Goal: Information Seeking & Learning: Learn about a topic

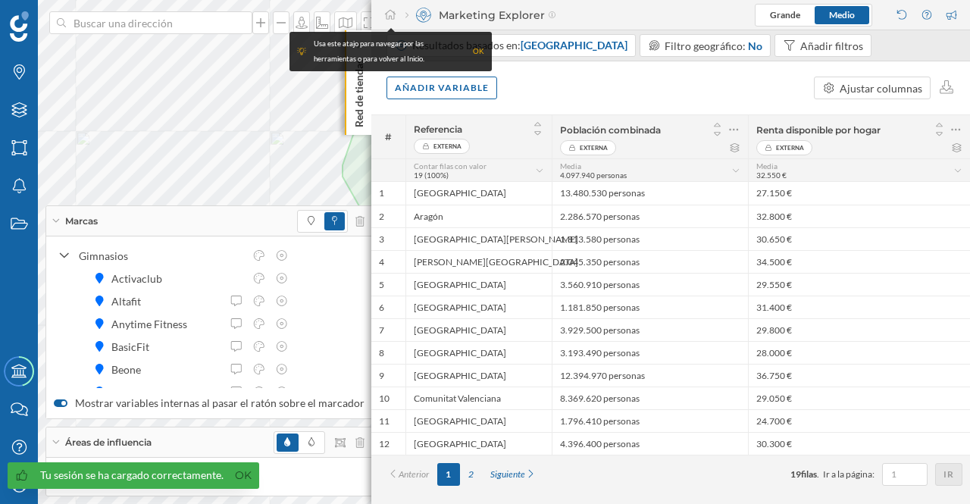
click at [479, 52] on div "OK" at bounding box center [478, 51] width 11 height 15
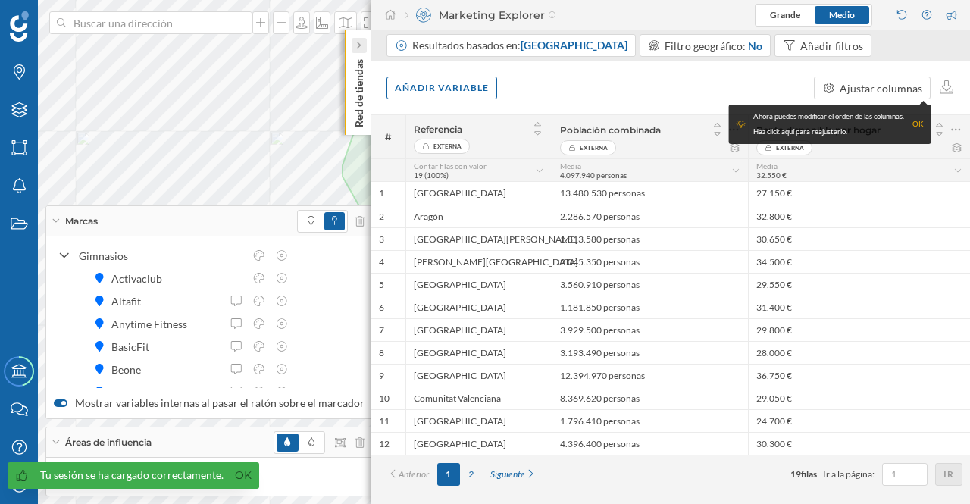
click at [358, 46] on icon at bounding box center [358, 46] width 5 height 8
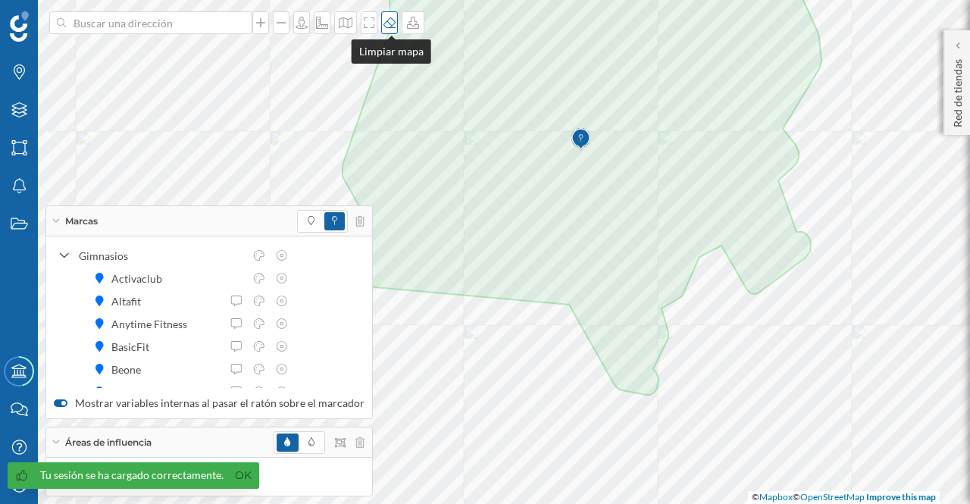
click at [388, 22] on icon at bounding box center [389, 22] width 12 height 11
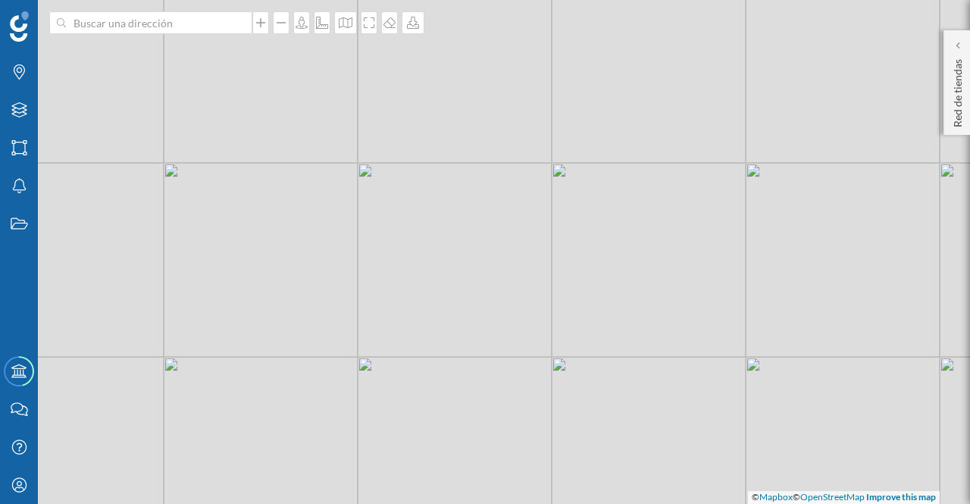
drag, startPoint x: 679, startPoint y: 263, endPoint x: 573, endPoint y: 295, distance: 110.7
click at [573, 295] on div "© Mapbox © OpenStreetMap Improve this map" at bounding box center [485, 252] width 970 height 504
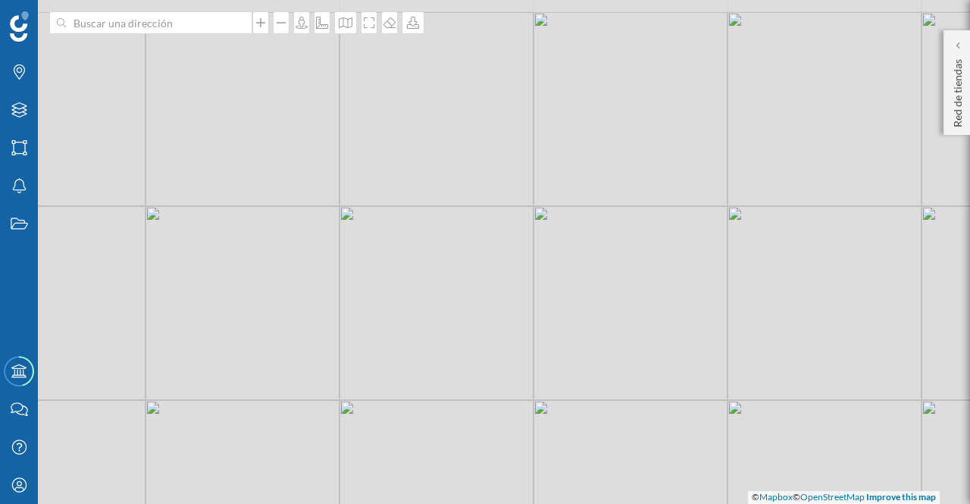
drag, startPoint x: 589, startPoint y: 256, endPoint x: 579, endPoint y: 291, distance: 36.4
click at [579, 291] on div "© Mapbox © OpenStreetMap Improve this map" at bounding box center [485, 252] width 970 height 504
click at [264, 24] on icon at bounding box center [260, 23] width 15 height 12
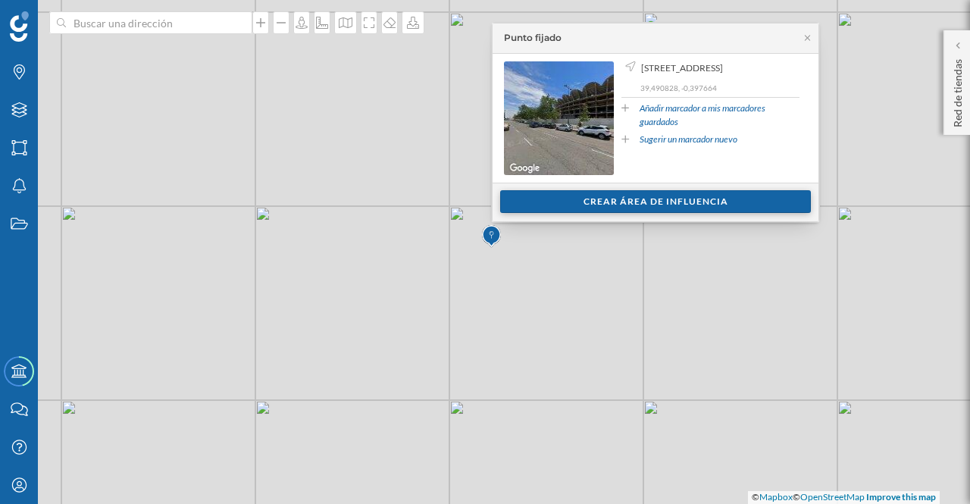
click at [651, 204] on div "Crear área de influencia" at bounding box center [655, 201] width 311 height 23
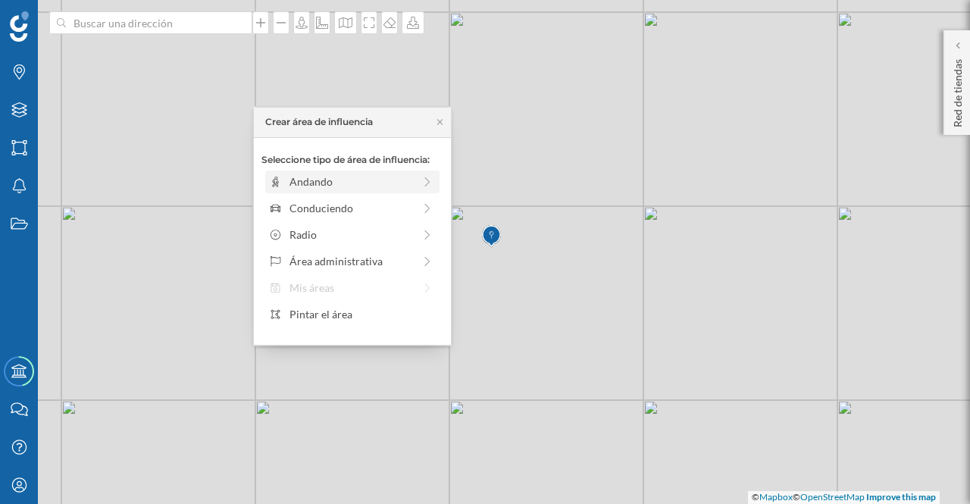
click at [308, 185] on div "Andando" at bounding box center [350, 181] width 123 height 16
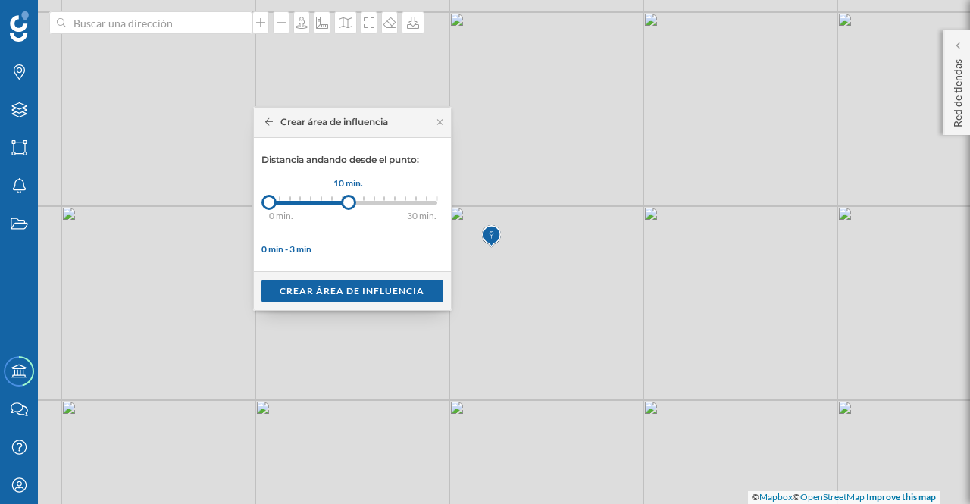
drag, startPoint x: 279, startPoint y: 202, endPoint x: 348, endPoint y: 202, distance: 68.9
click at [348, 202] on div at bounding box center [348, 202] width 15 height 15
click at [379, 286] on div "Crear área de influencia" at bounding box center [352, 290] width 182 height 23
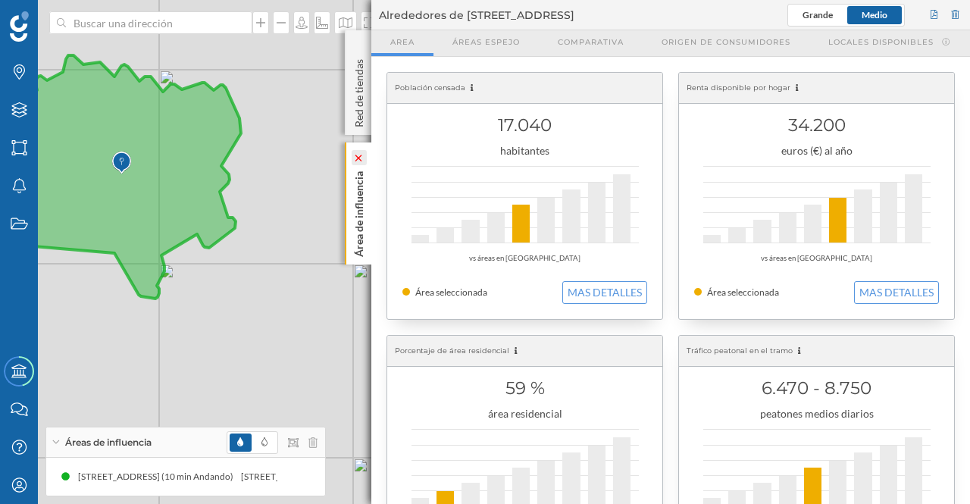
click at [359, 158] on icon at bounding box center [358, 158] width 7 height 7
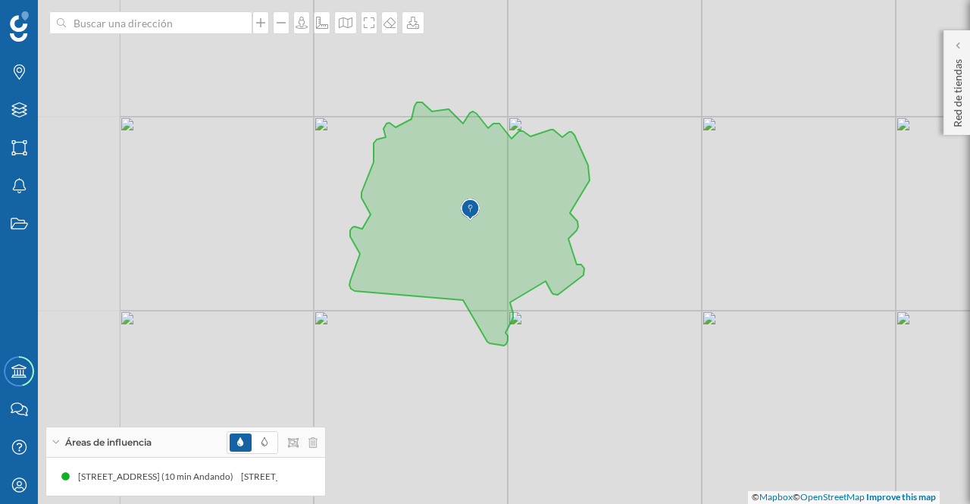
drag, startPoint x: 439, startPoint y: 223, endPoint x: 788, endPoint y: 270, distance: 351.6
click at [788, 270] on div "© Mapbox © OpenStreetMap Improve this map" at bounding box center [485, 252] width 970 height 504
click at [267, 23] on icon at bounding box center [260, 23] width 15 height 12
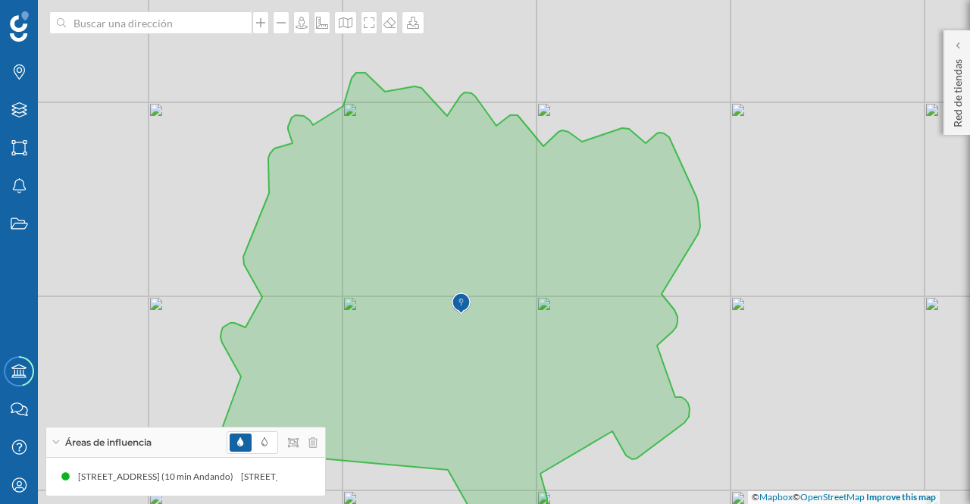
drag, startPoint x: 797, startPoint y: 188, endPoint x: 803, endPoint y: 309, distance: 121.4
click at [803, 309] on div "© Mapbox © OpenStreetMap Improve this map" at bounding box center [485, 252] width 970 height 504
click at [264, 25] on icon at bounding box center [260, 23] width 15 height 12
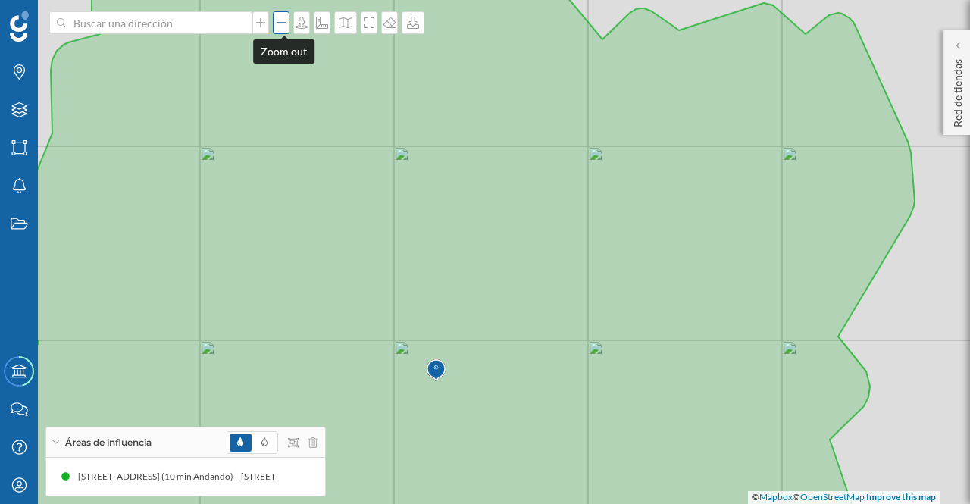
click at [286, 20] on icon at bounding box center [280, 23] width 15 height 12
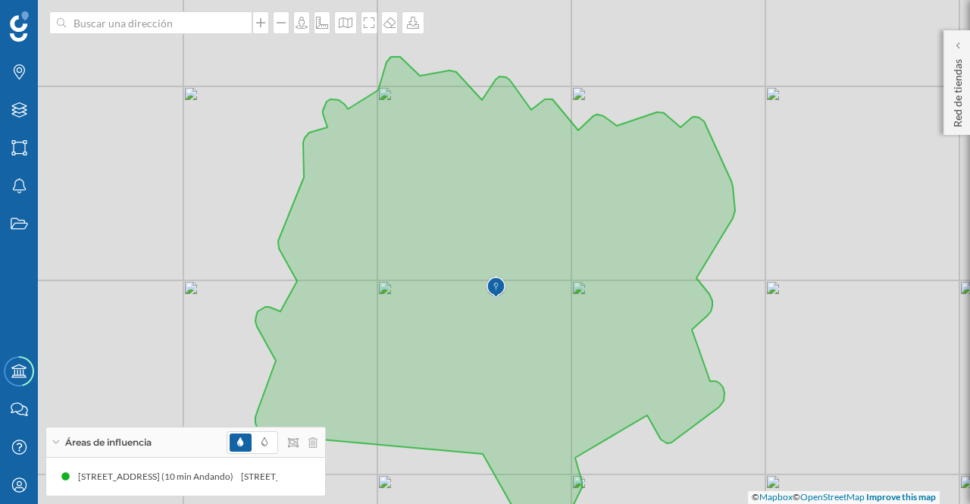
drag, startPoint x: 839, startPoint y: 330, endPoint x: 847, endPoint y: 308, distance: 23.2
click at [874, 314] on div "© Mapbox © OpenStreetMap Improve this map" at bounding box center [485, 252] width 970 height 504
click at [287, 27] on icon at bounding box center [280, 23] width 15 height 12
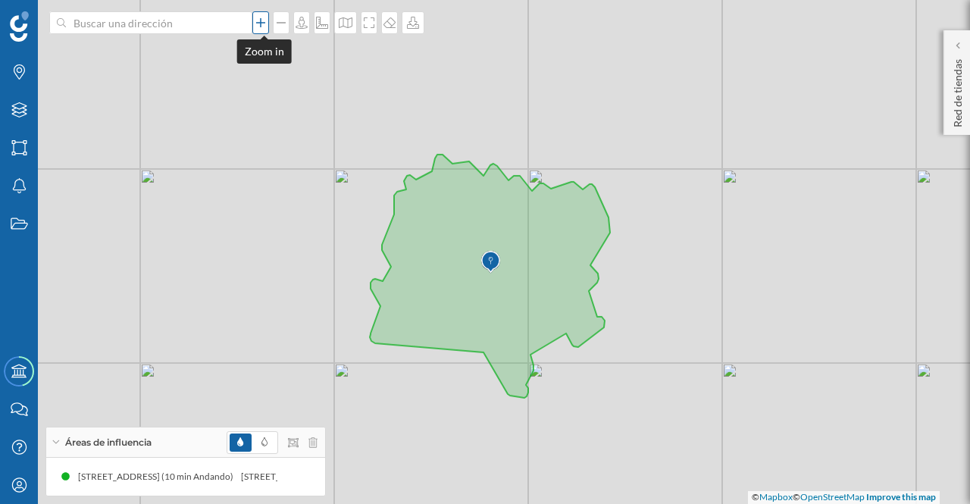
click at [268, 24] on icon at bounding box center [260, 23] width 15 height 12
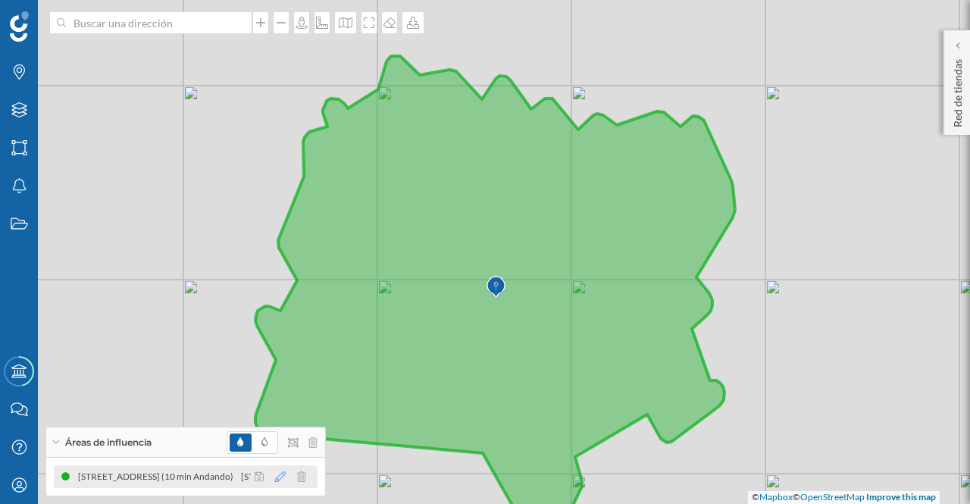
click at [280, 473] on icon at bounding box center [280, 476] width 11 height 11
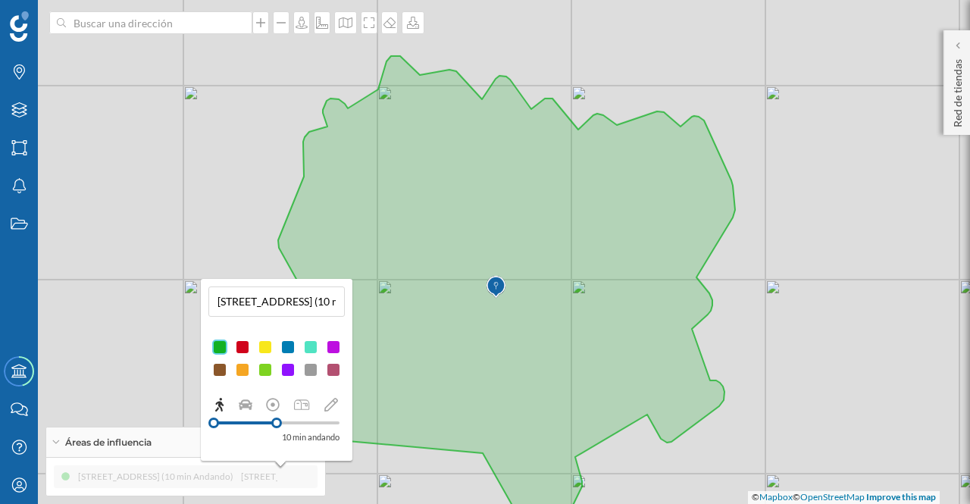
click at [263, 349] on div at bounding box center [265, 346] width 15 height 15
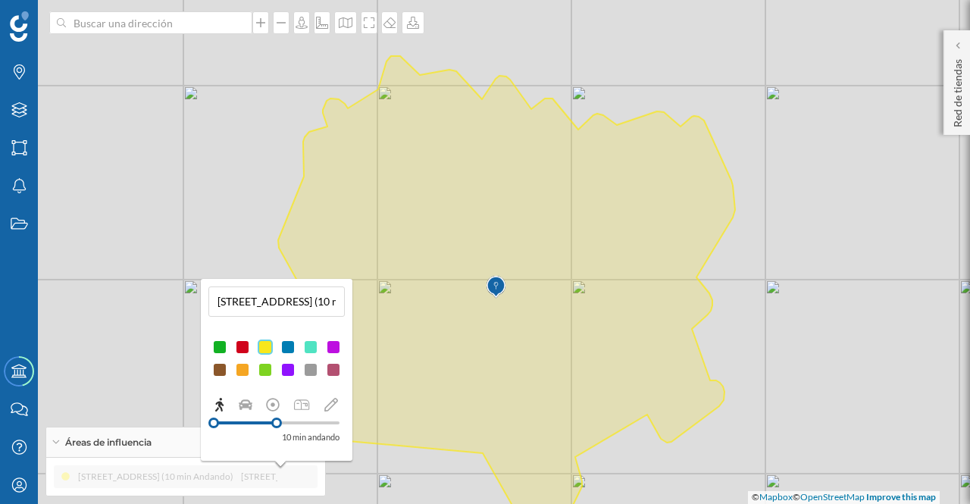
click at [289, 367] on div at bounding box center [287, 369] width 15 height 15
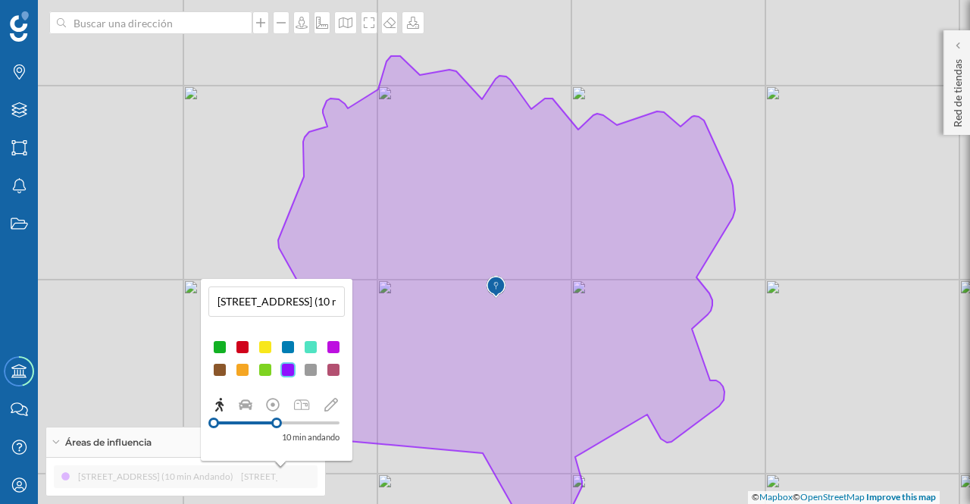
click at [239, 367] on div at bounding box center [242, 369] width 15 height 15
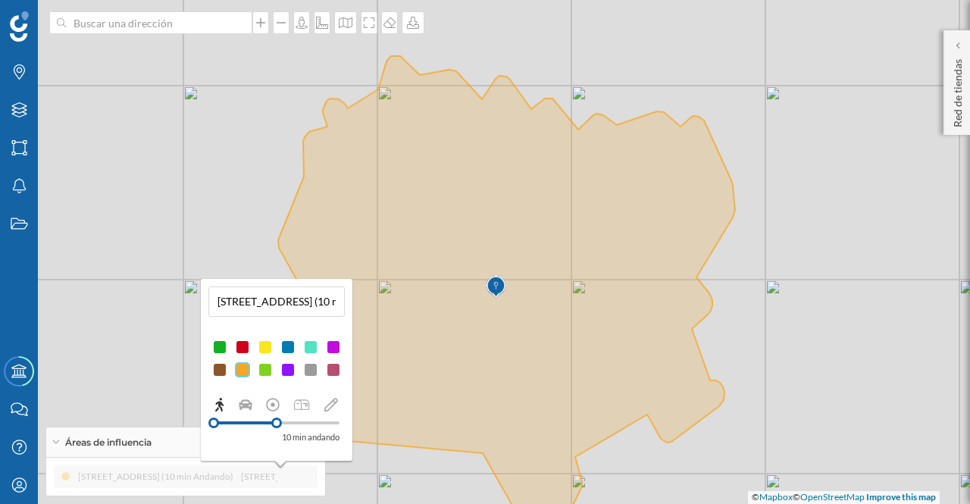
click at [284, 344] on div at bounding box center [287, 346] width 15 height 15
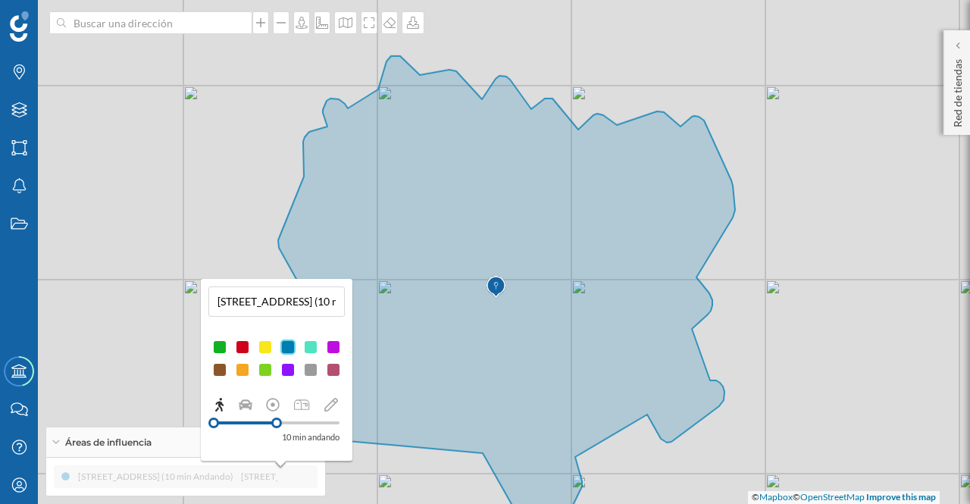
click at [841, 315] on div "© Mapbox © OpenStreetMap Improve this map" at bounding box center [485, 252] width 970 height 504
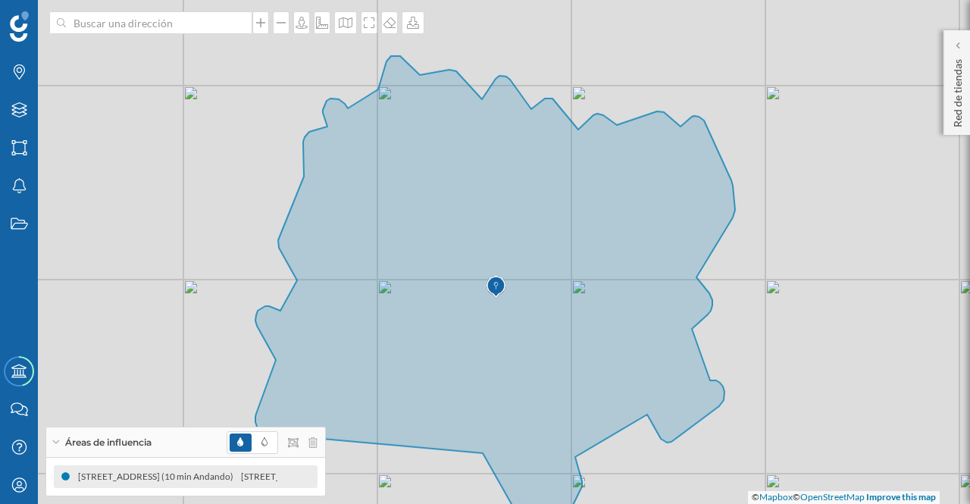
click at [58, 446] on div "Áreas de influencia" at bounding box center [185, 442] width 279 height 30
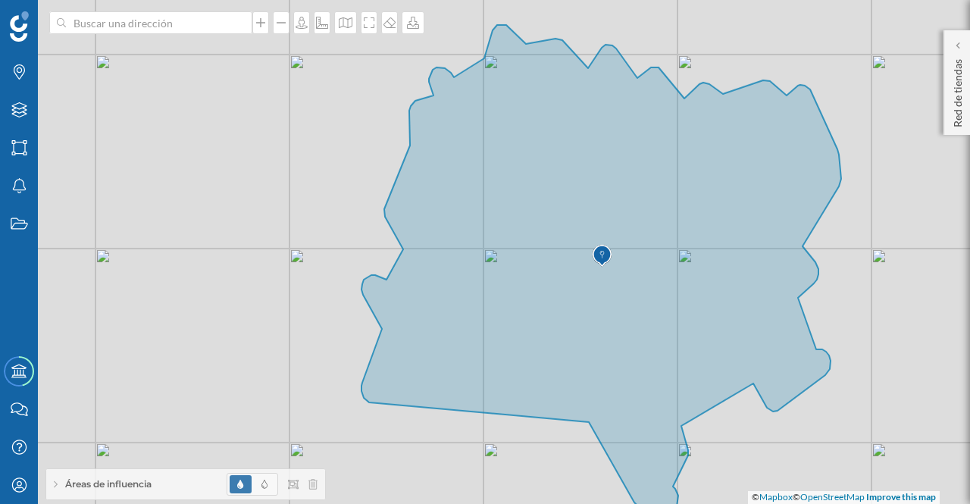
drag, startPoint x: 854, startPoint y: 379, endPoint x: 947, endPoint y: 348, distance: 97.5
click at [947, 348] on div "© Mapbox © OpenStreetMap Improve this map" at bounding box center [485, 252] width 970 height 504
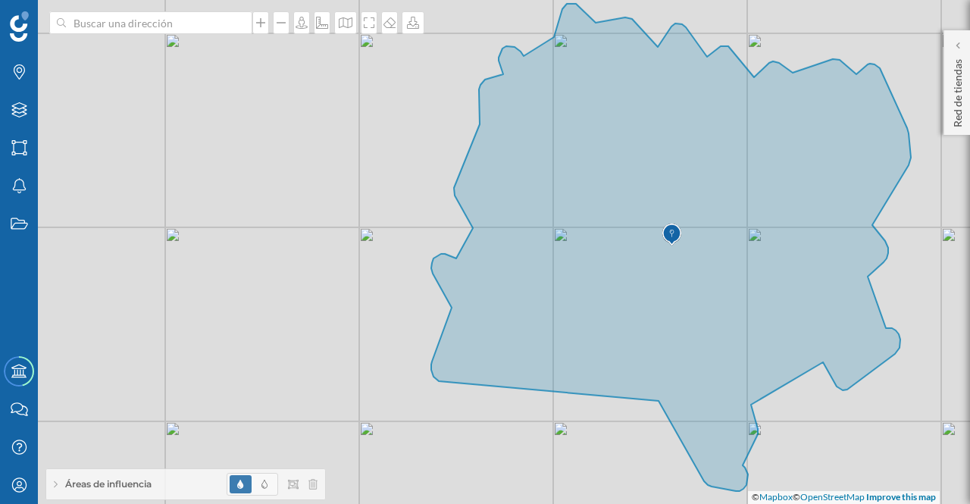
drag, startPoint x: 883, startPoint y: 361, endPoint x: 967, endPoint y: 340, distance: 86.0
click at [967, 340] on div "© Mapbox © OpenStreetMap Improve this map" at bounding box center [485, 252] width 970 height 504
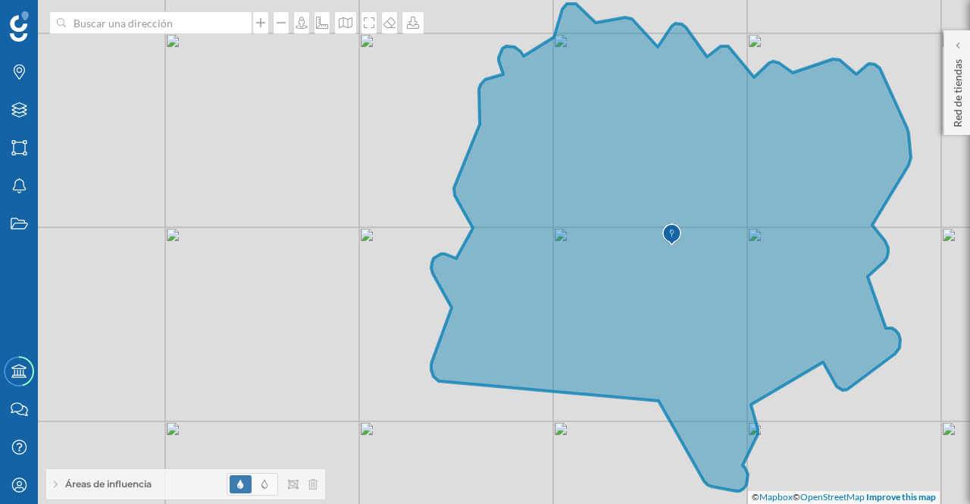
click at [783, 161] on icon at bounding box center [671, 247] width 480 height 487
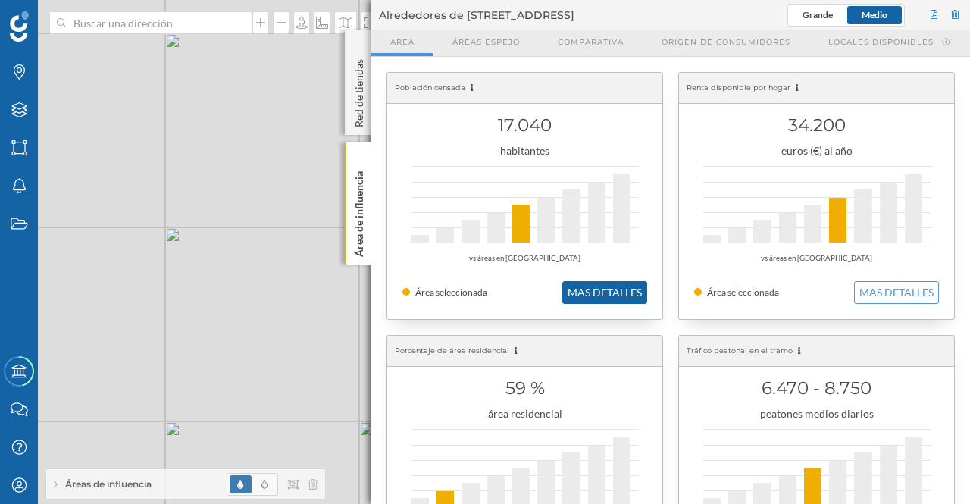
click at [599, 292] on button "MAS DETALLES" at bounding box center [604, 292] width 85 height 23
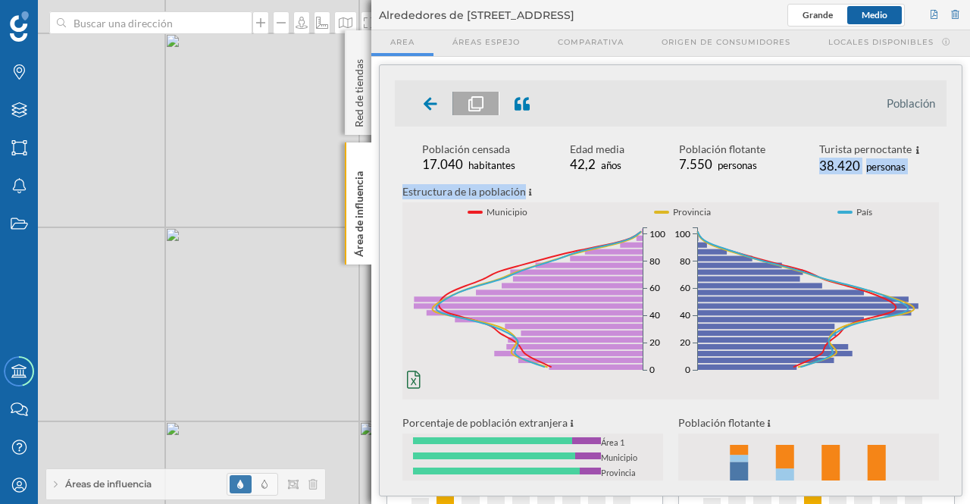
drag, startPoint x: 942, startPoint y: 151, endPoint x: 927, endPoint y: 198, distance: 50.1
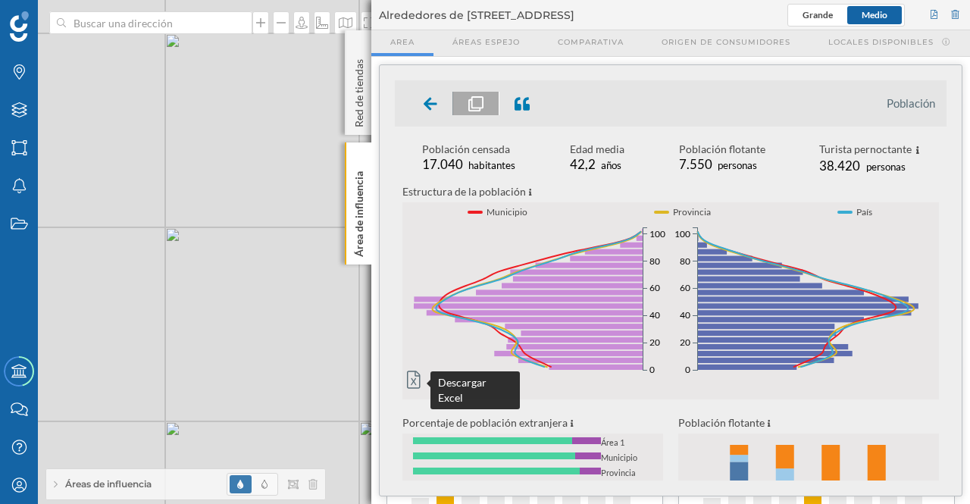
click at [412, 372] on icon at bounding box center [414, 378] width 14 height 17
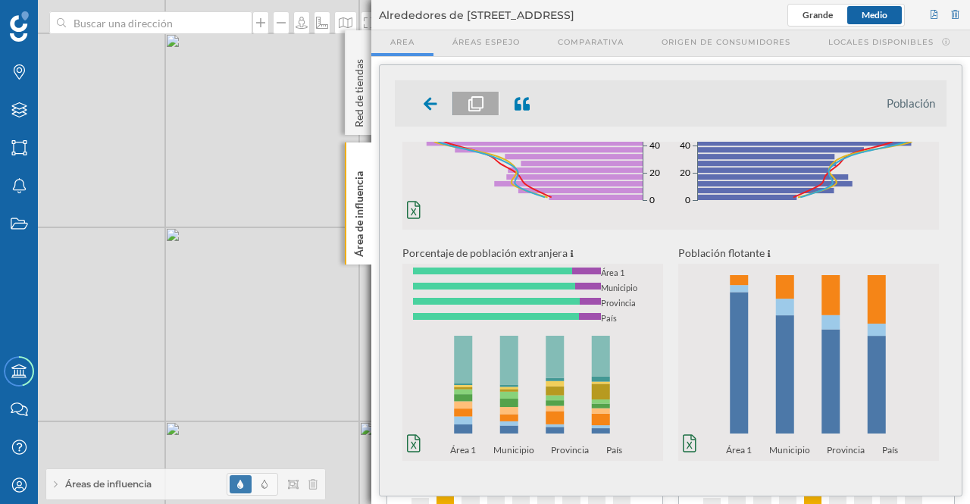
scroll to position [192, 0]
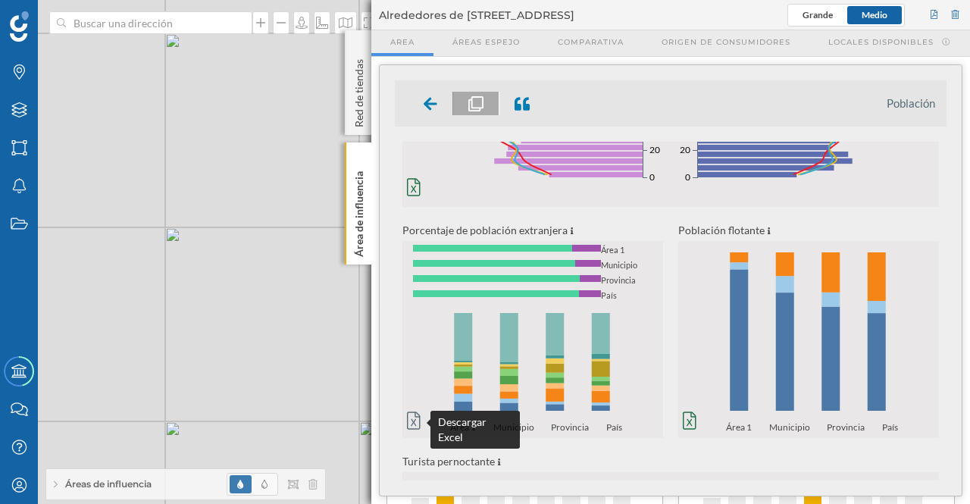
click at [412, 422] on icon at bounding box center [414, 420] width 14 height 17
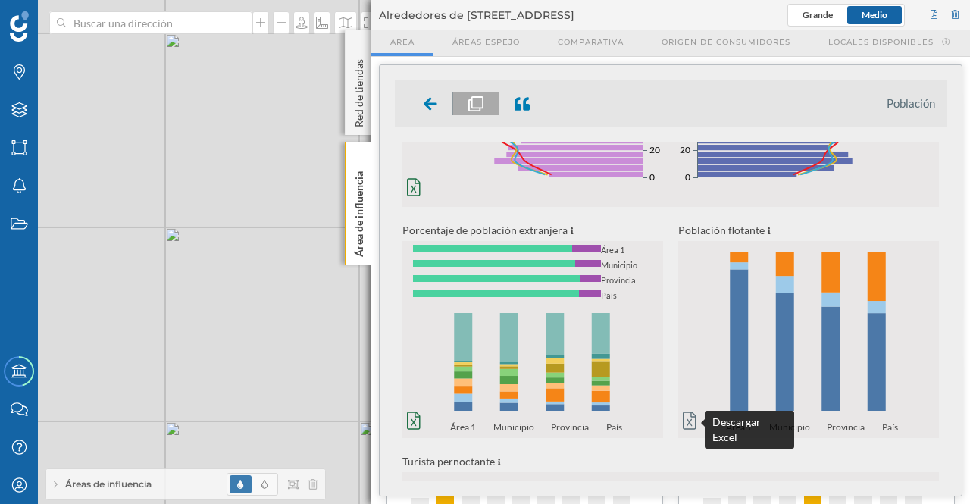
click at [691, 416] on icon at bounding box center [690, 420] width 14 height 17
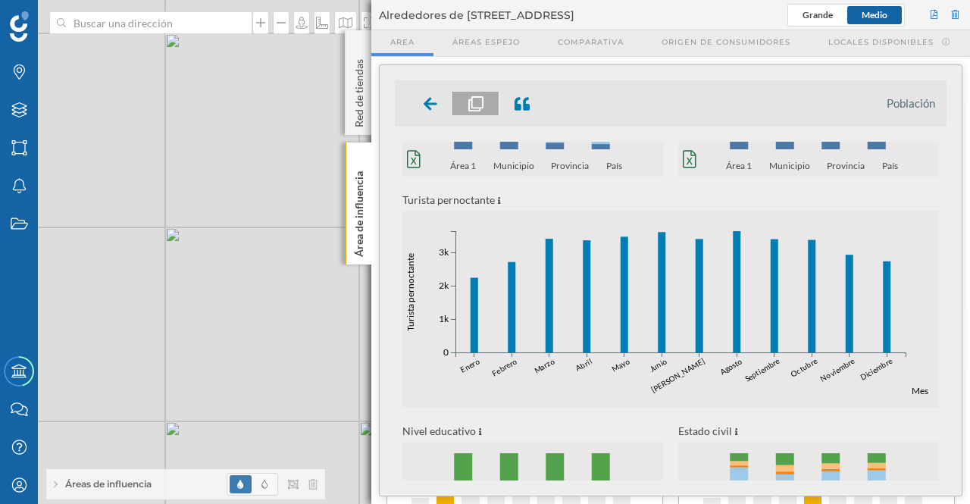
scroll to position [455, 0]
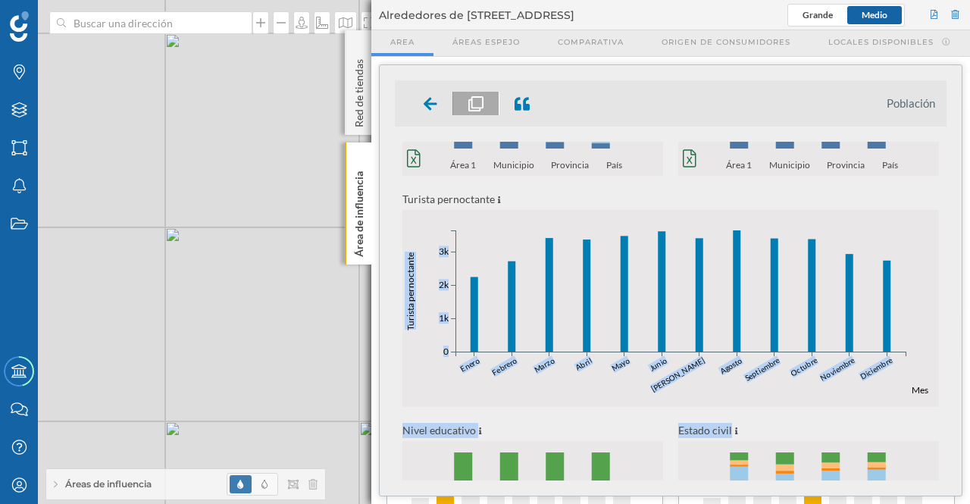
drag, startPoint x: 945, startPoint y: 355, endPoint x: 938, endPoint y: 432, distance: 77.6
click at [938, 432] on div "Población Población censada 17.040 habitantes Edad media 42,2 años Población fl…" at bounding box center [671, 280] width 582 height 430
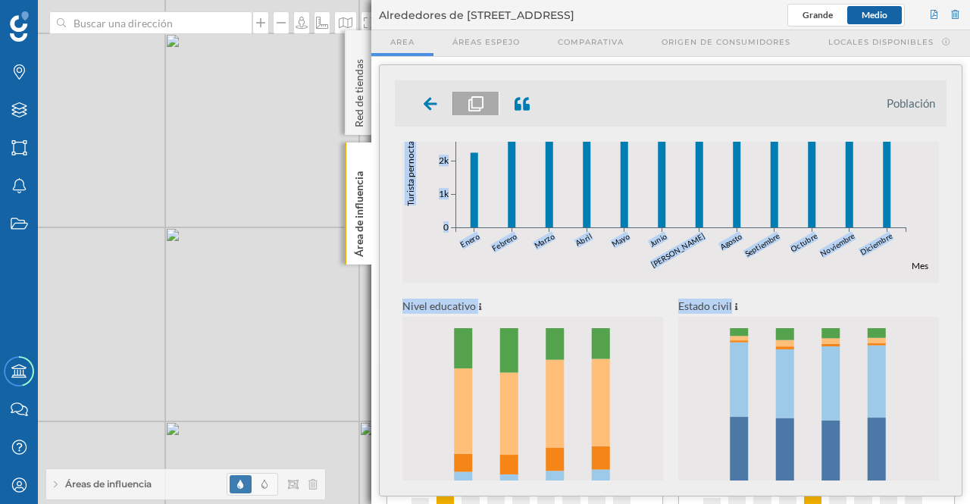
scroll to position [626, 0]
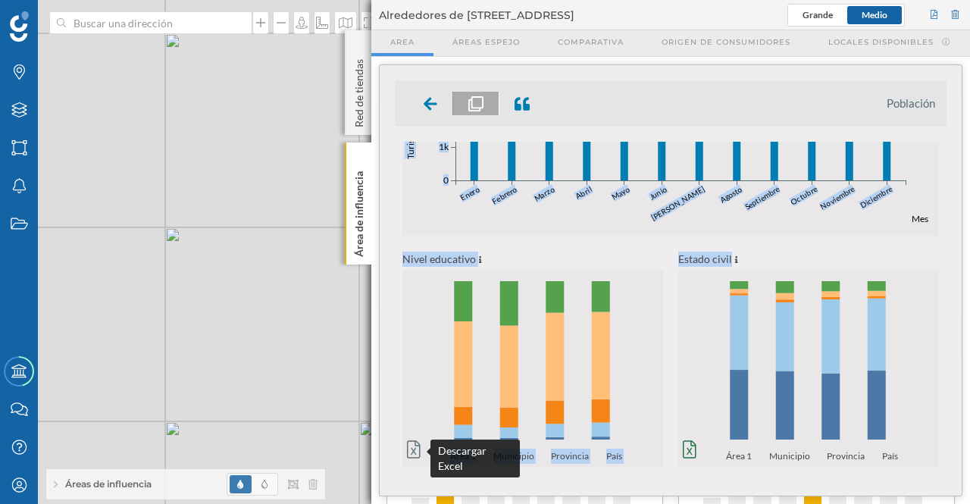
click at [414, 451] on icon at bounding box center [414, 449] width 14 height 17
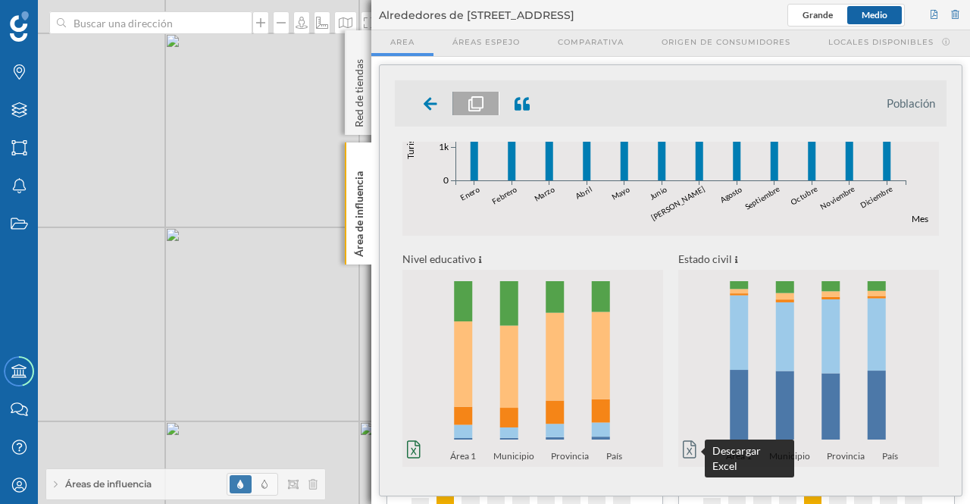
click at [689, 447] on icon at bounding box center [690, 449] width 14 height 18
drag, startPoint x: 947, startPoint y: 389, endPoint x: 967, endPoint y: 169, distance: 220.6
click at [969, 155] on geo-parrilla-de-salida "Población Población censada 17.040 habitantes Edad media 42,2 años Población fl…" at bounding box center [670, 280] width 598 height 447
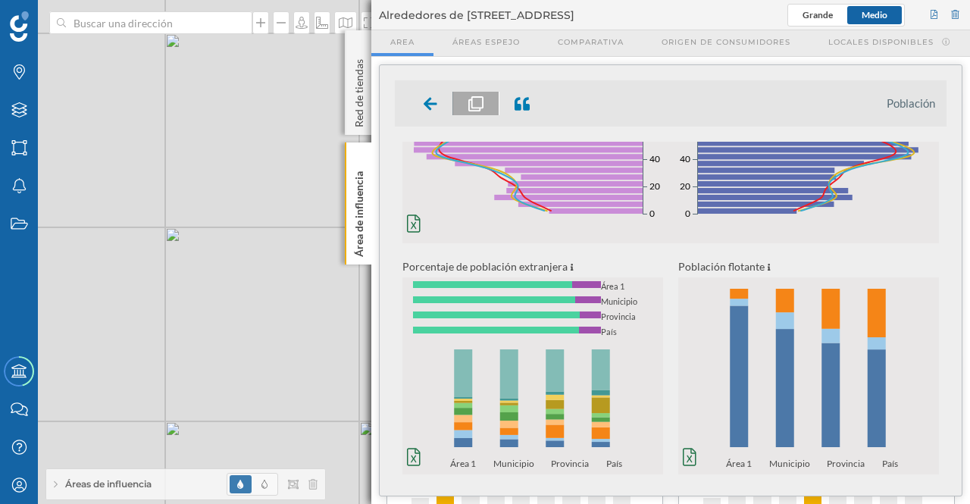
scroll to position [0, 0]
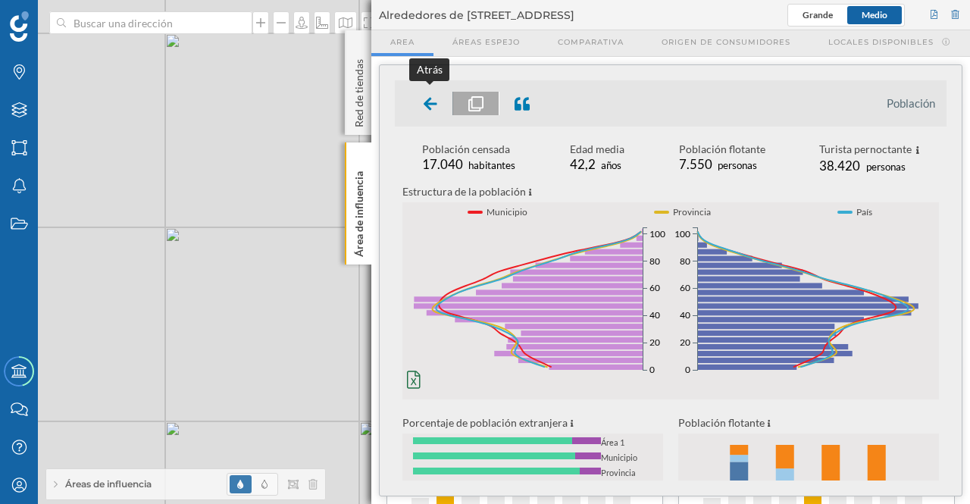
click at [438, 98] on div at bounding box center [430, 103] width 45 height 23
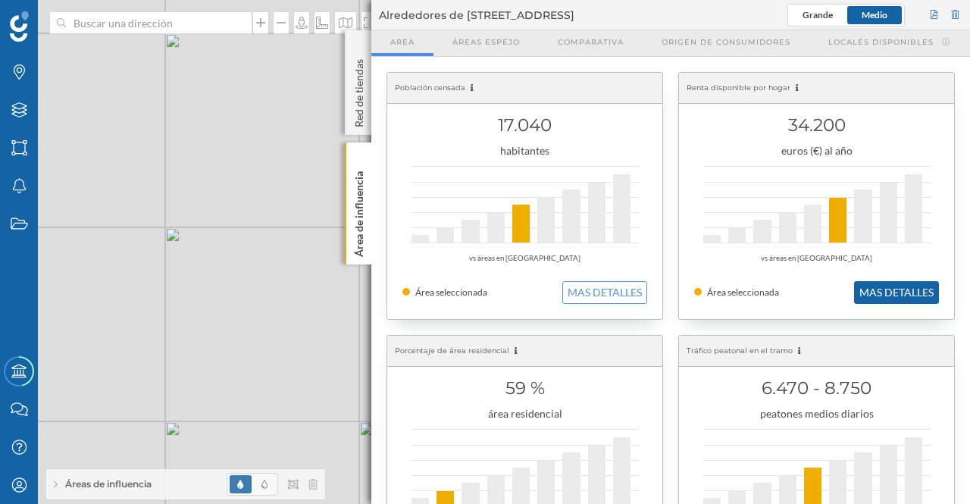
click at [884, 287] on button "MAS DETALLES" at bounding box center [896, 292] width 85 height 23
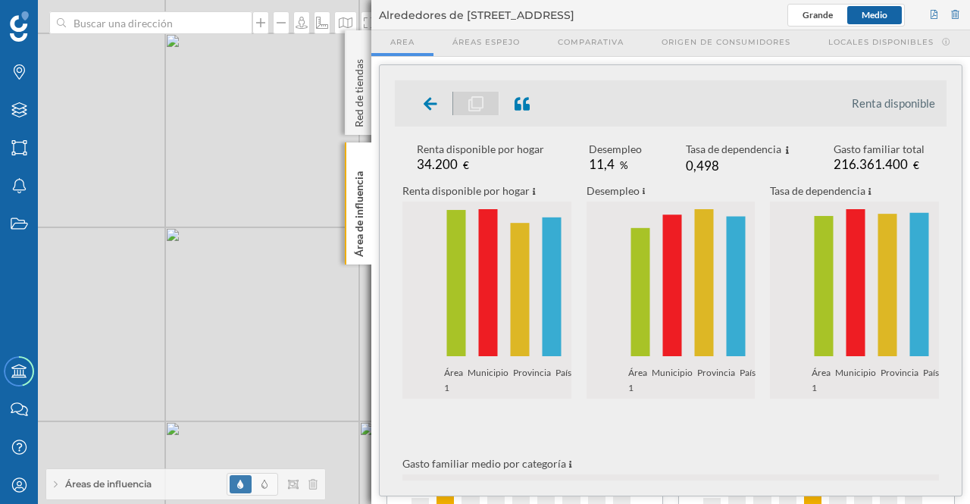
drag, startPoint x: 951, startPoint y: 236, endPoint x: 942, endPoint y: 255, distance: 20.0
click at [942, 255] on div "Renta disponible Renta disponible por hogar 34.200 € Desempleo 11,4 % Tasa de d…" at bounding box center [671, 280] width 582 height 430
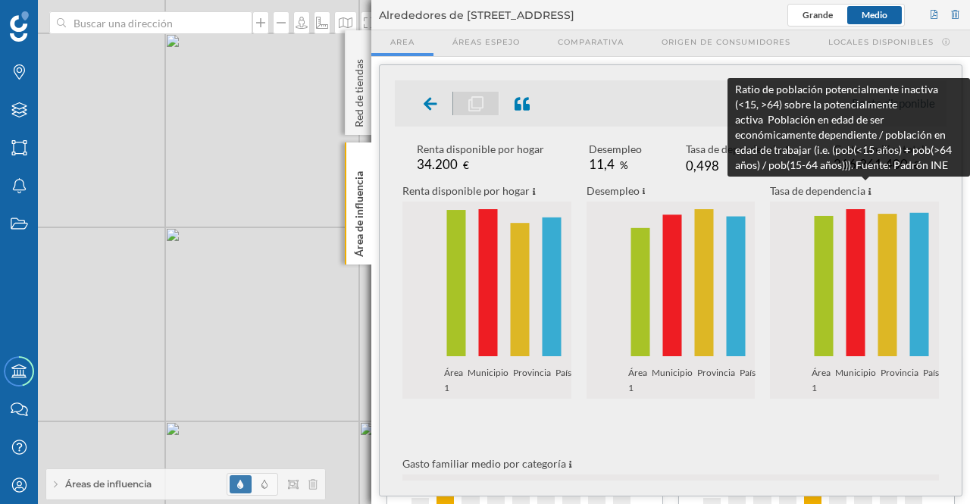
click at [868, 188] on icon at bounding box center [869, 192] width 3 height 8
click at [868, 192] on icon at bounding box center [869, 192] width 3 height 8
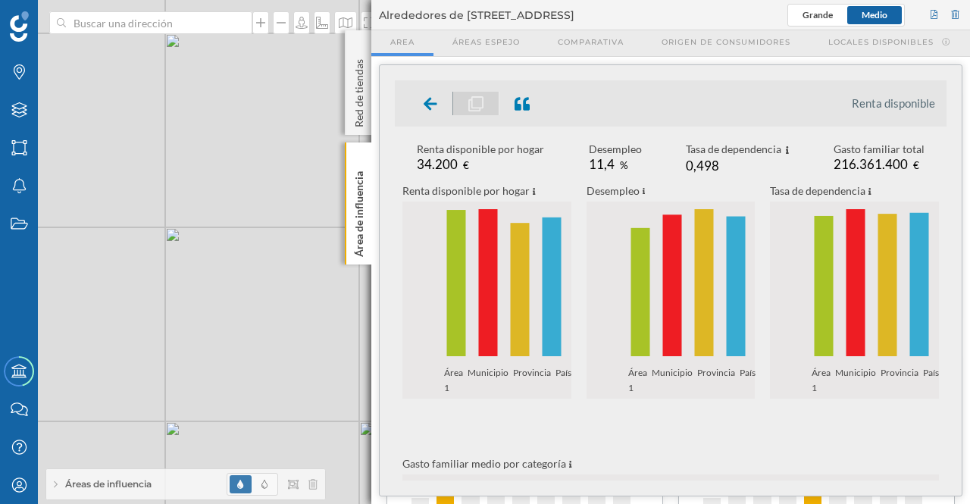
click at [868, 192] on icon at bounding box center [869, 192] width 3 height 8
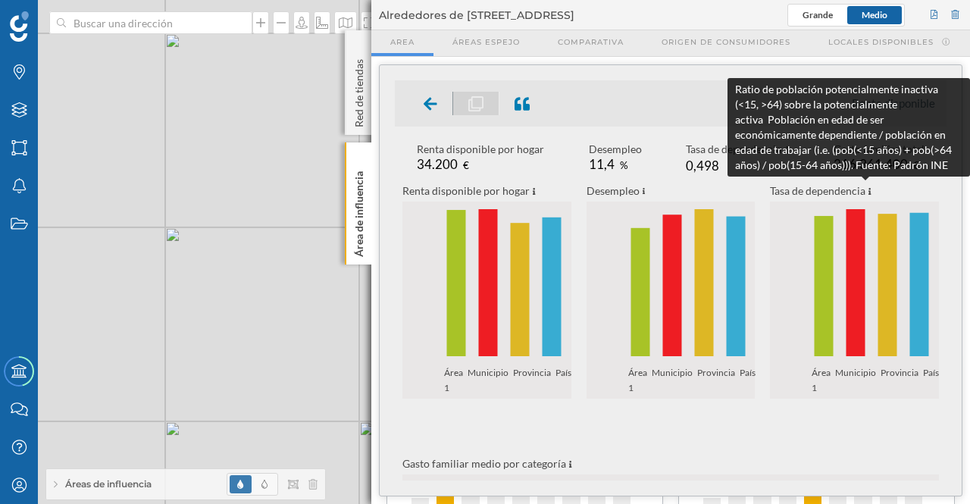
click at [868, 193] on icon at bounding box center [869, 192] width 3 height 8
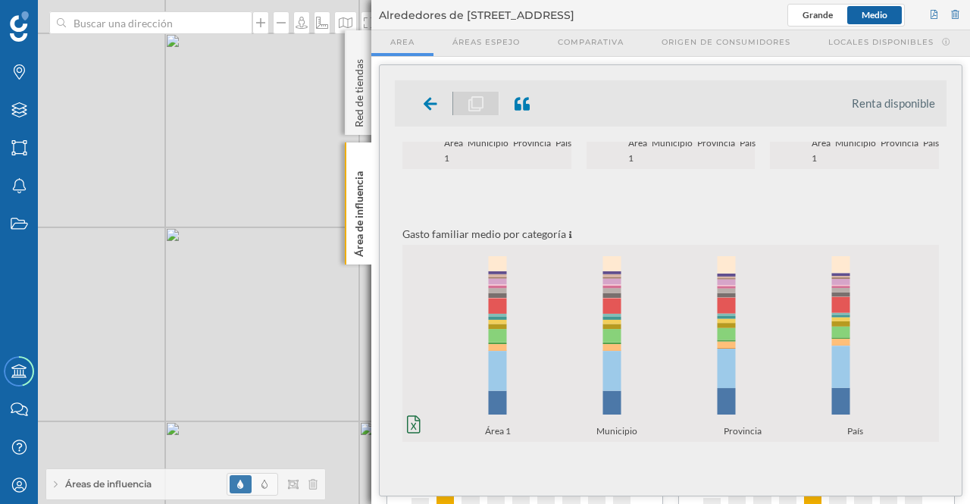
scroll to position [242, 0]
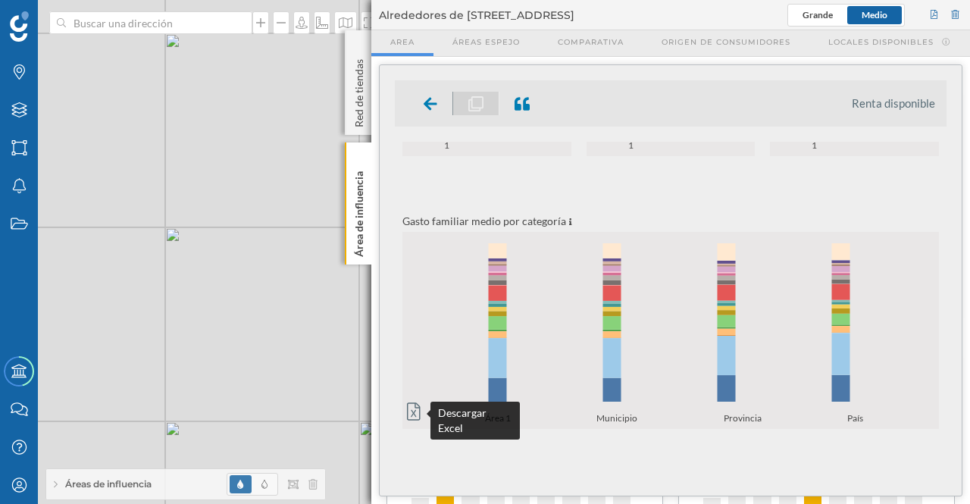
click at [415, 414] on icon at bounding box center [414, 411] width 14 height 18
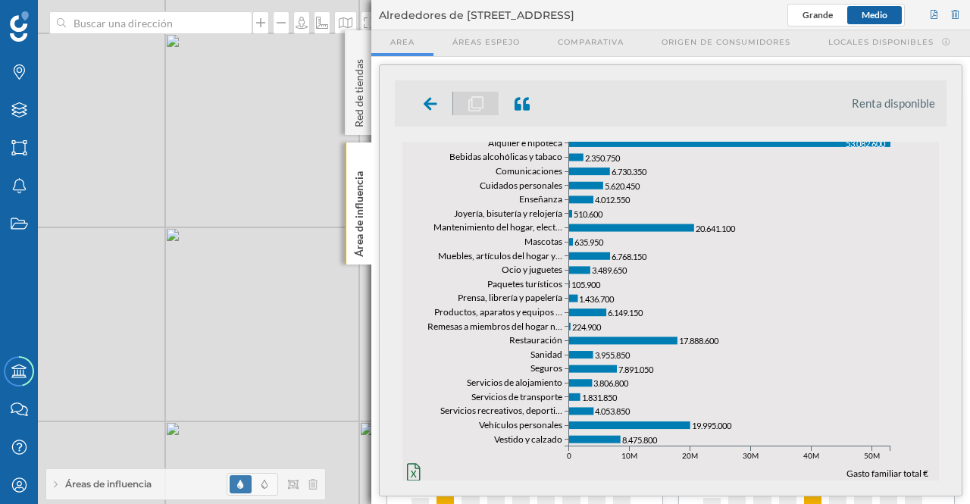
scroll to position [699, 0]
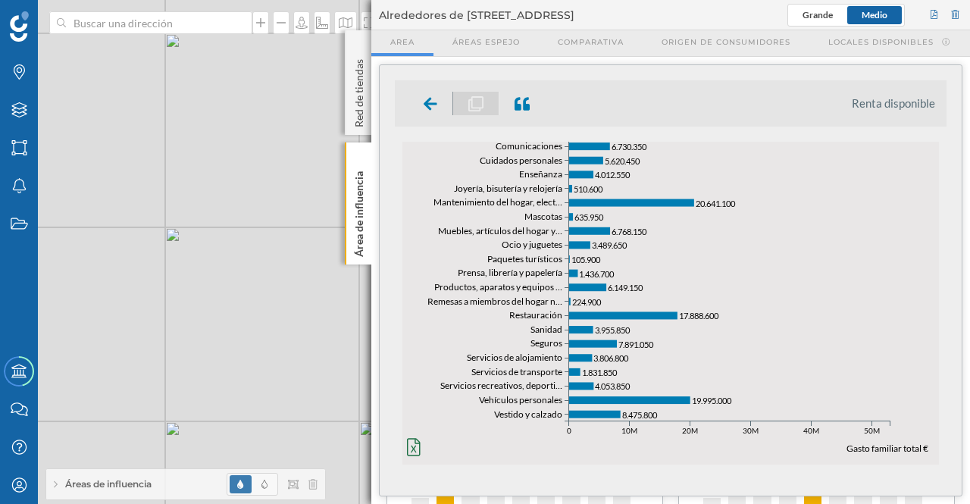
drag, startPoint x: 946, startPoint y: 401, endPoint x: 945, endPoint y: 381, distance: 19.8
click at [945, 377] on div "Renta disponible Renta disponible por hogar 34.200 € Desempleo 11,4 % Tasa de d…" at bounding box center [671, 280] width 582 height 430
drag, startPoint x: 947, startPoint y: 385, endPoint x: 939, endPoint y: 369, distance: 17.6
click at [943, 351] on div "Renta disponible Renta disponible por hogar 34.200 € Desempleo 11,4 % Tasa de d…" at bounding box center [671, 280] width 582 height 430
drag, startPoint x: 942, startPoint y: 378, endPoint x: 950, endPoint y: 377, distance: 7.6
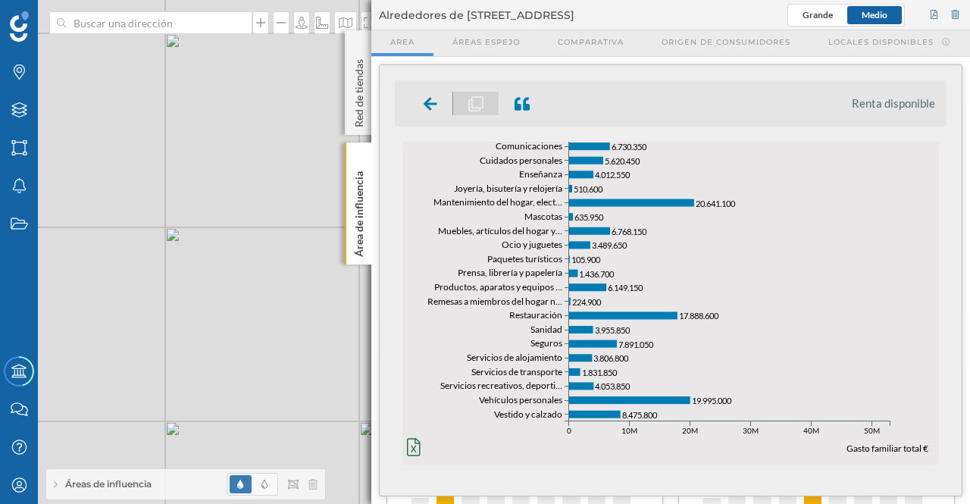
click at [948, 358] on div "Renta disponible Renta disponible por hogar 34.200 € Desempleo 11,4 % Tasa de d…" at bounding box center [671, 280] width 582 height 430
click at [416, 448] on icon at bounding box center [414, 447] width 14 height 18
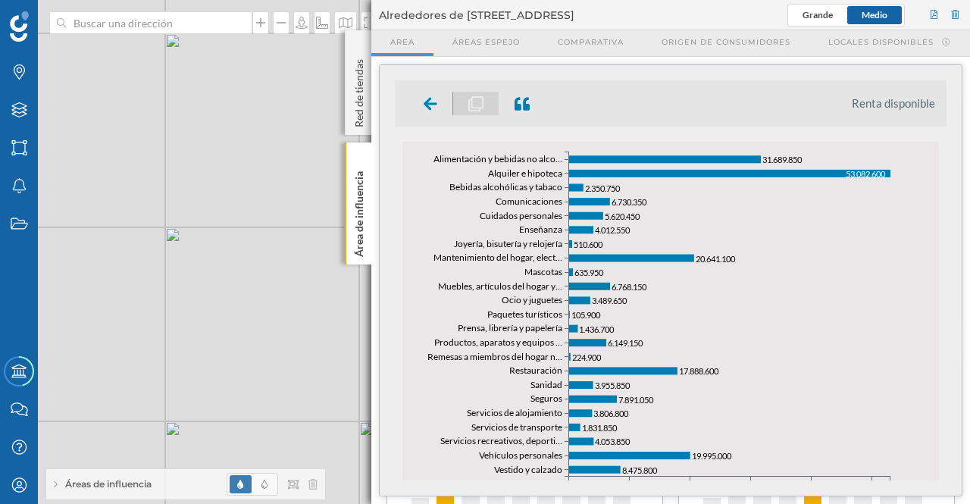
scroll to position [637, 0]
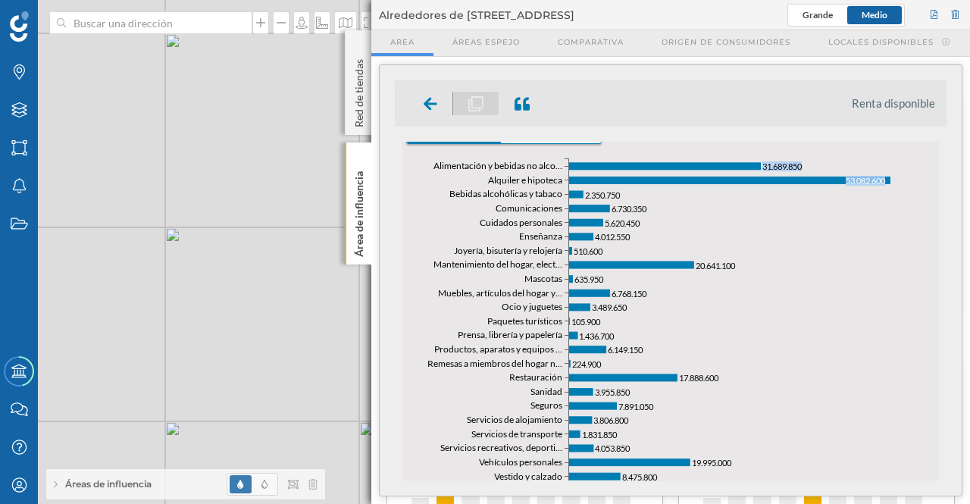
drag, startPoint x: 947, startPoint y: 357, endPoint x: 943, endPoint y: 317, distance: 40.3
click at [943, 317] on div "Renta disponible Renta disponible por hogar 34.200 € Desempleo 11,4 % Tasa de d…" at bounding box center [671, 280] width 582 height 430
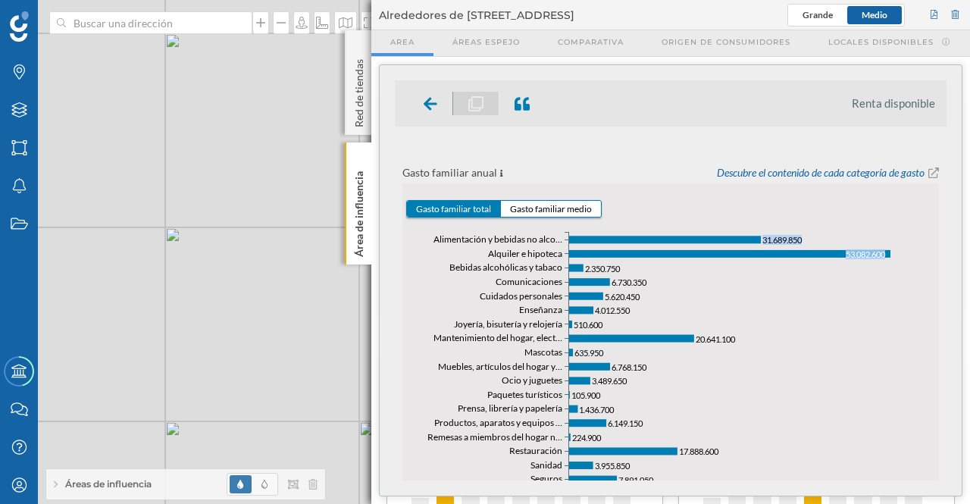
scroll to position [533, 0]
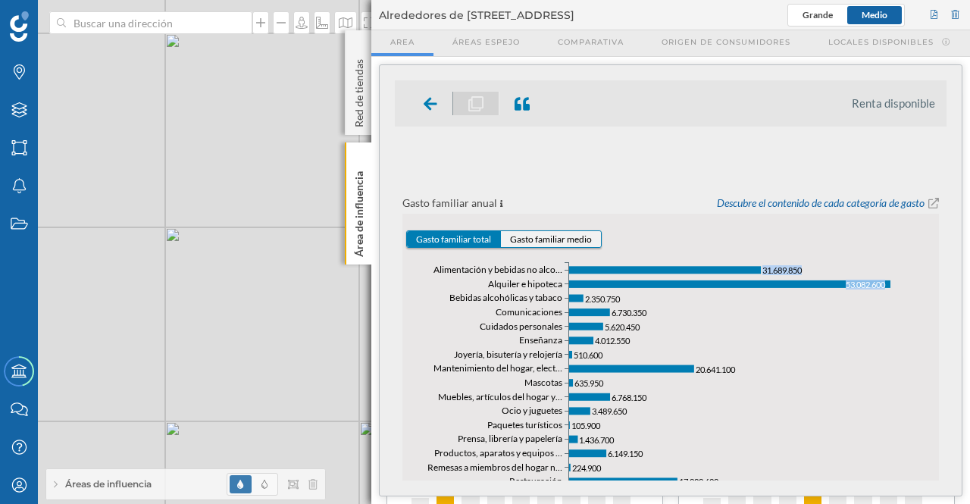
click at [580, 237] on button "Gasto familiar medio" at bounding box center [551, 239] width 100 height 16
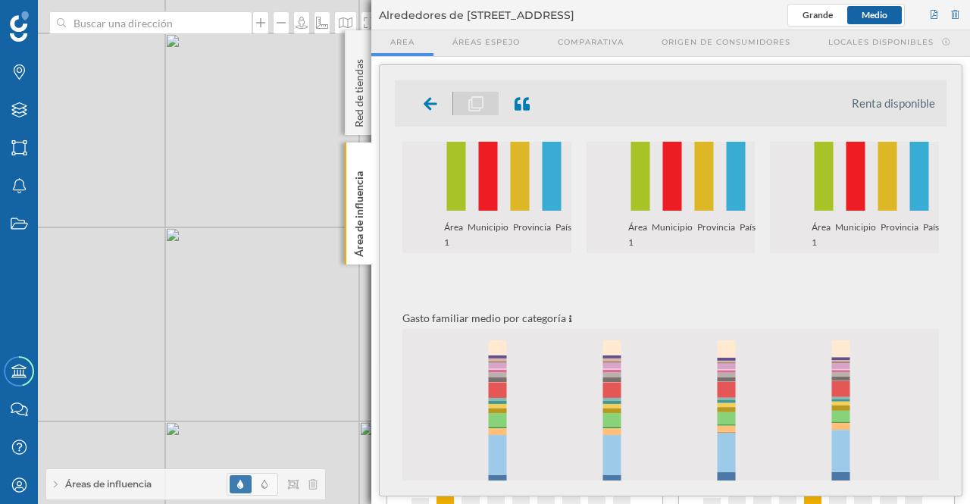
scroll to position [139, 0]
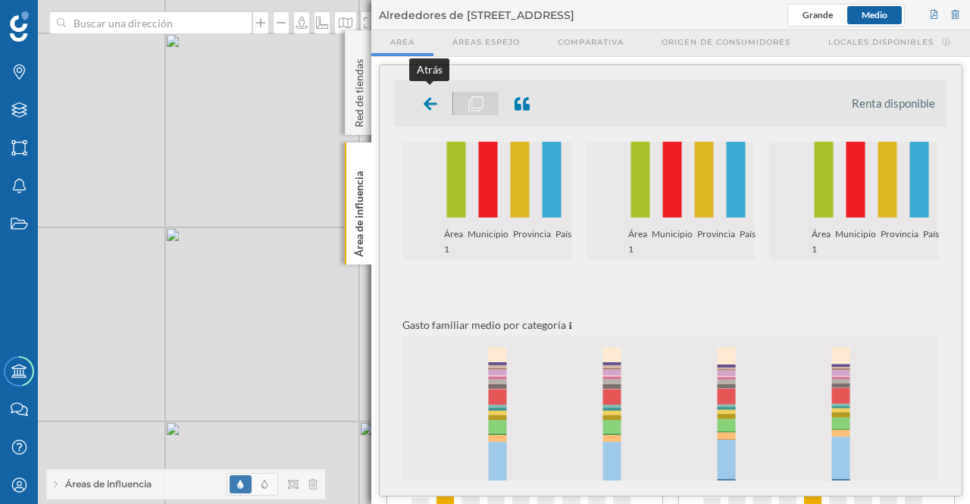
click at [427, 96] on icon at bounding box center [430, 103] width 14 height 15
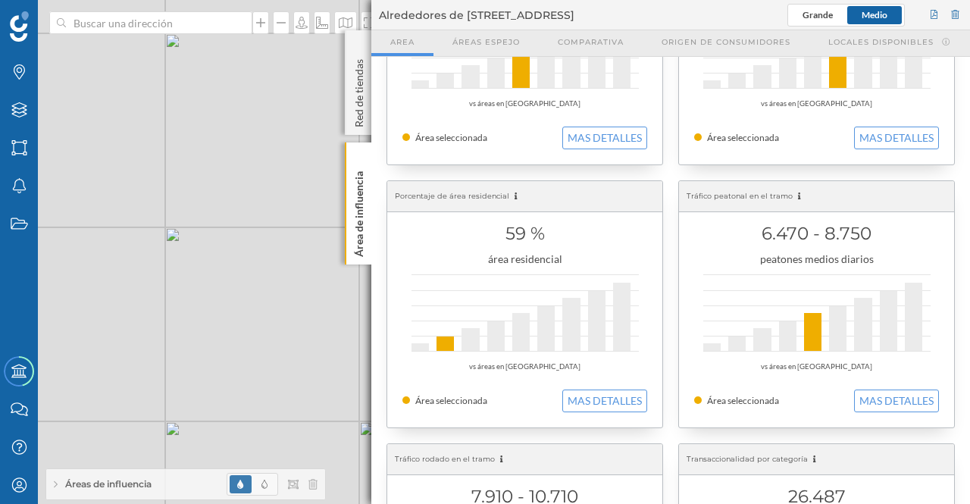
scroll to position [179, 0]
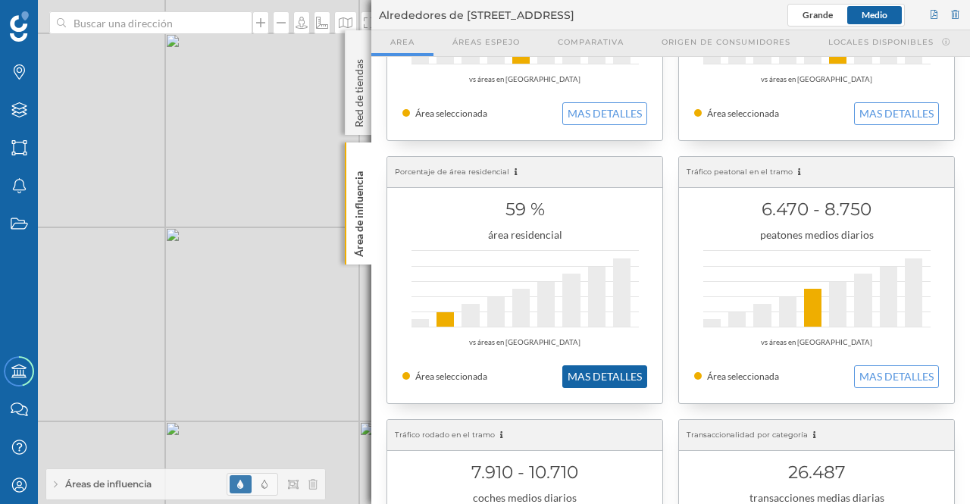
click at [607, 373] on button "MAS DETALLES" at bounding box center [604, 376] width 85 height 23
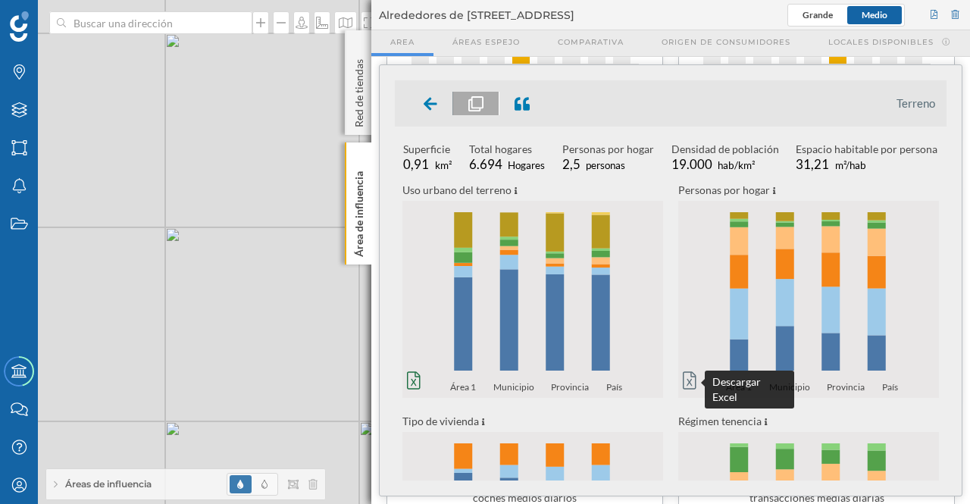
click at [689, 378] on icon at bounding box center [690, 380] width 14 height 18
click at [936, 258] on div "Uso urbano del terreno 0% 20% 40% 60% 80% 100% Área 1 Municipio Provincia País …" at bounding box center [670, 279] width 551 height 197
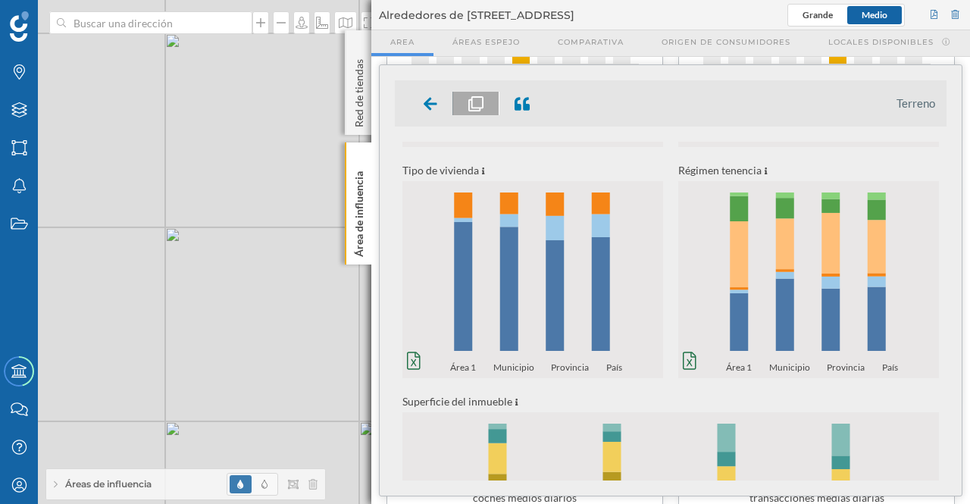
scroll to position [250, 0]
click at [413, 362] on icon at bounding box center [414, 361] width 14 height 18
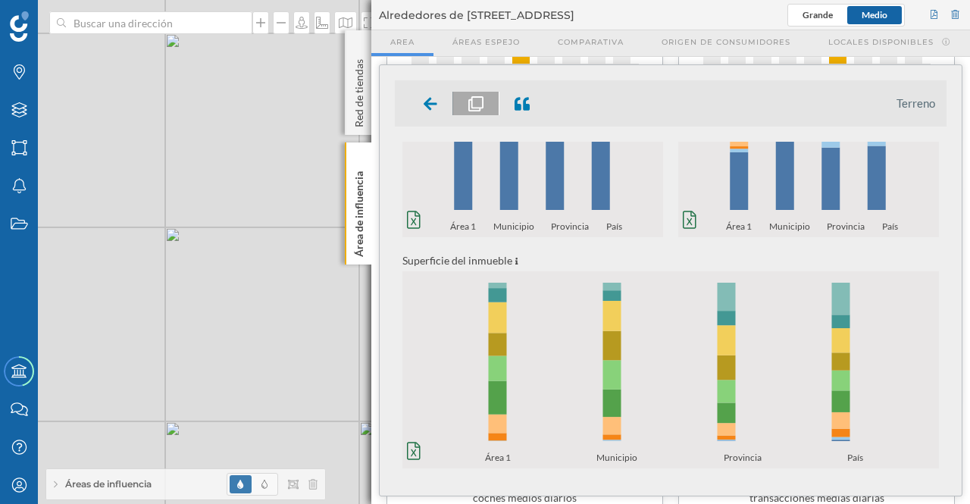
scroll to position [393, 0]
click at [423, 101] on div at bounding box center [430, 103] width 45 height 23
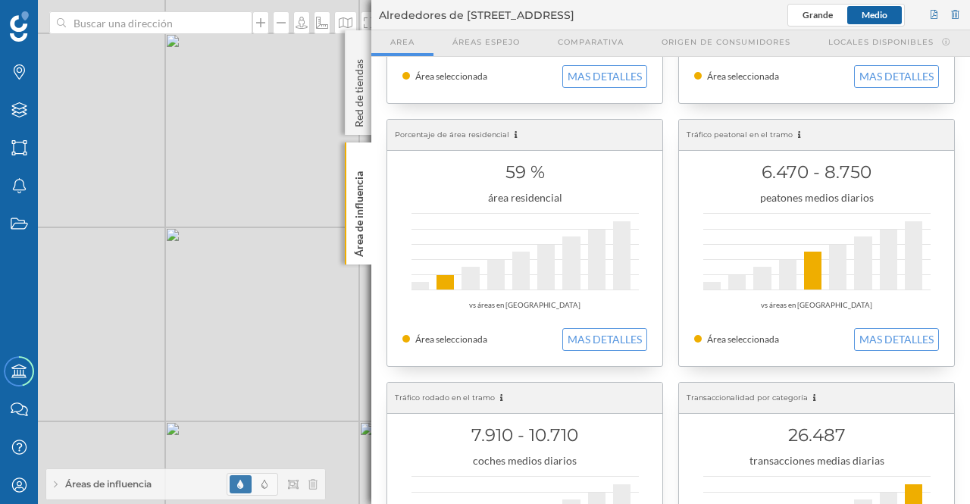
scroll to position [223, 0]
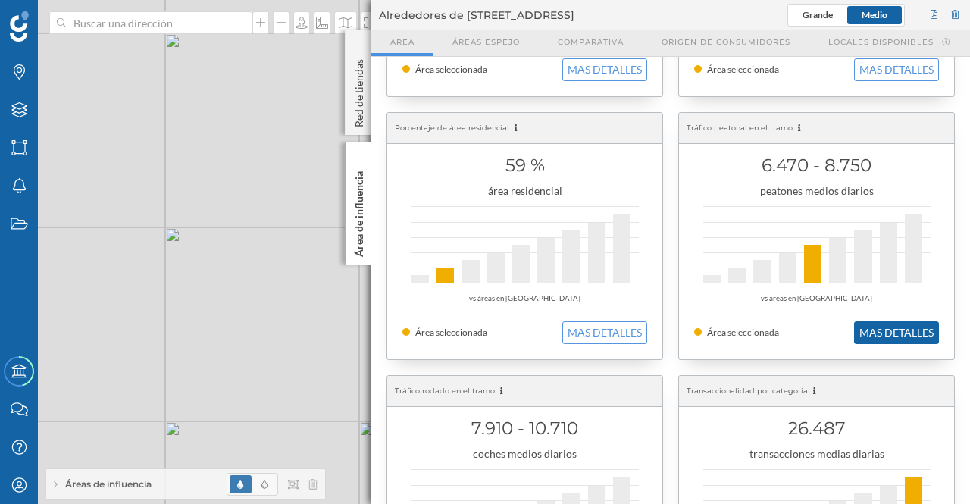
click at [876, 323] on button "MAS DETALLES" at bounding box center [896, 332] width 85 height 23
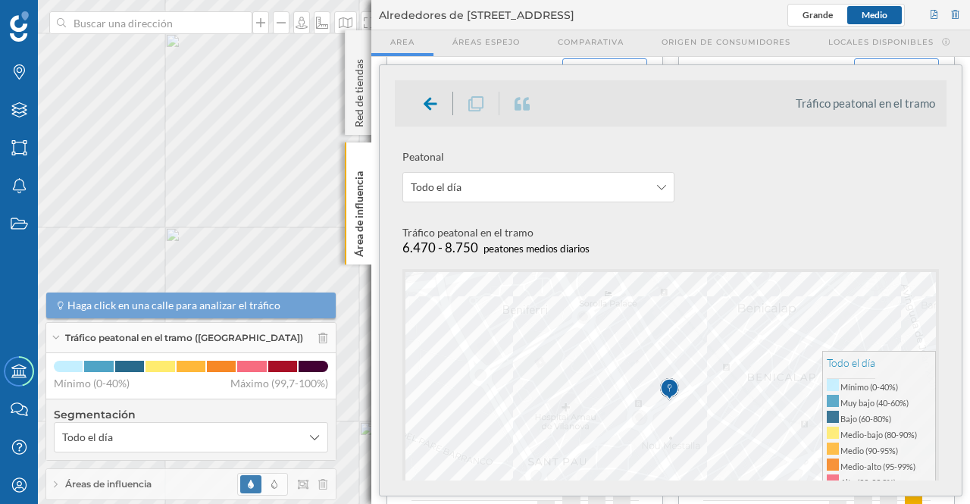
drag, startPoint x: 951, startPoint y: 225, endPoint x: 942, endPoint y: 248, distance: 24.9
click at [942, 248] on div "Tráfico peatonal en el tramo Peatonal Todo el día Tráfico peatonal en el tramo …" at bounding box center [671, 280] width 582 height 430
click at [661, 183] on icon at bounding box center [661, 187] width 9 height 11
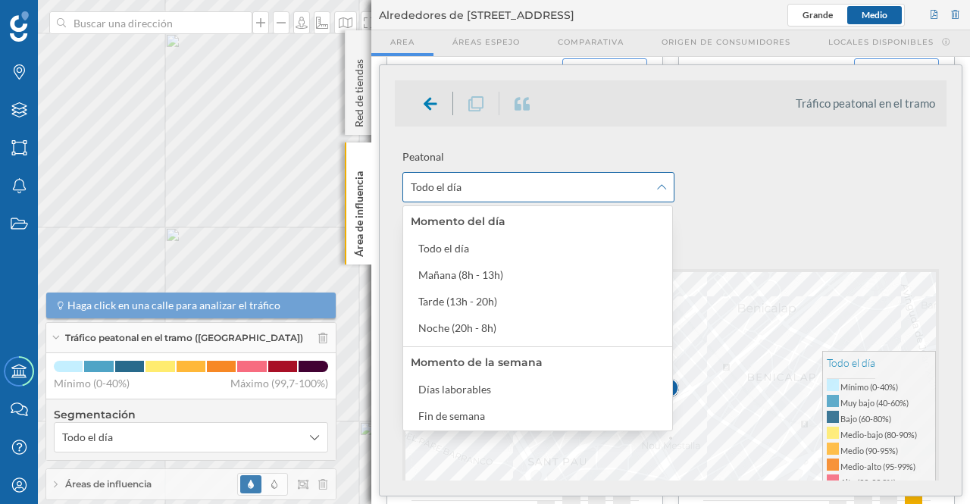
click at [661, 183] on icon at bounding box center [661, 187] width 9 height 11
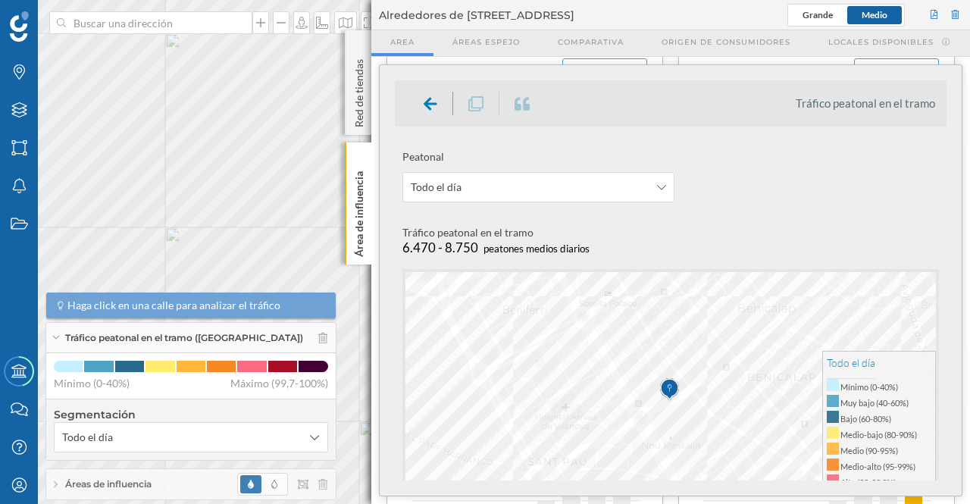
scroll to position [27, 0]
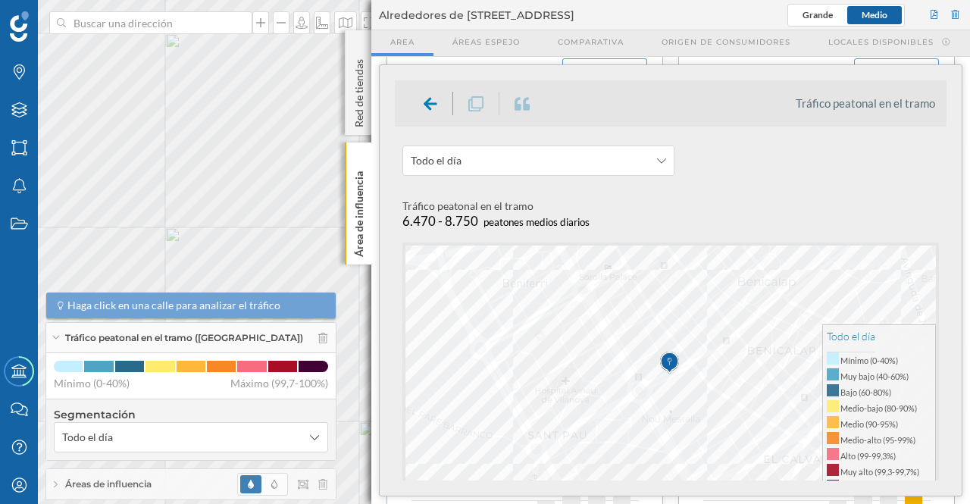
click at [883, 175] on div "Peatonal Todo el día" at bounding box center [667, 149] width 544 height 68
drag, startPoint x: 941, startPoint y: 205, endPoint x: 952, endPoint y: 231, distance: 28.2
click at [858, 204] on div "Tráfico peatonal en el tramo 6.470 - 8.750 peatones medios diarios" at bounding box center [674, 214] width 544 height 33
click at [897, 199] on div "Tráfico peatonal en el tramo 6.470 - 8.750 peatones medios diarios" at bounding box center [674, 214] width 544 height 33
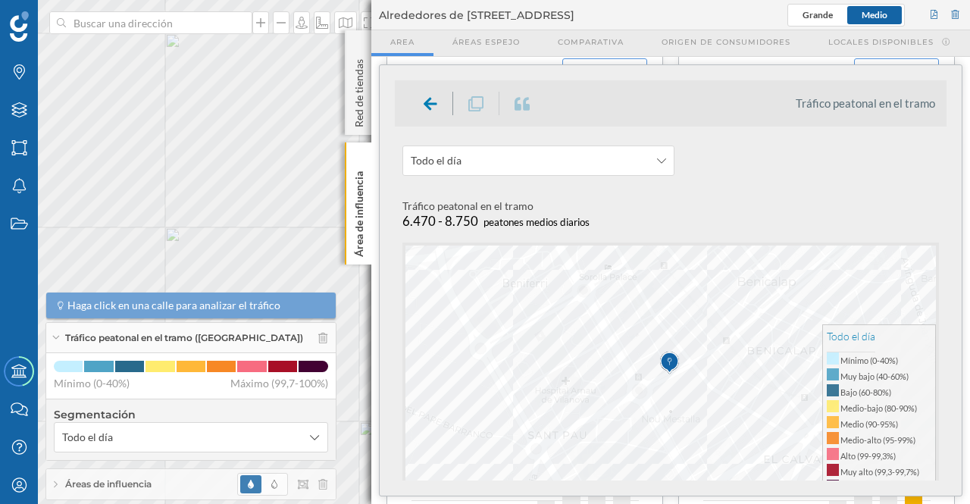
drag, startPoint x: 942, startPoint y: 216, endPoint x: 936, endPoint y: 227, distance: 12.9
click at [936, 227] on div "Tráfico peatonal en el tramo 6.470 - 8.750 peatones medios diarios" at bounding box center [674, 214] width 544 height 33
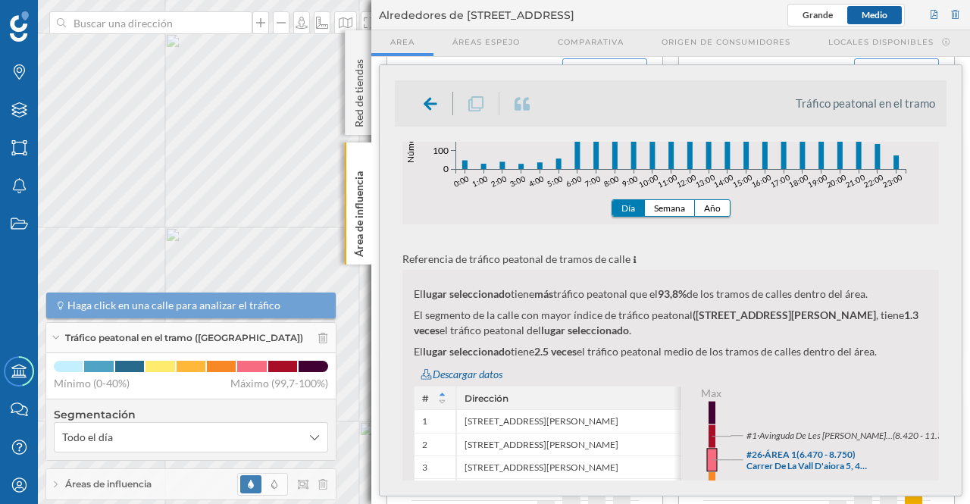
scroll to position [548, 0]
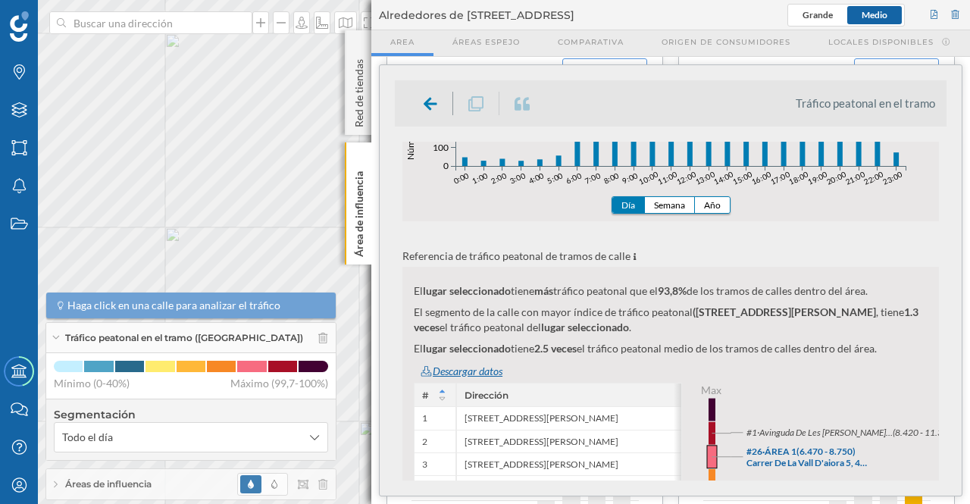
click at [424, 369] on div "Descargar datos" at bounding box center [674, 371] width 529 height 23
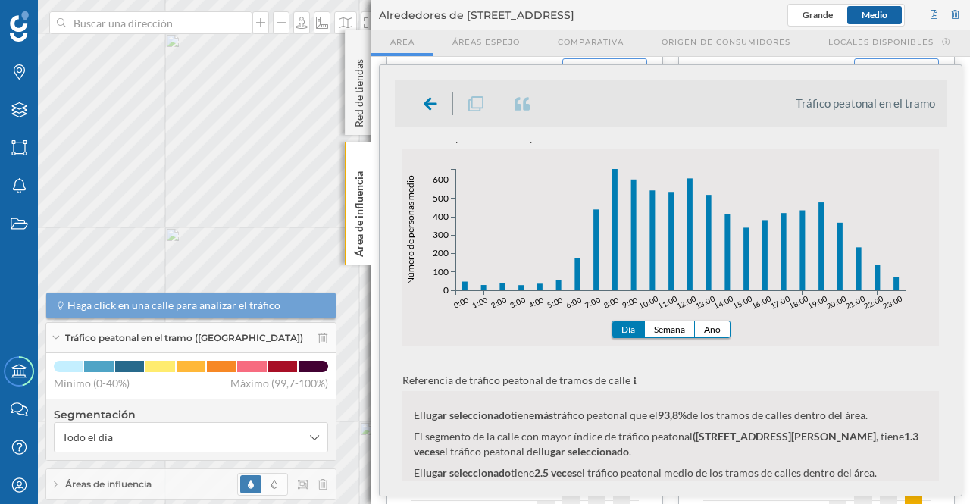
scroll to position [418, 0]
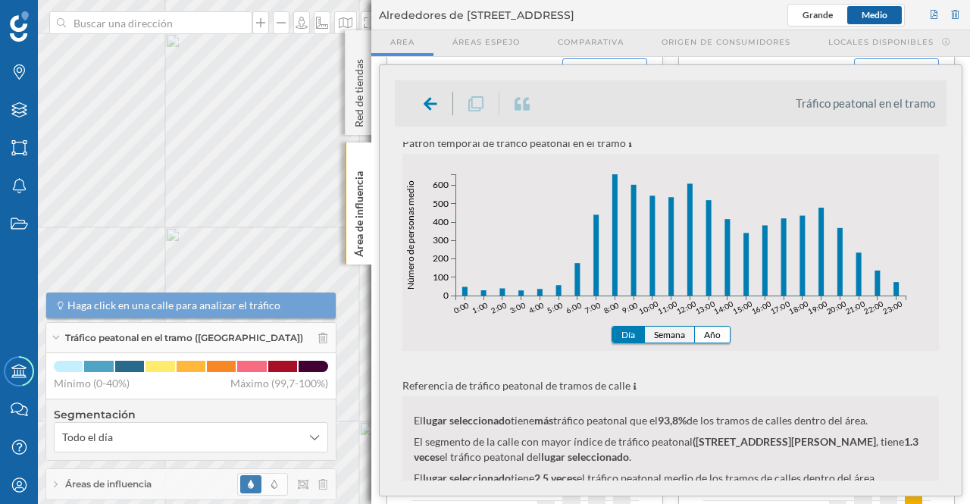
click at [660, 333] on button "Semana" at bounding box center [670, 334] width 50 height 16
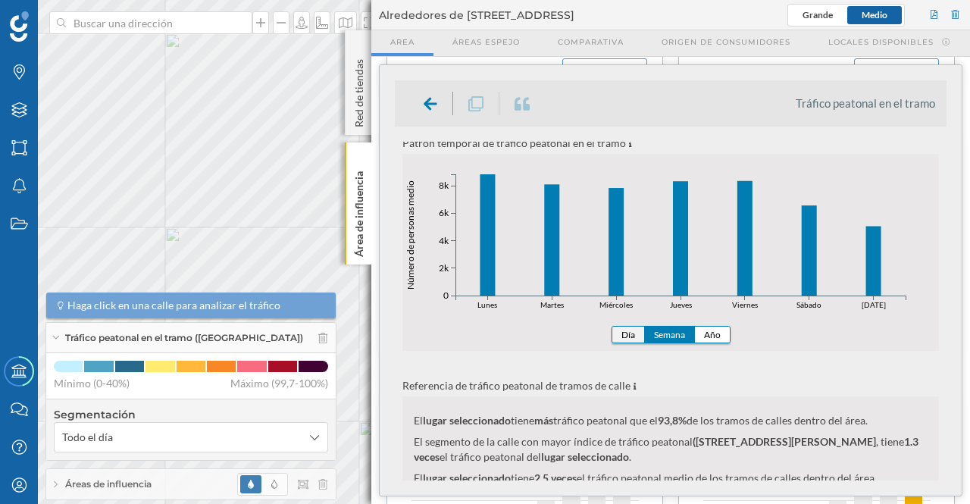
click at [632, 337] on button "Día" at bounding box center [628, 334] width 33 height 16
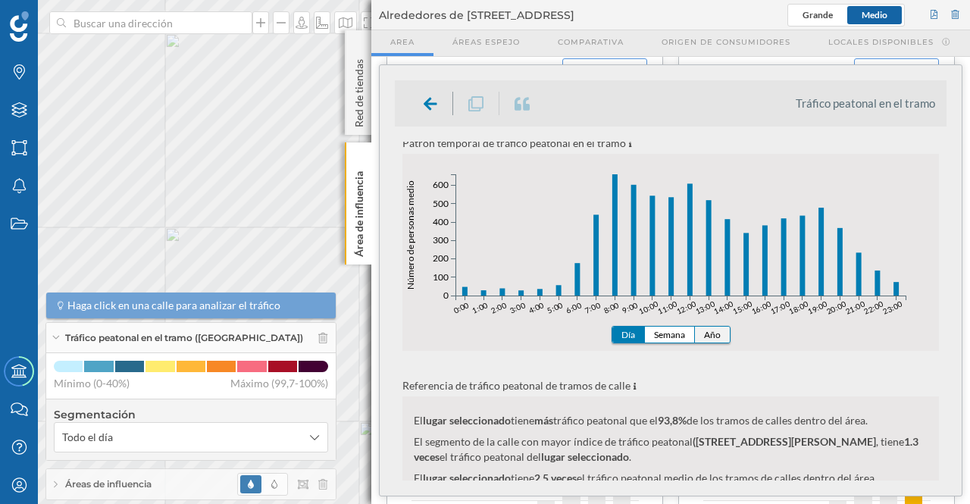
click at [708, 333] on button "Año" at bounding box center [712, 334] width 35 height 16
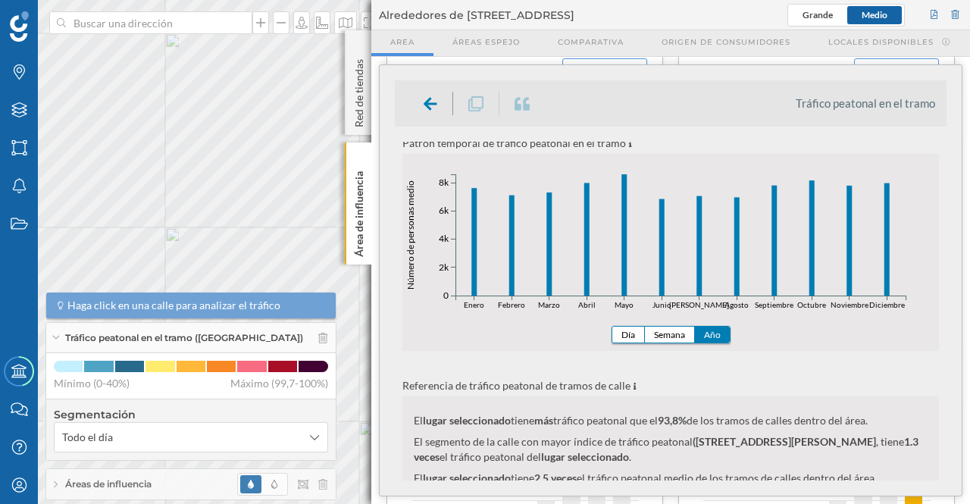
drag, startPoint x: 942, startPoint y: 292, endPoint x: 945, endPoint y: 277, distance: 14.7
click at [945, 277] on div "Peatonal Todo el día Tráfico peatonal en el tramo 6.470 - 8.750 peatones medios…" at bounding box center [670, 311] width 551 height 339
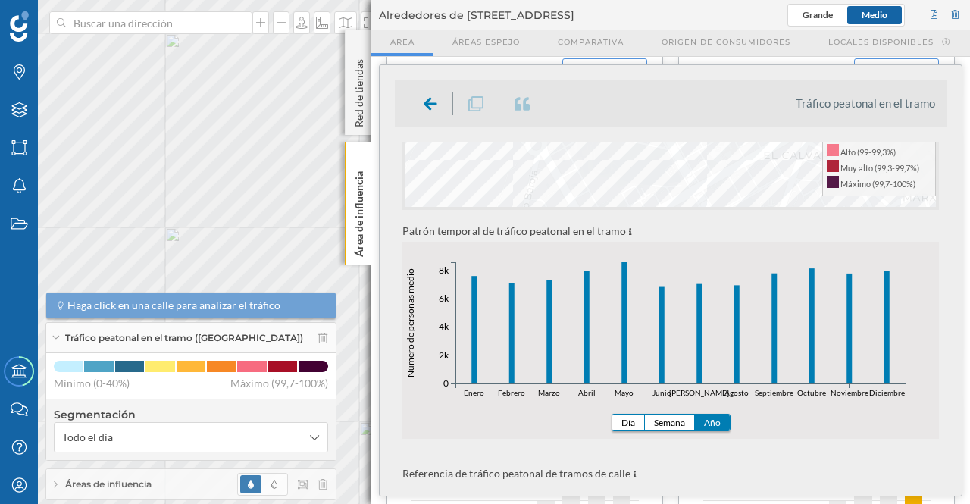
scroll to position [333, 0]
click at [613, 420] on button "Día" at bounding box center [628, 420] width 33 height 16
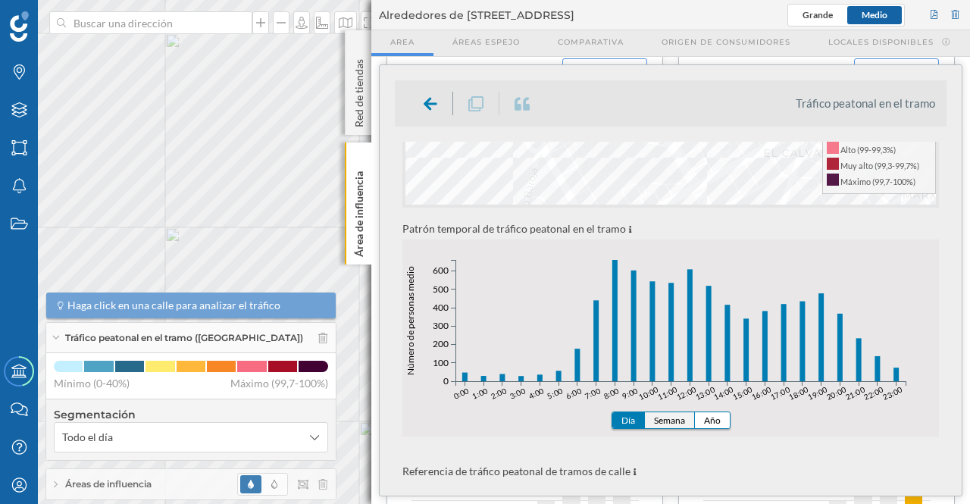
click at [668, 420] on button "Semana" at bounding box center [670, 420] width 50 height 16
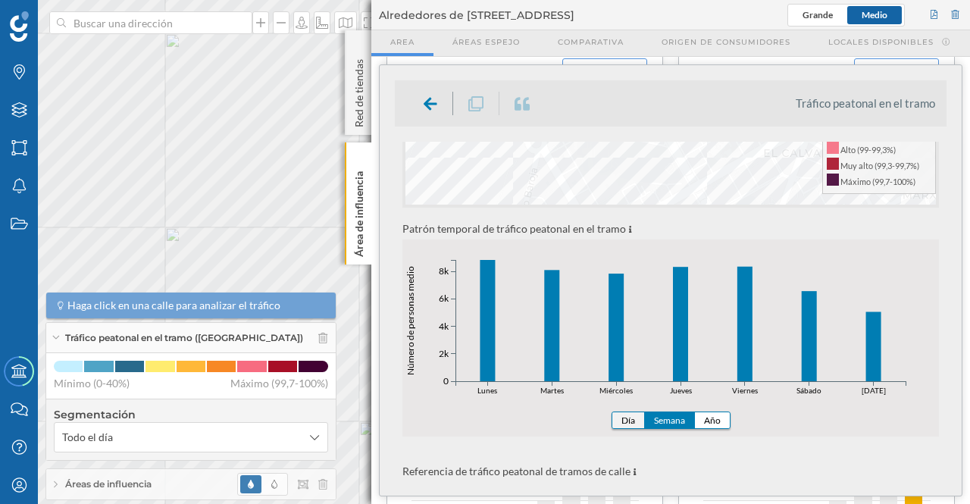
click at [623, 417] on button "Día" at bounding box center [628, 420] width 33 height 16
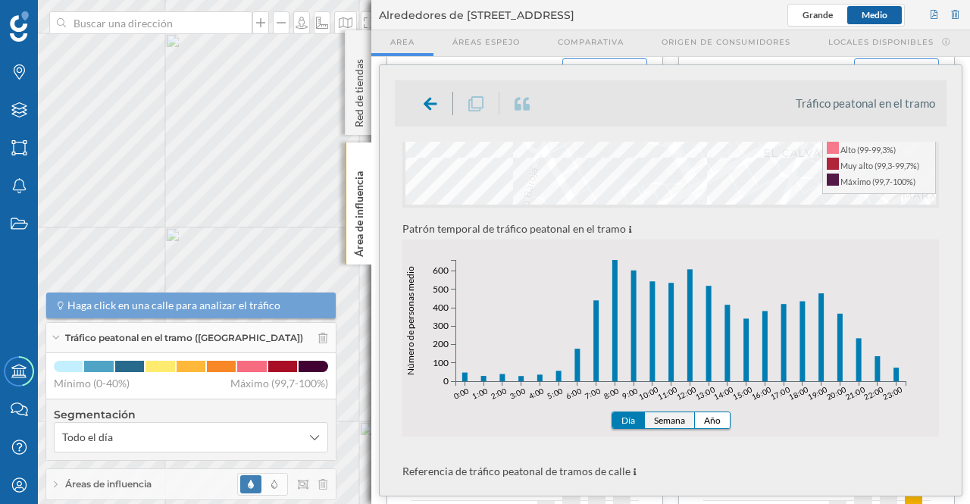
click at [676, 418] on button "Semana" at bounding box center [670, 420] width 50 height 16
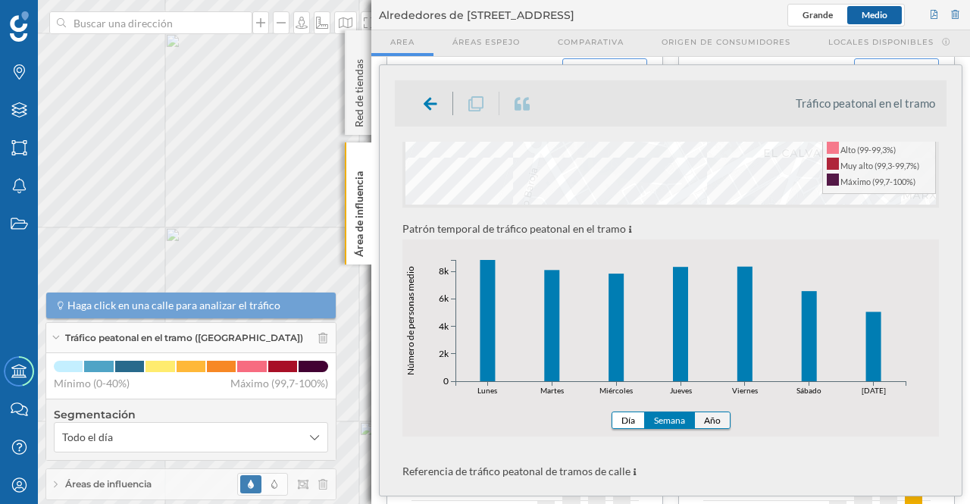
click at [717, 417] on button "Año" at bounding box center [712, 420] width 35 height 16
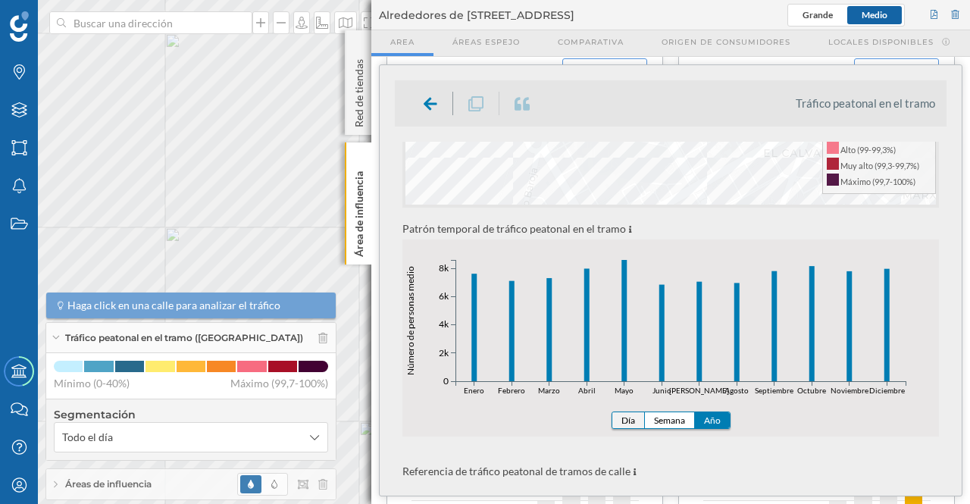
click at [631, 417] on button "Día" at bounding box center [628, 420] width 33 height 16
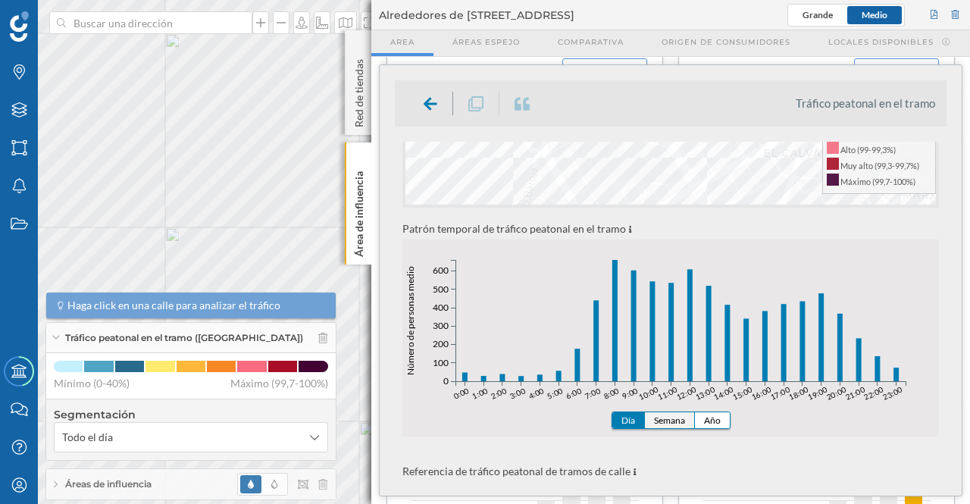
click at [676, 420] on button "Semana" at bounding box center [670, 420] width 50 height 16
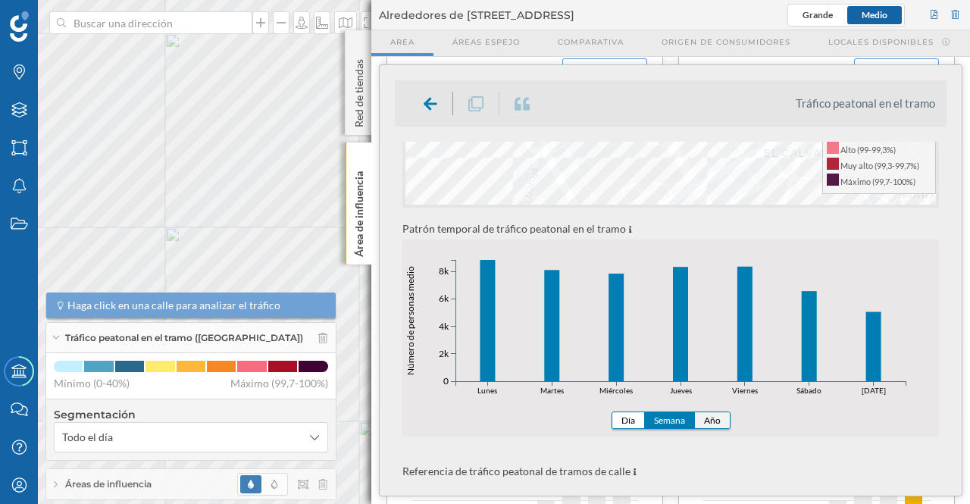
click at [709, 413] on button "Año" at bounding box center [712, 420] width 35 height 16
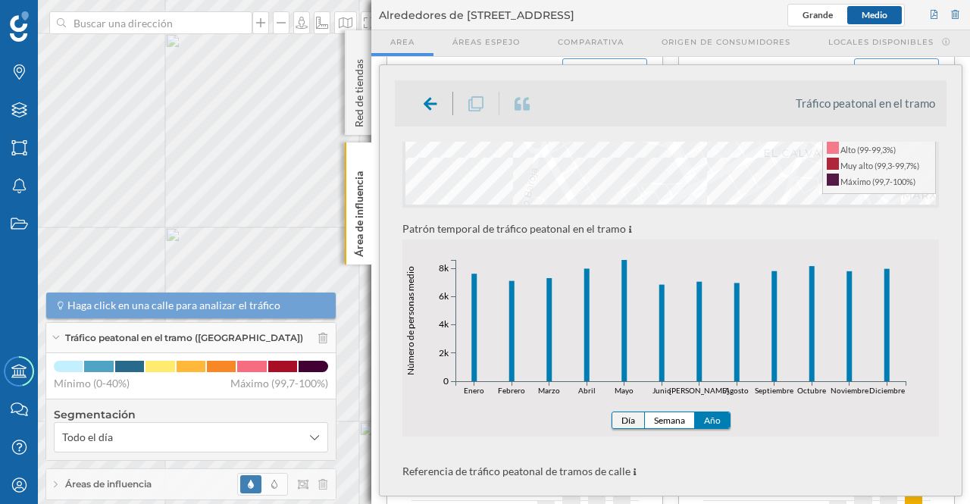
click at [628, 417] on button "Día" at bounding box center [628, 420] width 33 height 16
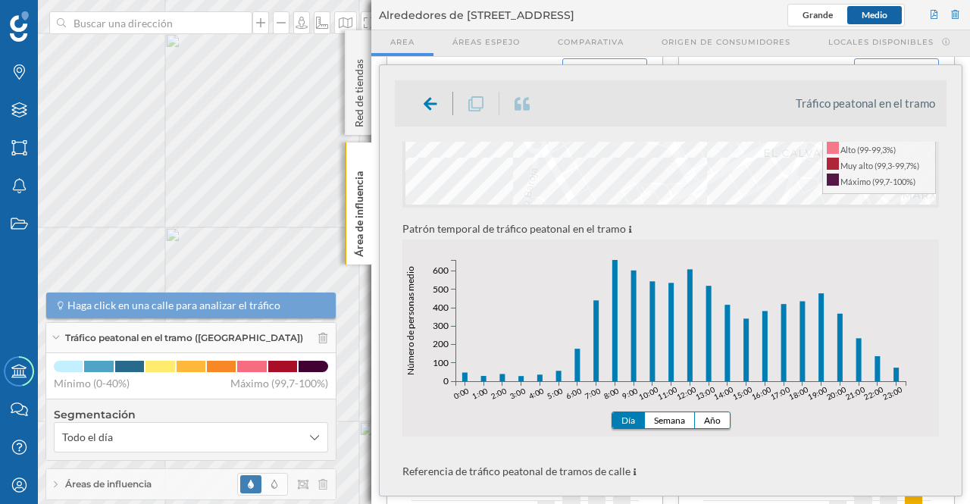
drag, startPoint x: 942, startPoint y: 261, endPoint x: 942, endPoint y: 287, distance: 25.8
click at [942, 287] on div "Peatonal Todo el día Tráfico peatonal en el tramo 6.470 - 8.750 peatones medios…" at bounding box center [670, 311] width 551 height 339
drag, startPoint x: 947, startPoint y: 267, endPoint x: 948, endPoint y: 285, distance: 18.2
click at [948, 285] on div "Tráfico peatonal en el tramo Peatonal Todo el día Tráfico peatonal en el tramo …" at bounding box center [671, 280] width 582 height 430
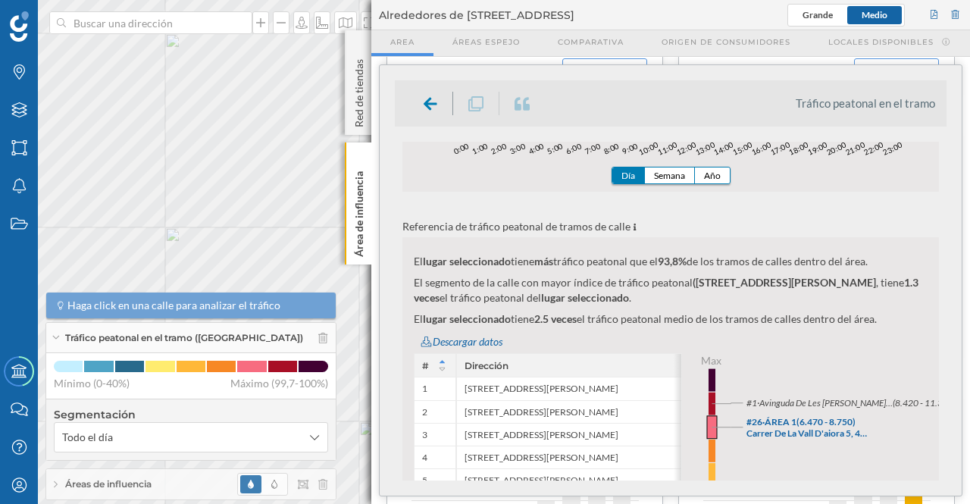
scroll to position [570, 0]
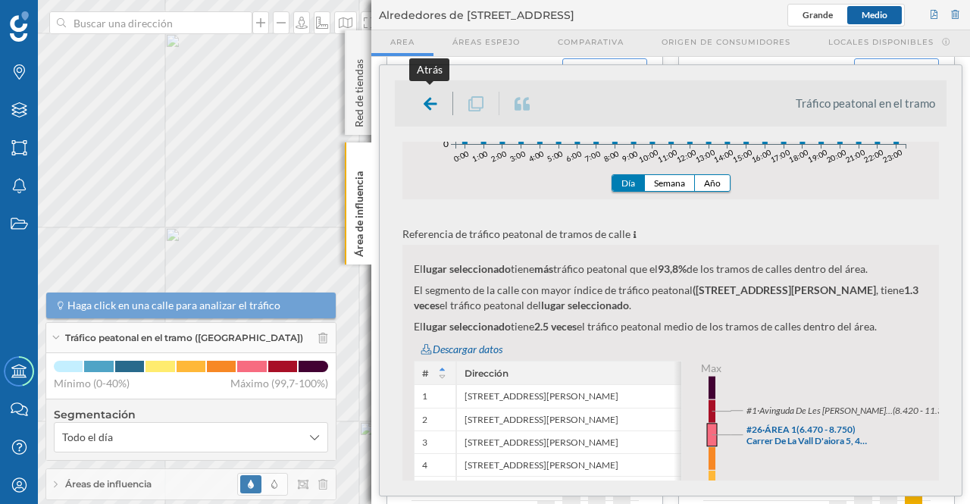
click at [436, 102] on icon at bounding box center [430, 103] width 14 height 13
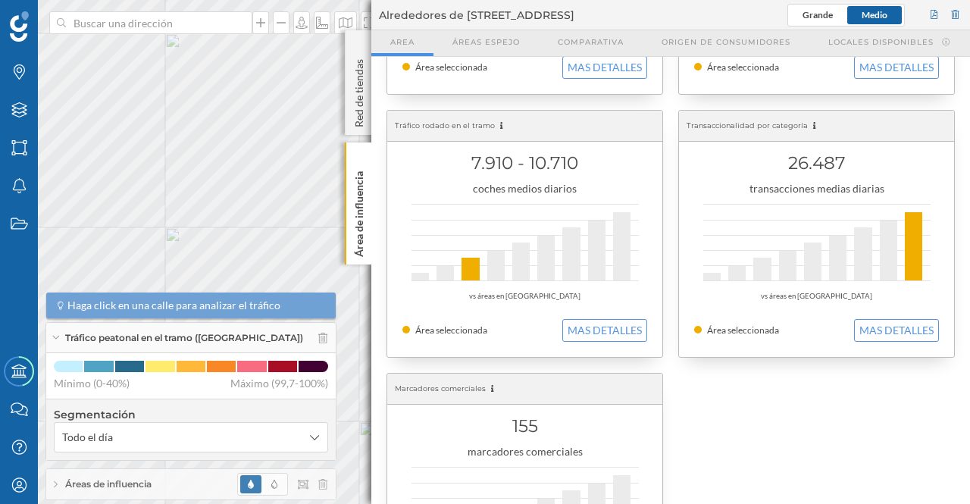
scroll to position [514, 0]
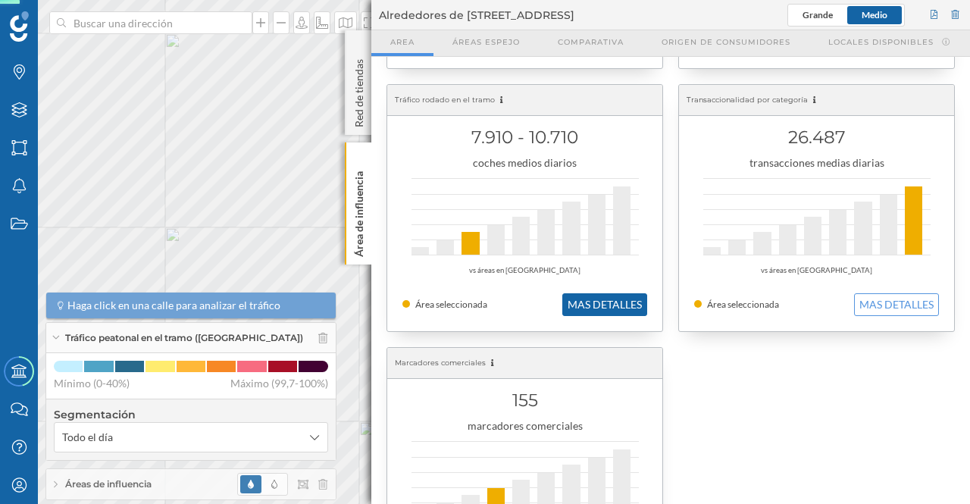
click at [574, 308] on button "MAS DETALLES" at bounding box center [604, 304] width 85 height 23
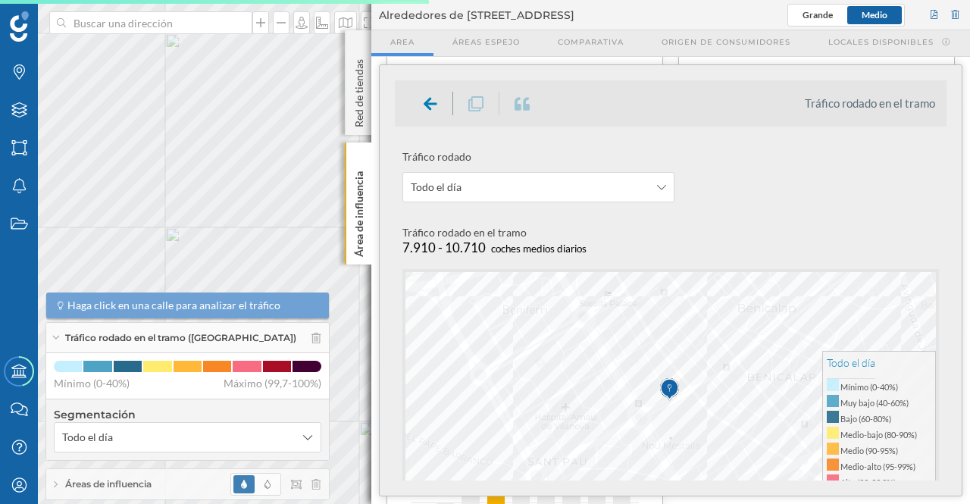
drag, startPoint x: 947, startPoint y: 189, endPoint x: 947, endPoint y: 210, distance: 21.2
click at [947, 212] on div "Tráfico rodado en el tramo Tráfico rodado Todo el día Tráfico rodado en el tram…" at bounding box center [671, 280] width 582 height 430
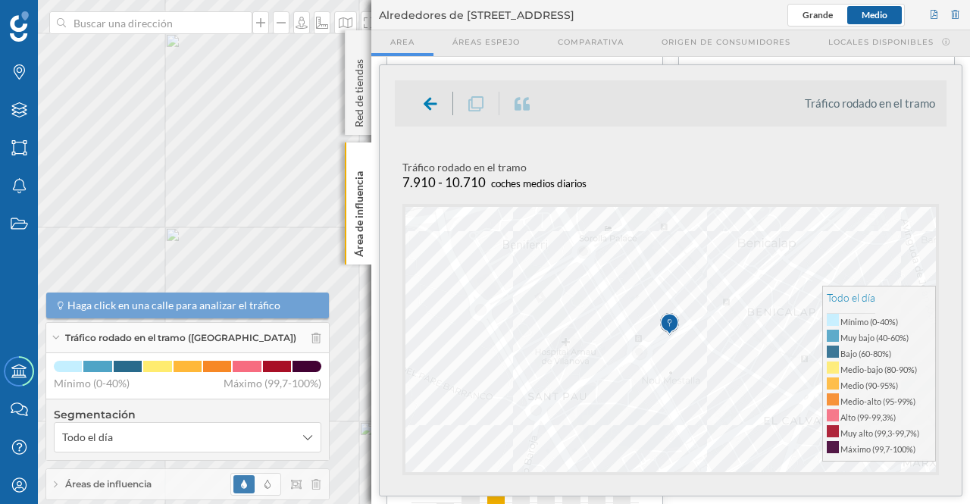
scroll to position [0, 0]
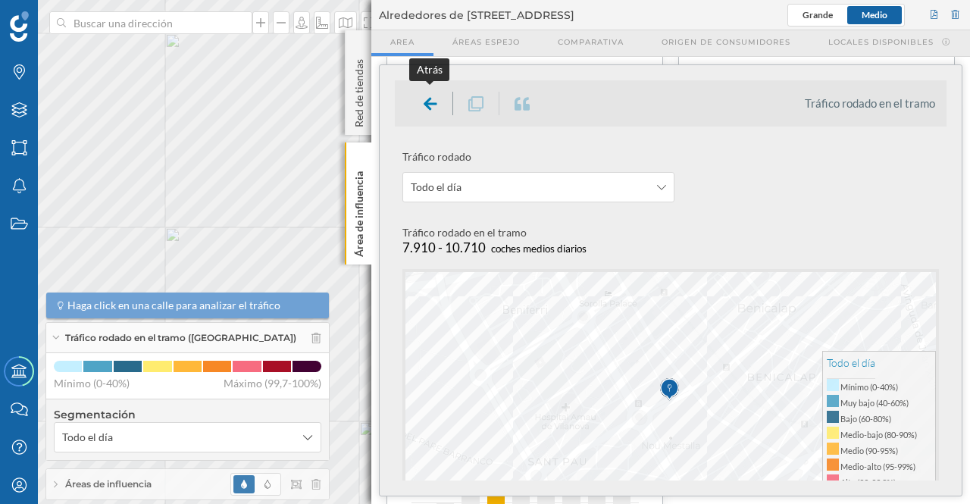
click at [430, 101] on icon at bounding box center [430, 103] width 14 height 15
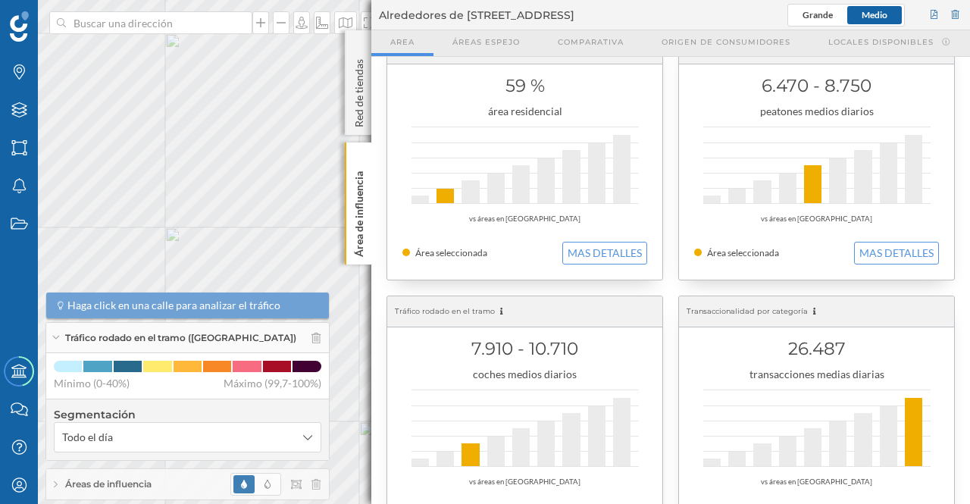
scroll to position [298, 0]
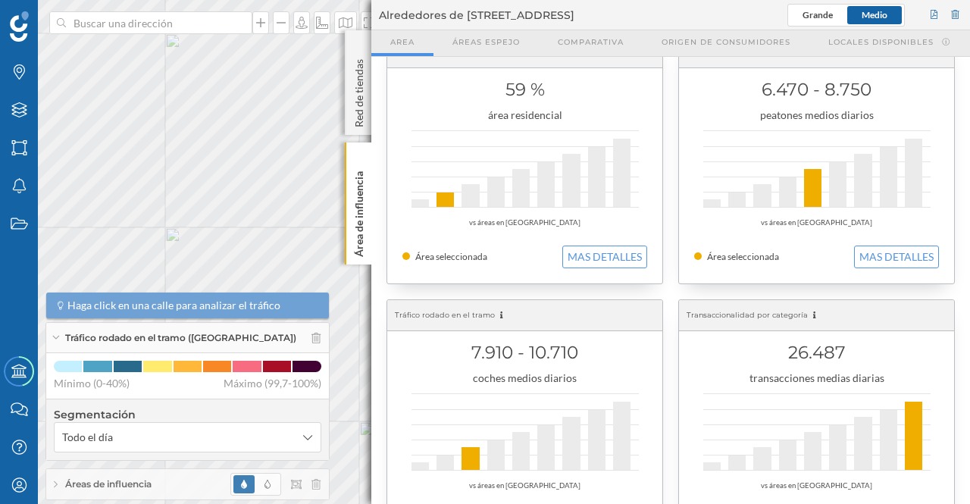
click at [784, 192] on div at bounding box center [787, 192] width 17 height 30
click at [825, 186] on div at bounding box center [816, 168] width 227 height 77
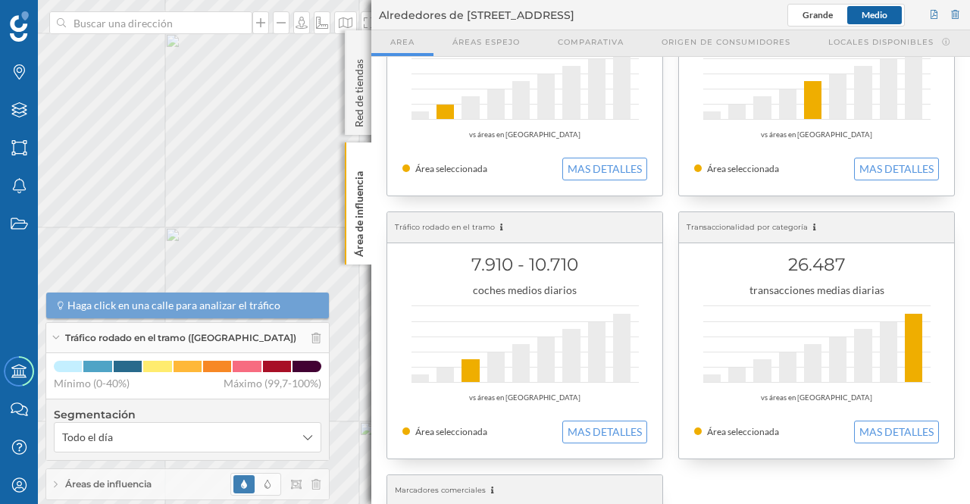
scroll to position [400, 0]
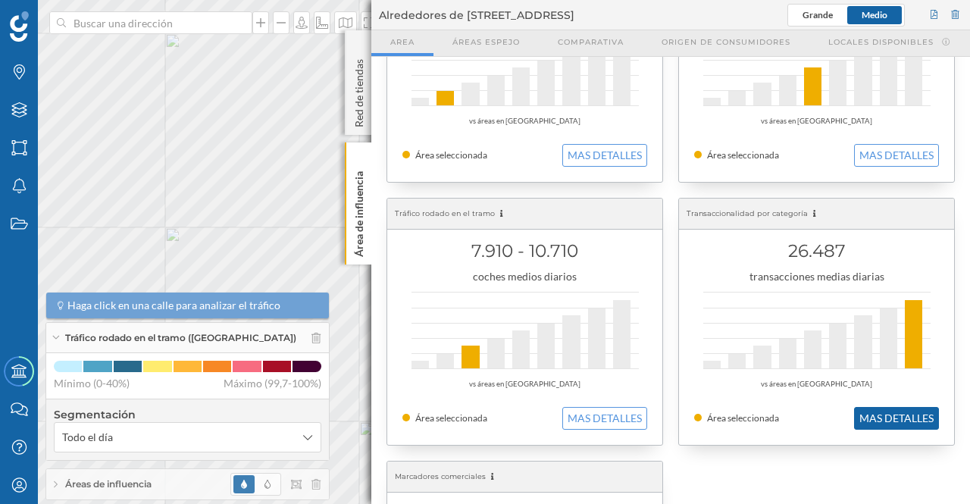
click at [918, 418] on button "MAS DETALLES" at bounding box center [896, 418] width 85 height 23
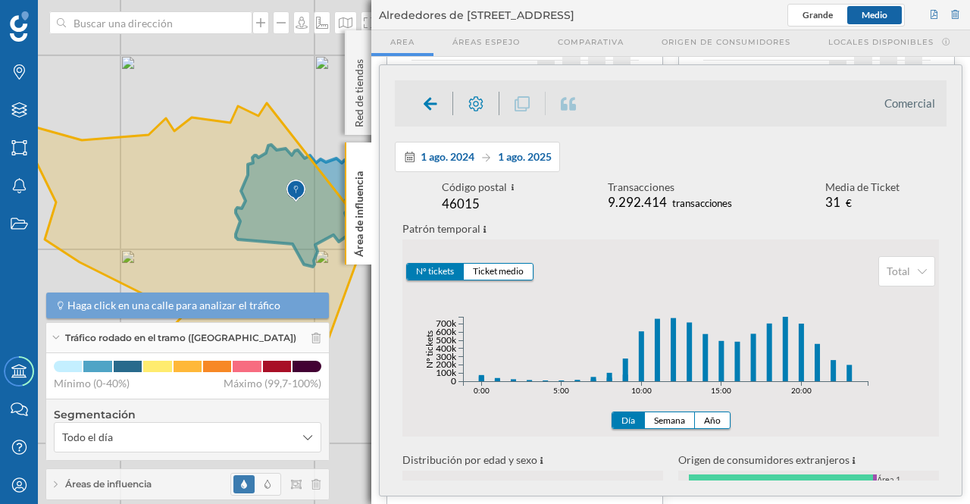
click at [282, 311] on span "Haga click en una calle para analizar el tráfico" at bounding box center [190, 305] width 246 height 15
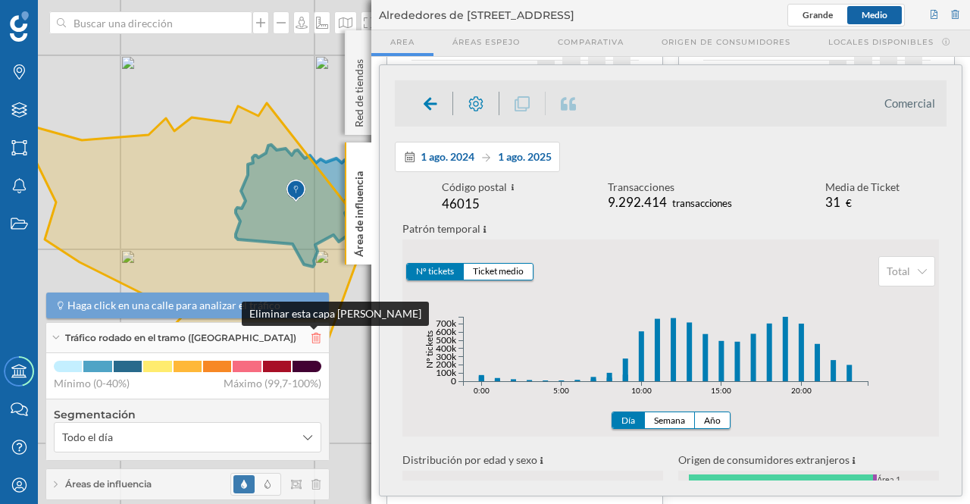
click at [313, 340] on icon at bounding box center [315, 338] width 9 height 11
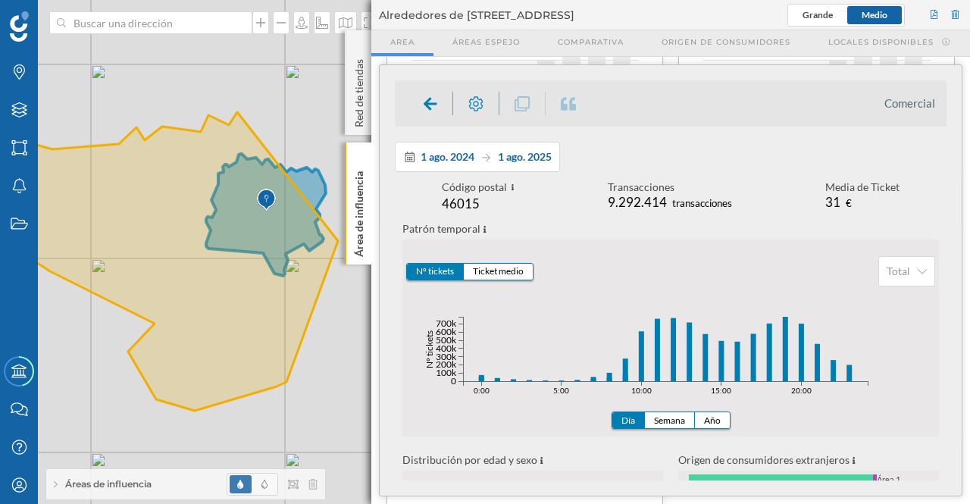
drag, startPoint x: 308, startPoint y: 417, endPoint x: 279, endPoint y: 426, distance: 30.9
click at [279, 426] on div "© Mapbox © OpenStreetMap Improve this map" at bounding box center [485, 252] width 970 height 504
click at [428, 108] on icon at bounding box center [430, 103] width 14 height 13
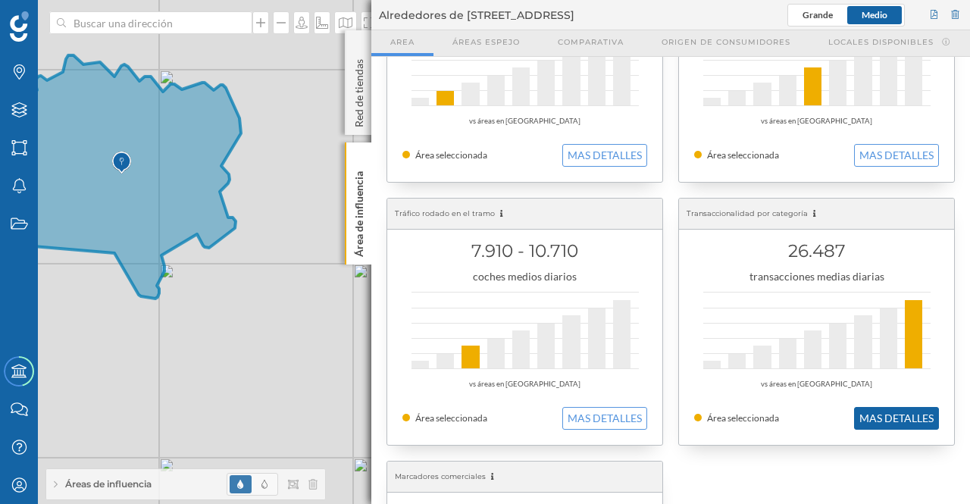
click at [900, 417] on button "MAS DETALLES" at bounding box center [896, 418] width 85 height 23
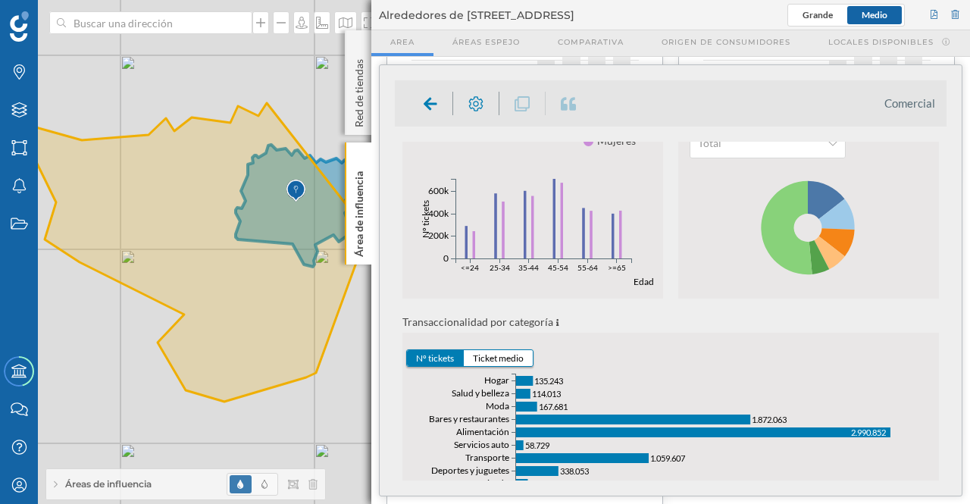
scroll to position [434, 0]
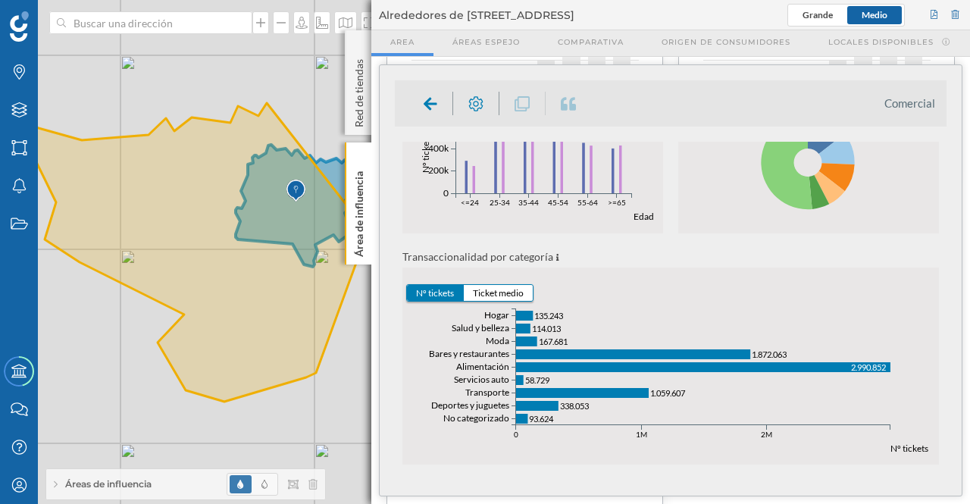
drag, startPoint x: 952, startPoint y: 377, endPoint x: 954, endPoint y: 358, distance: 19.0
click at [954, 358] on div "Comercial [DATE] [DATE] Código postal 46015 [GEOGRAPHIC_DATA] 9.292.414 [GEOGRA…" at bounding box center [671, 280] width 582 height 430
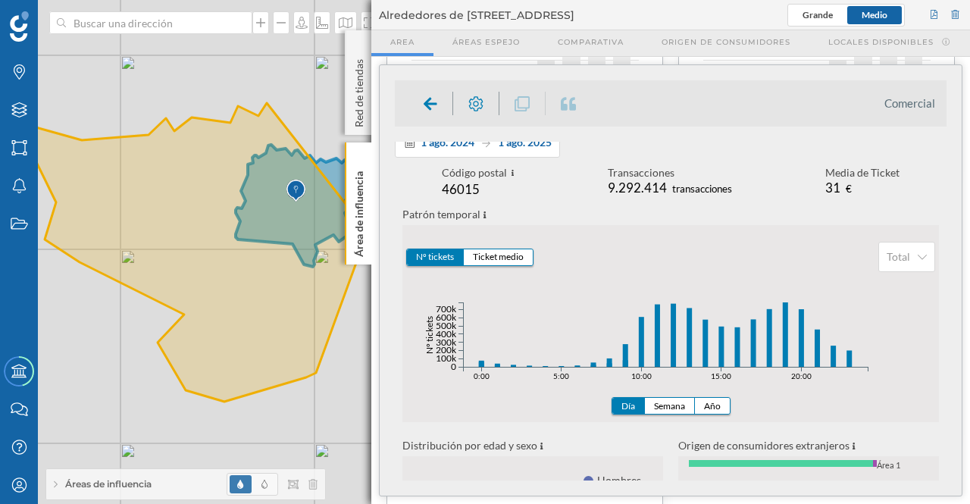
scroll to position [0, 0]
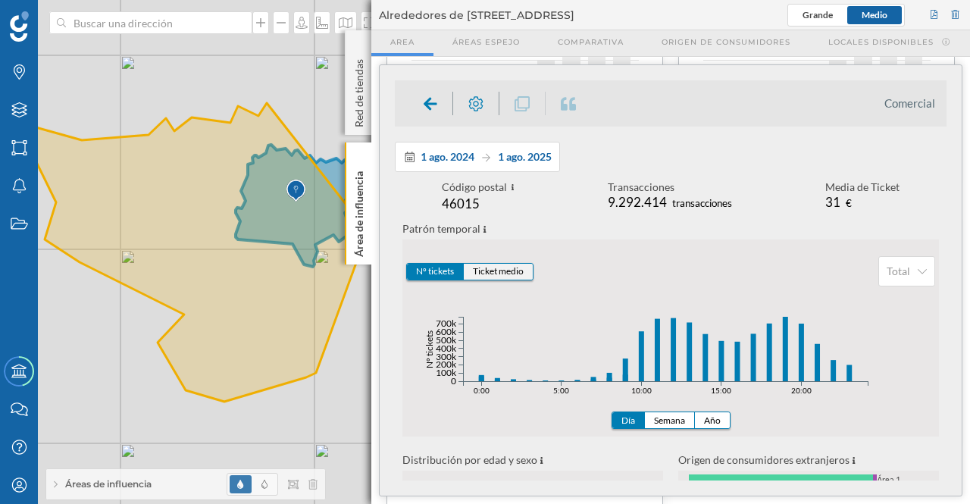
click at [486, 267] on button "Ticket medio" at bounding box center [498, 272] width 69 height 16
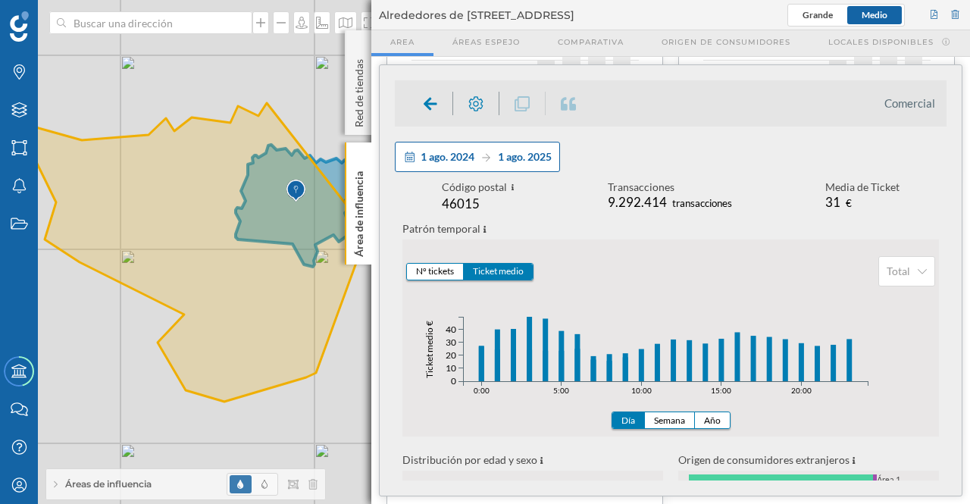
click at [483, 153] on icon at bounding box center [485, 157] width 11 height 9
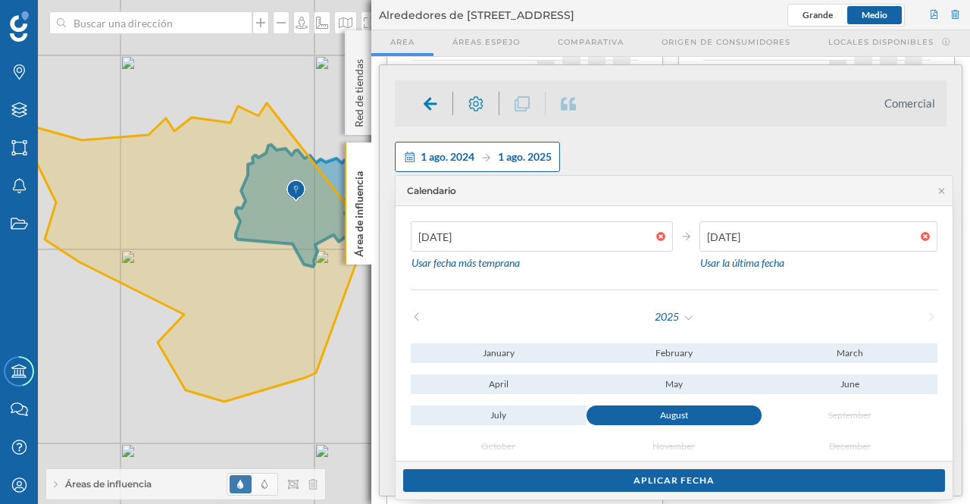
click at [486, 151] on div "1 ago. 2024 1 ago. 2025" at bounding box center [485, 156] width 131 height 16
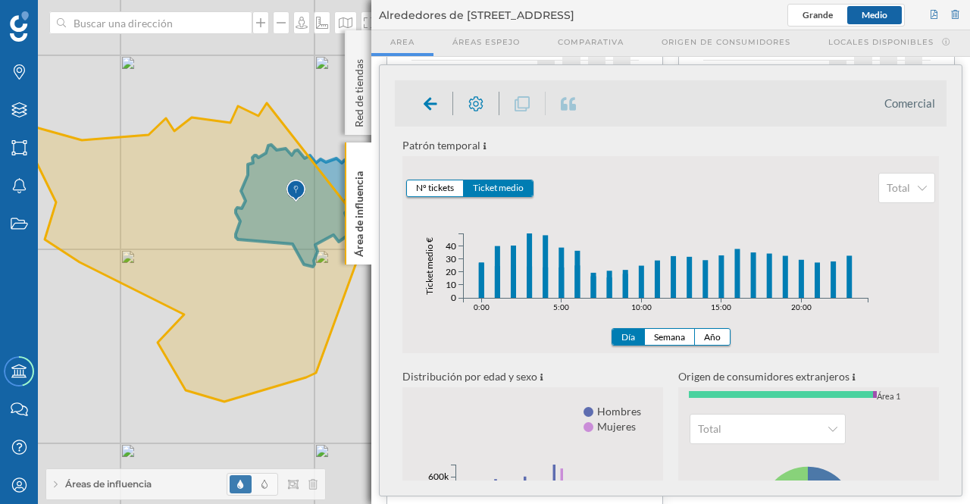
scroll to position [87, 0]
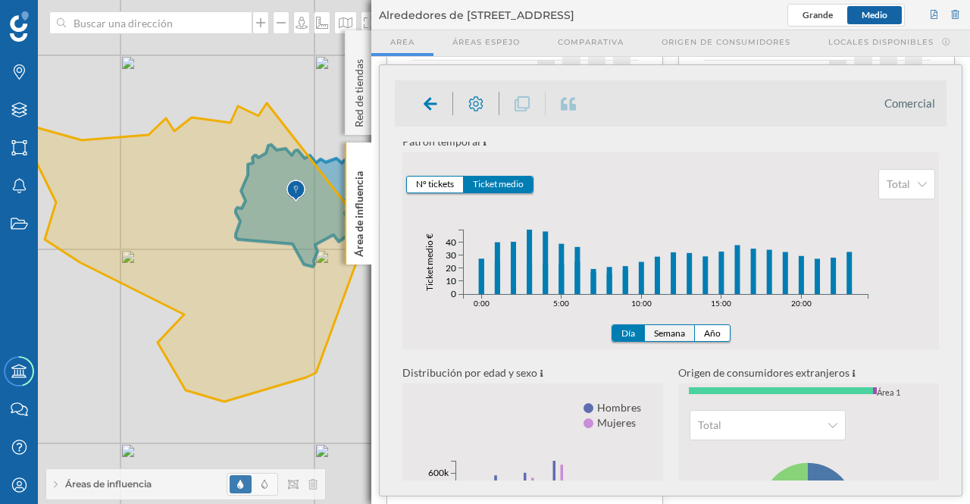
click at [658, 333] on button "Semana" at bounding box center [670, 333] width 50 height 16
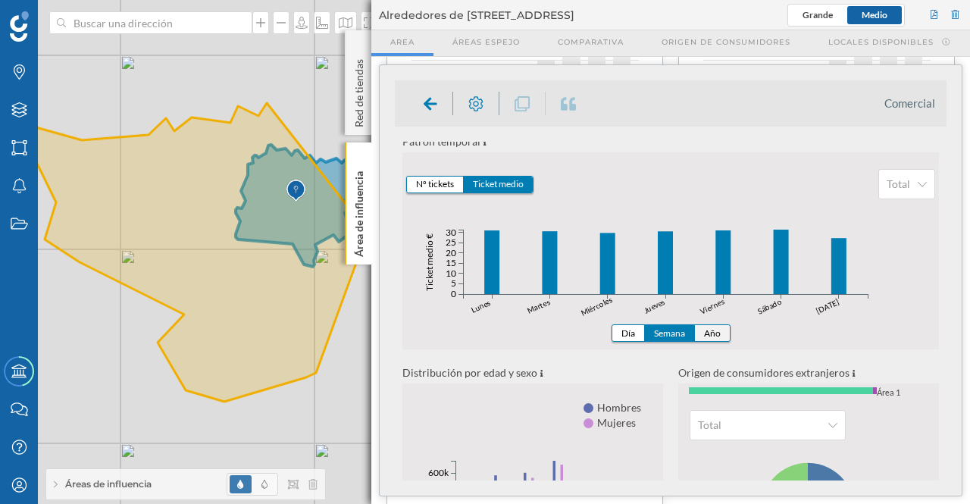
click at [703, 332] on button "Año" at bounding box center [712, 333] width 35 height 16
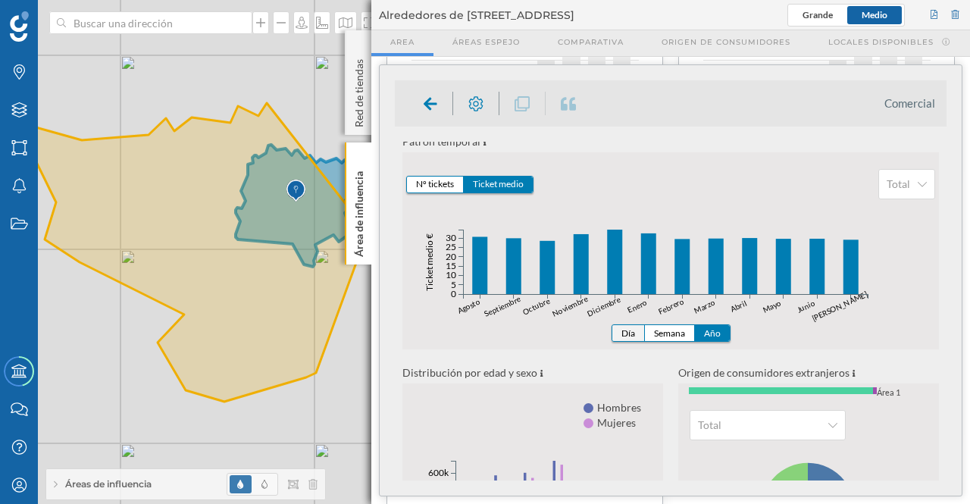
click at [618, 333] on button "Día" at bounding box center [628, 333] width 33 height 16
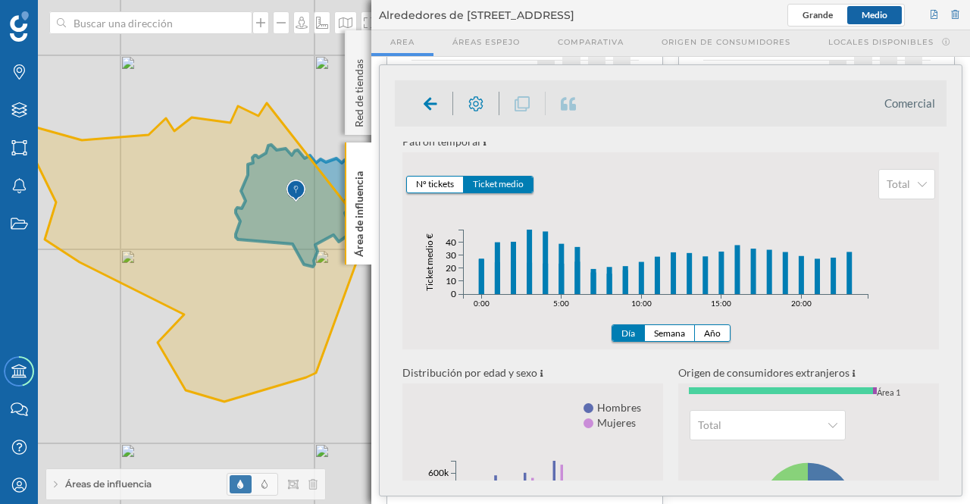
scroll to position [0, 0]
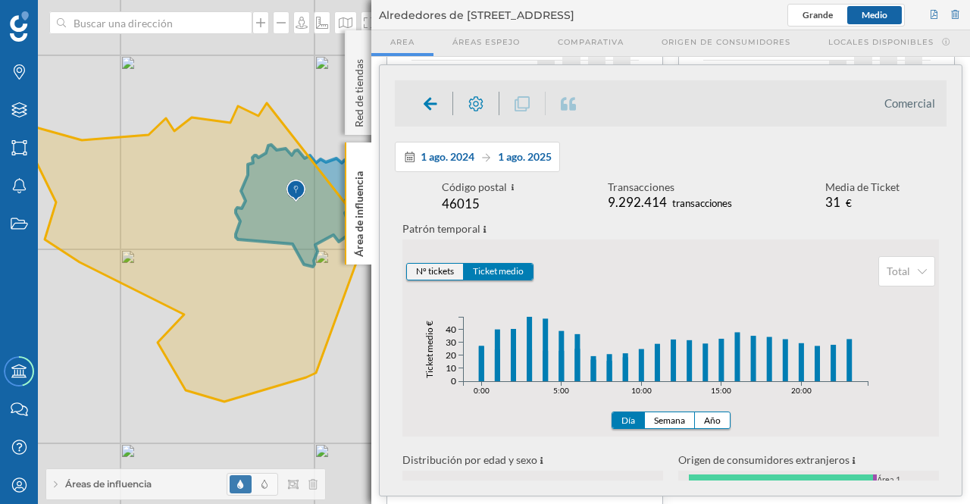
click at [436, 273] on button "Nº tickets" at bounding box center [435, 272] width 57 height 16
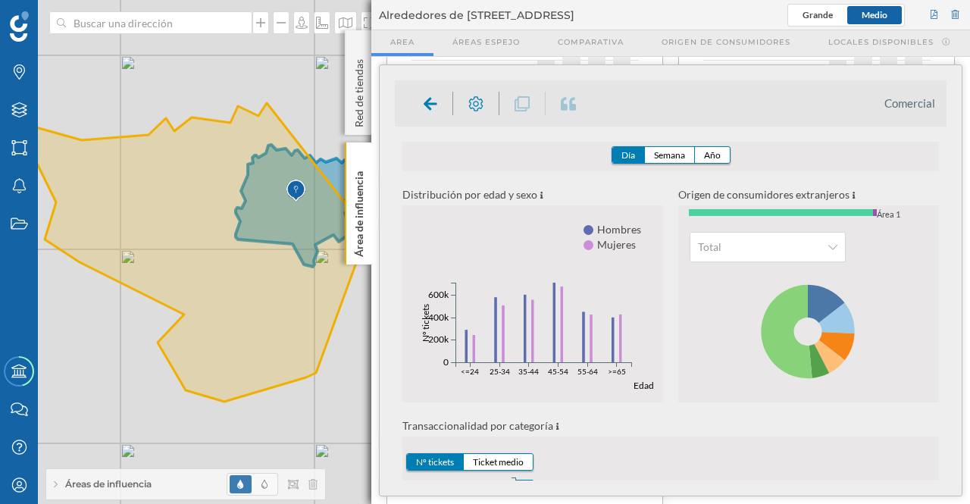
scroll to position [298, 0]
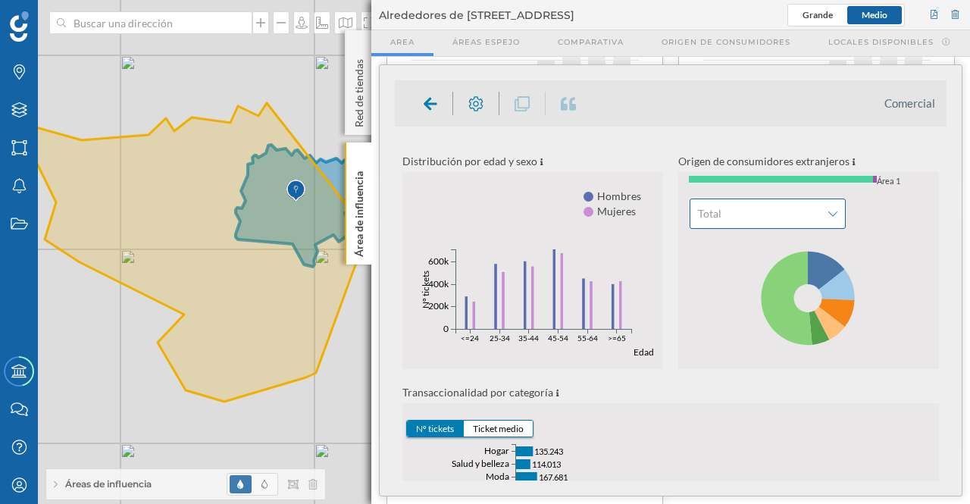
click at [833, 213] on icon at bounding box center [832, 213] width 9 height 5
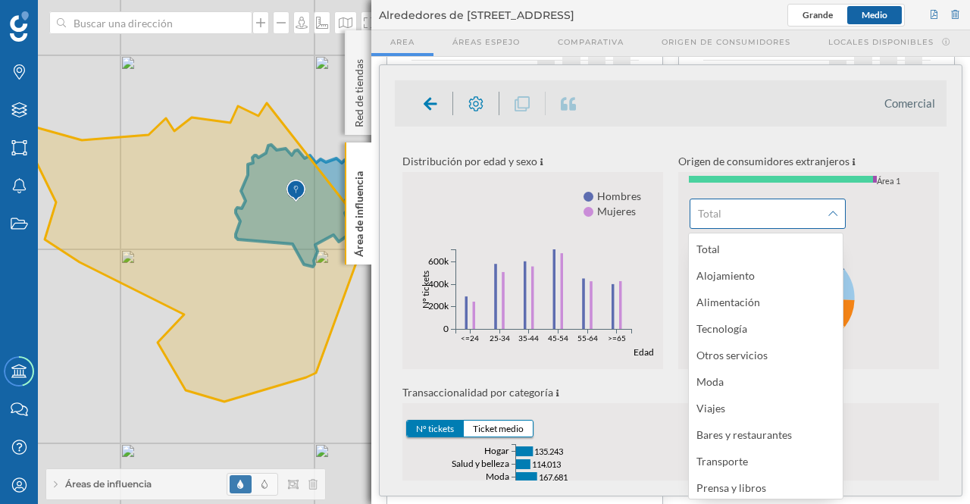
click at [832, 213] on icon at bounding box center [832, 213] width 9 height 11
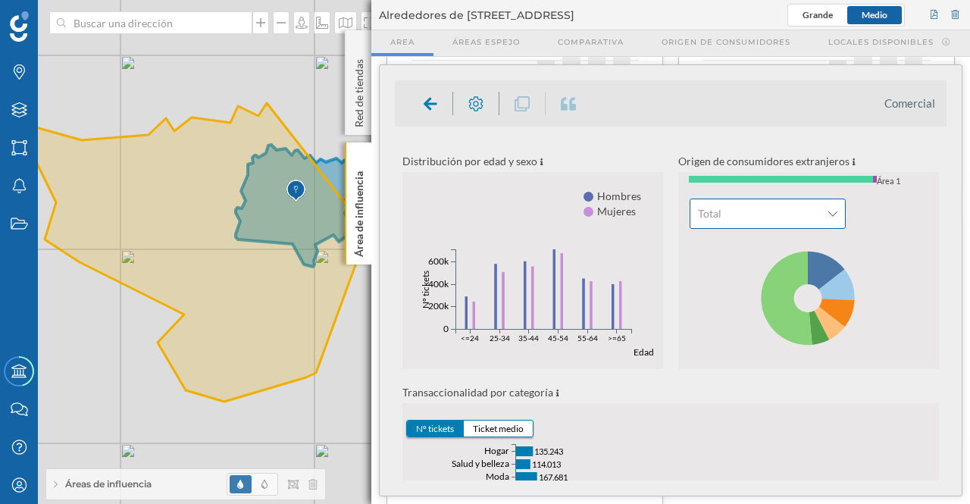
click at [836, 216] on div "Total" at bounding box center [767, 213] width 156 height 30
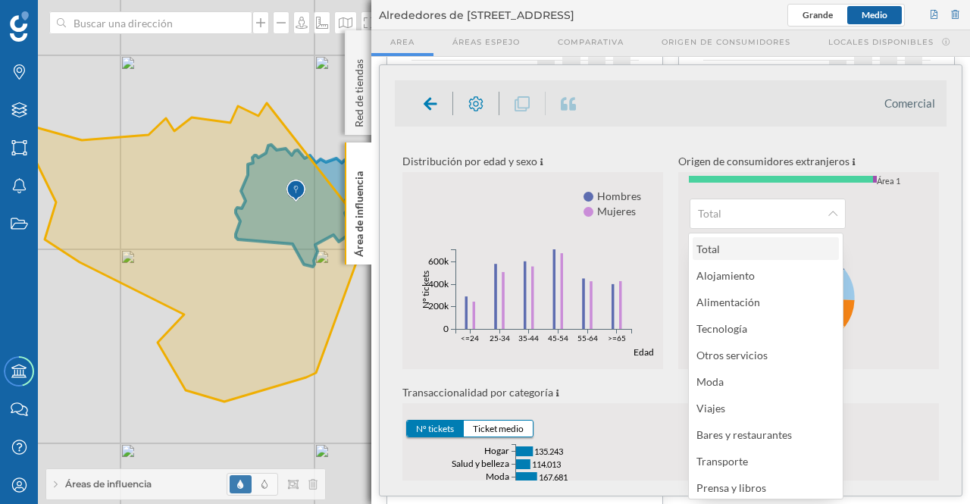
click at [745, 249] on div "Total" at bounding box center [764, 249] width 137 height 16
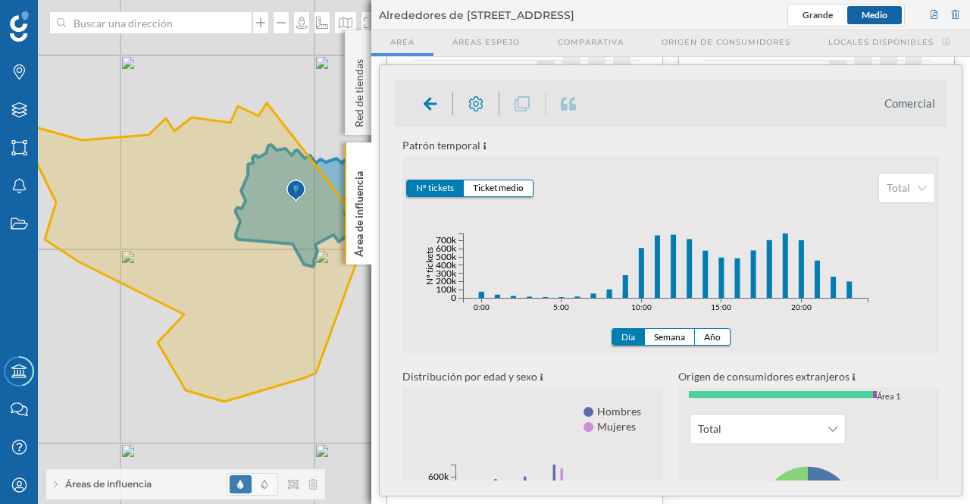
scroll to position [73, 0]
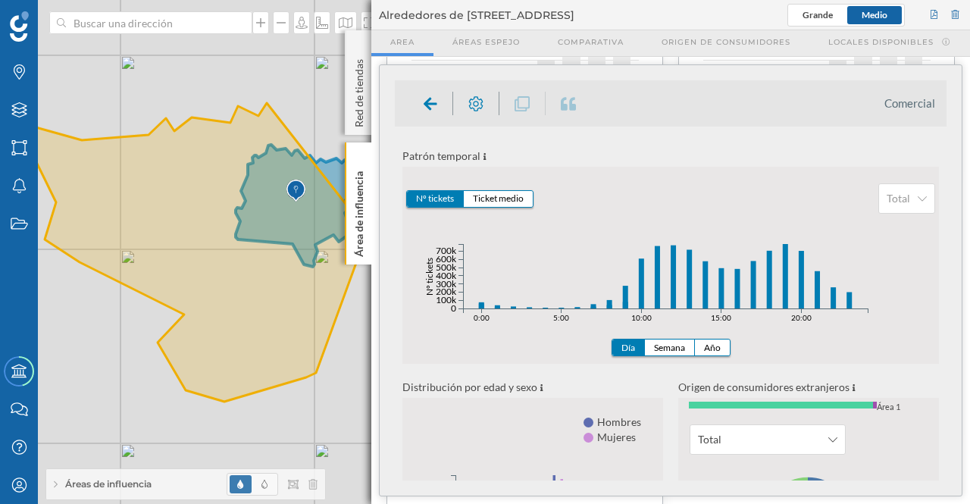
click at [439, 196] on button "Nº tickets" at bounding box center [435, 199] width 57 height 16
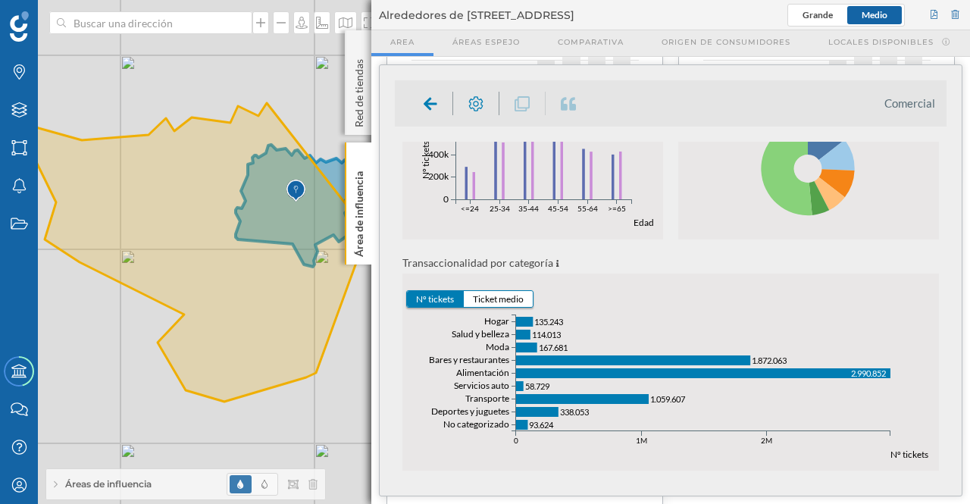
scroll to position [434, 0]
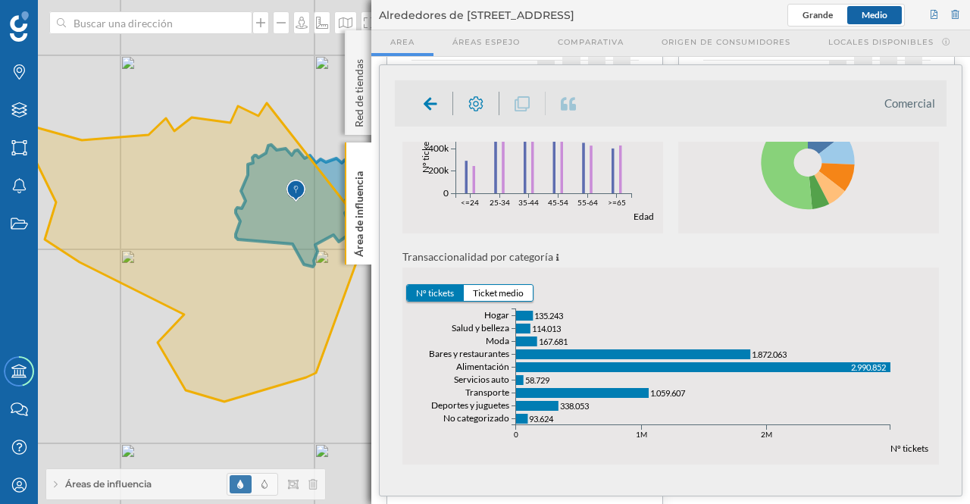
click at [436, 289] on button "Nº tickets" at bounding box center [435, 293] width 57 height 16
click at [503, 290] on button "Ticket medio" at bounding box center [498, 293] width 69 height 16
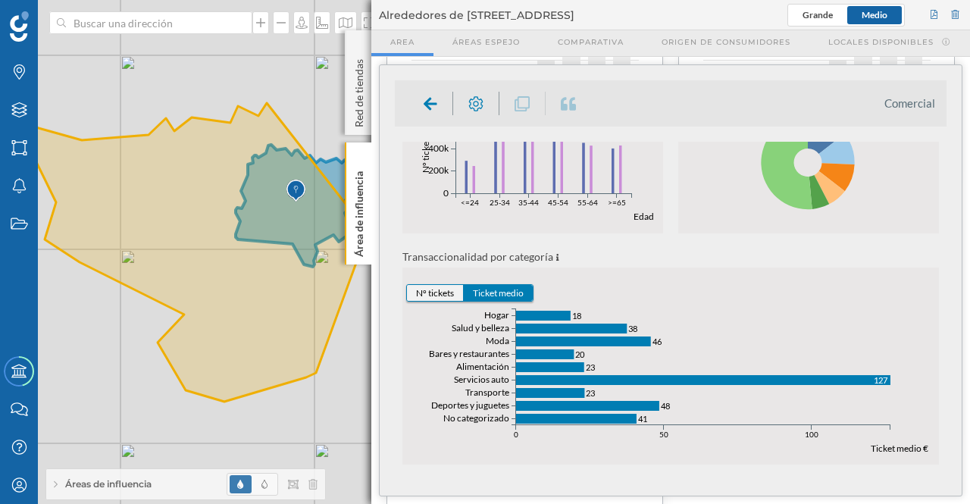
click at [425, 289] on button "Nº tickets" at bounding box center [435, 293] width 57 height 16
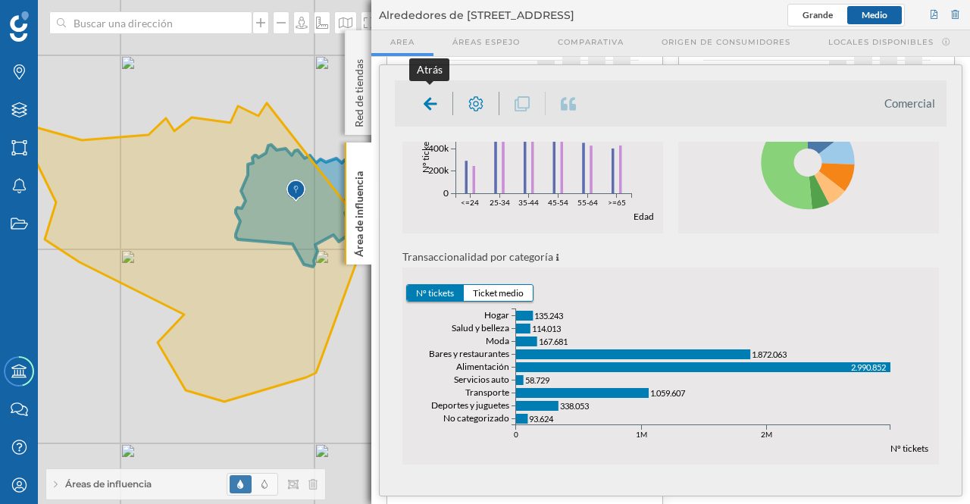
click at [423, 99] on icon at bounding box center [430, 103] width 14 height 15
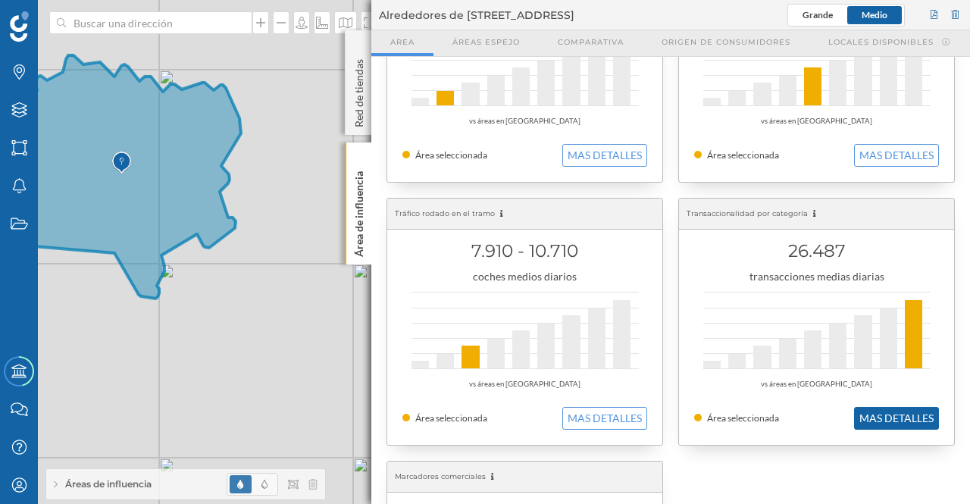
click at [915, 416] on button "MAS DETALLES" at bounding box center [896, 418] width 85 height 23
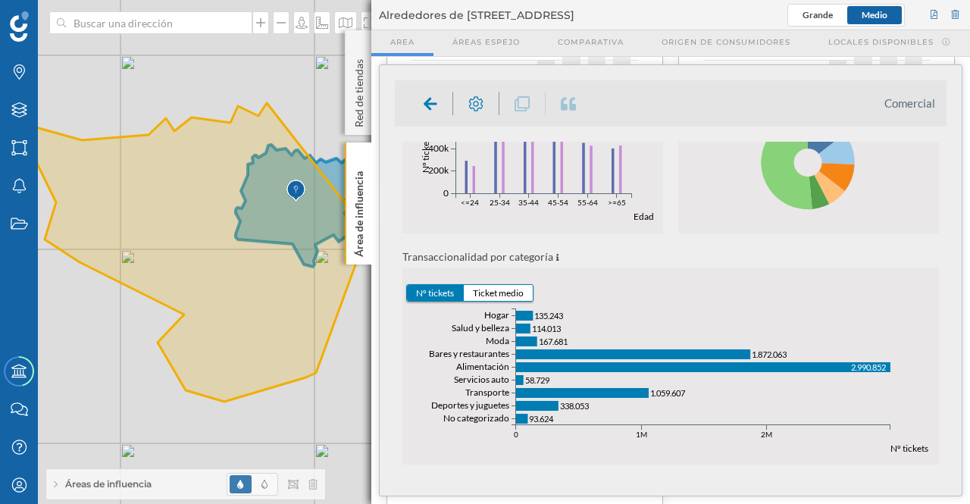
click at [421, 289] on button "Nº tickets" at bounding box center [435, 293] width 57 height 16
click at [515, 290] on button "Ticket medio" at bounding box center [498, 293] width 69 height 16
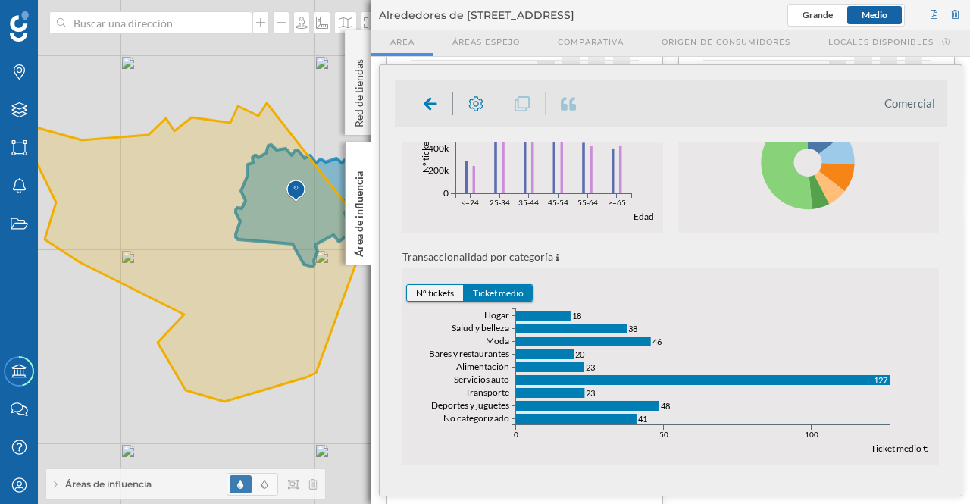
click at [415, 289] on button "Nº tickets" at bounding box center [435, 293] width 57 height 16
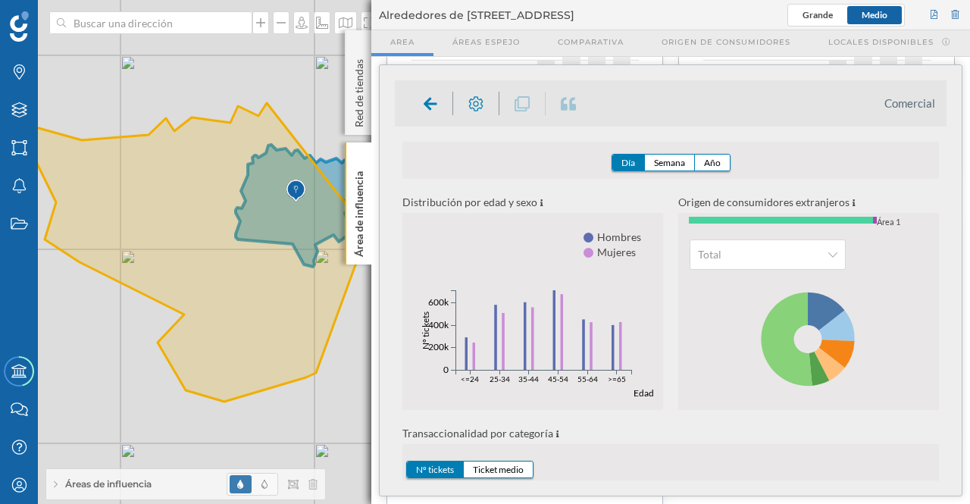
scroll to position [251, 0]
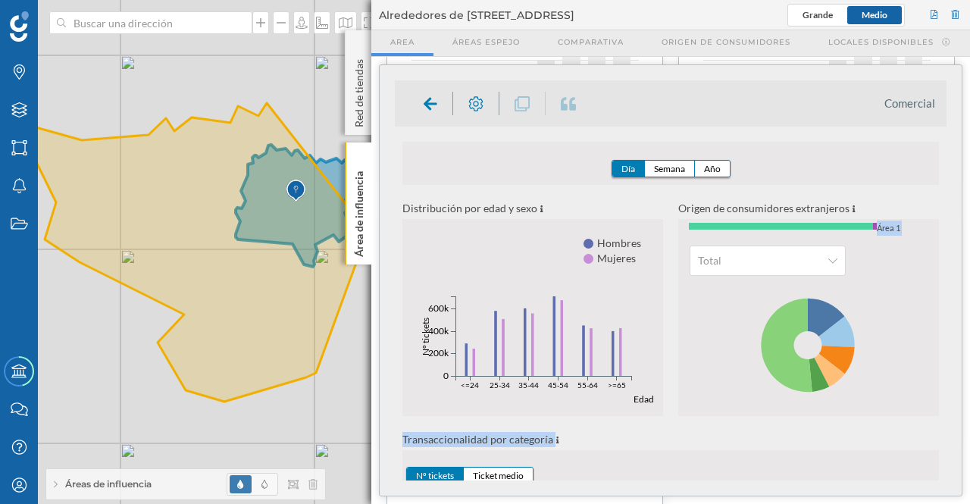
drag, startPoint x: 946, startPoint y: 378, endPoint x: 942, endPoint y: 426, distance: 47.9
click at [942, 426] on div "Comercial [DATE] [DATE] Código postal 46015 [GEOGRAPHIC_DATA] 9.292.414 [GEOGRA…" at bounding box center [671, 280] width 582 height 430
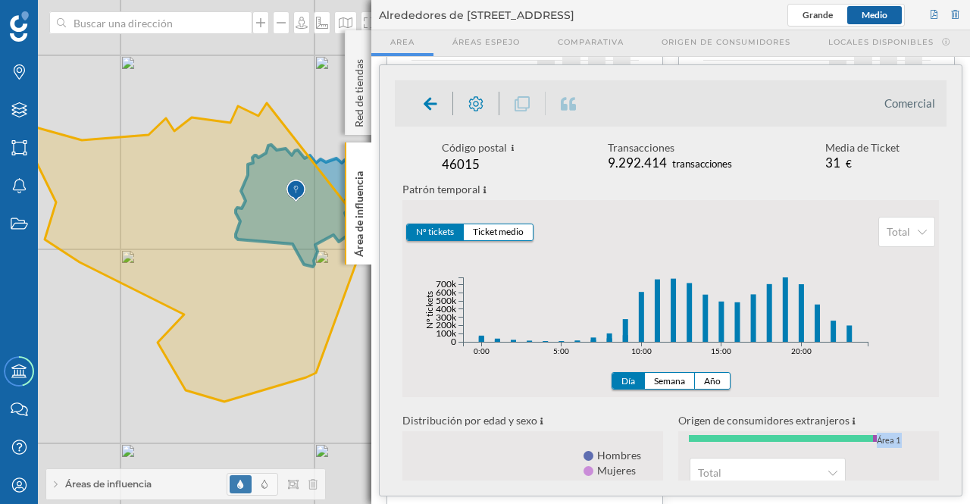
scroll to position [0, 0]
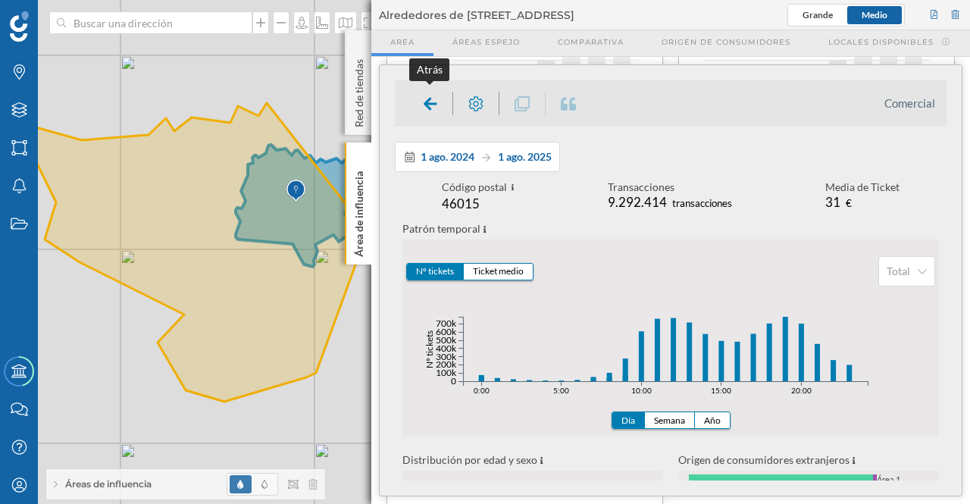
click at [420, 101] on div at bounding box center [430, 103] width 45 height 23
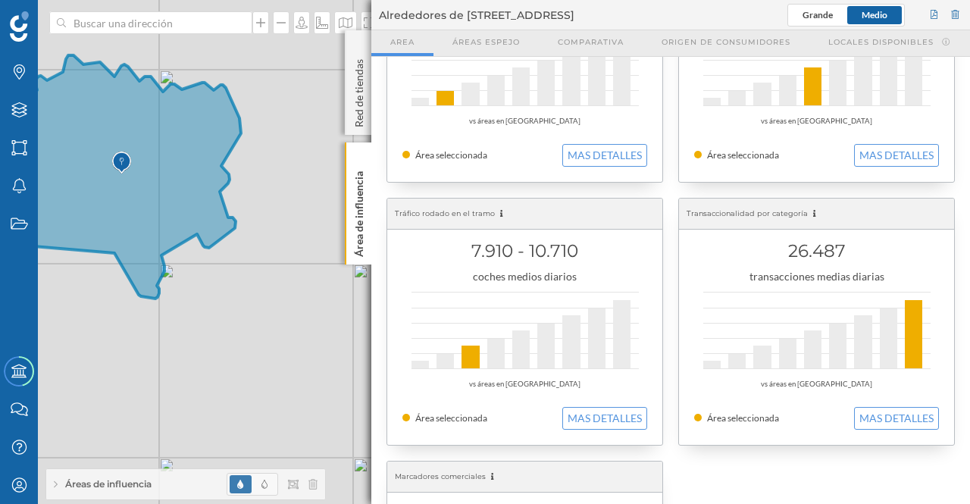
drag, startPoint x: 965, startPoint y: 248, endPoint x: 968, endPoint y: 279, distance: 30.5
click at [968, 286] on geo-parrilla-de-salida "Población censada 17.040 habitantes vs áreas en [GEOGRAPHIC_DATA] Área seleccio…" at bounding box center [670, 280] width 598 height 447
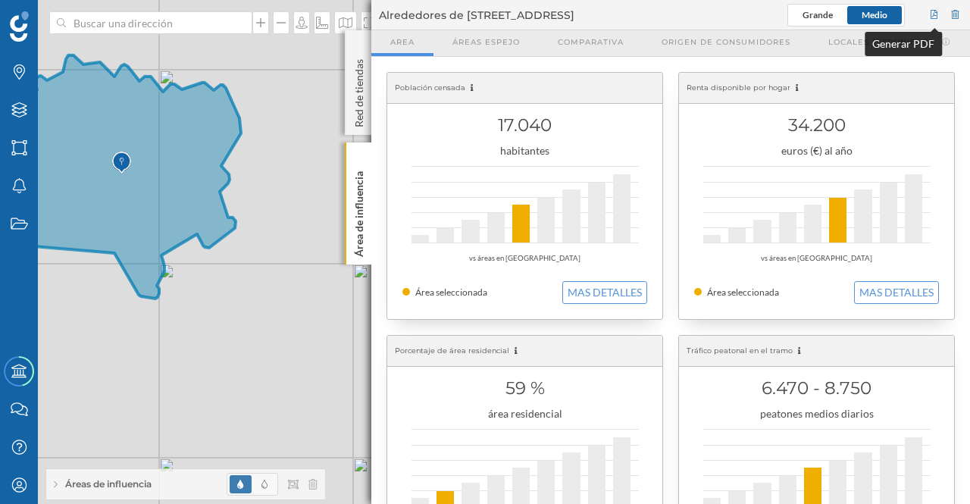
click at [933, 13] on div at bounding box center [934, 15] width 14 height 23
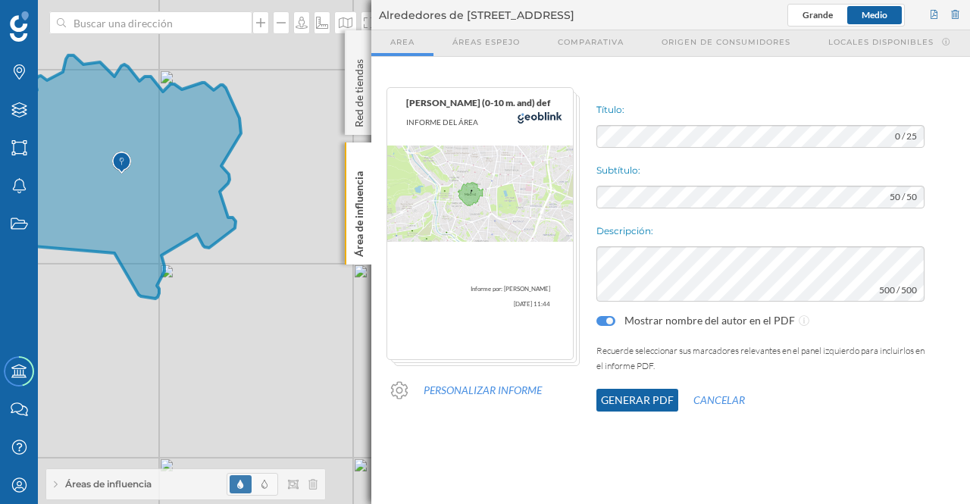
click at [636, 398] on button "Generar PDF" at bounding box center [637, 400] width 82 height 23
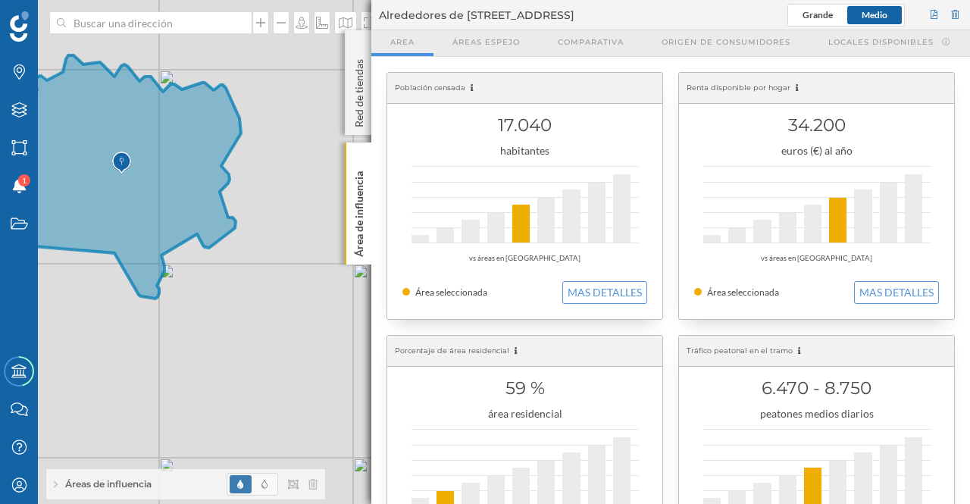
click at [824, 409] on div "peatones medios diarios" at bounding box center [816, 413] width 245 height 15
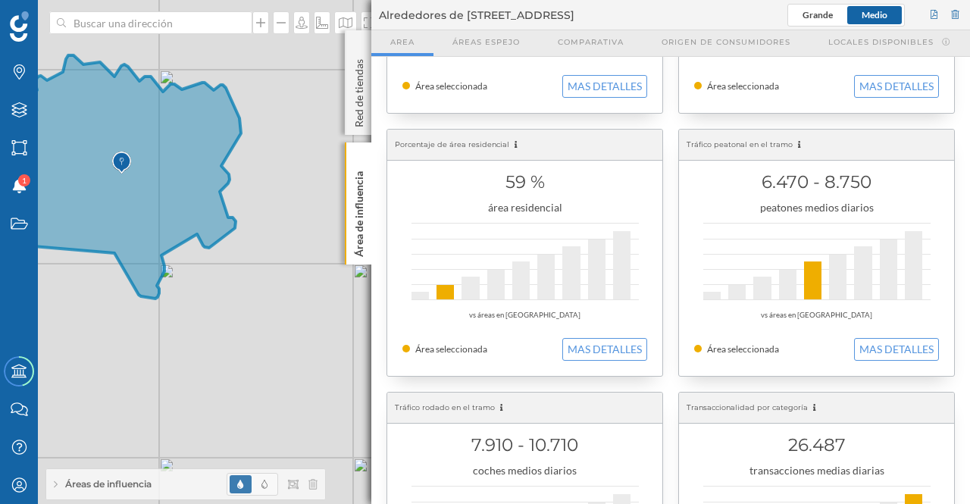
scroll to position [253, 0]
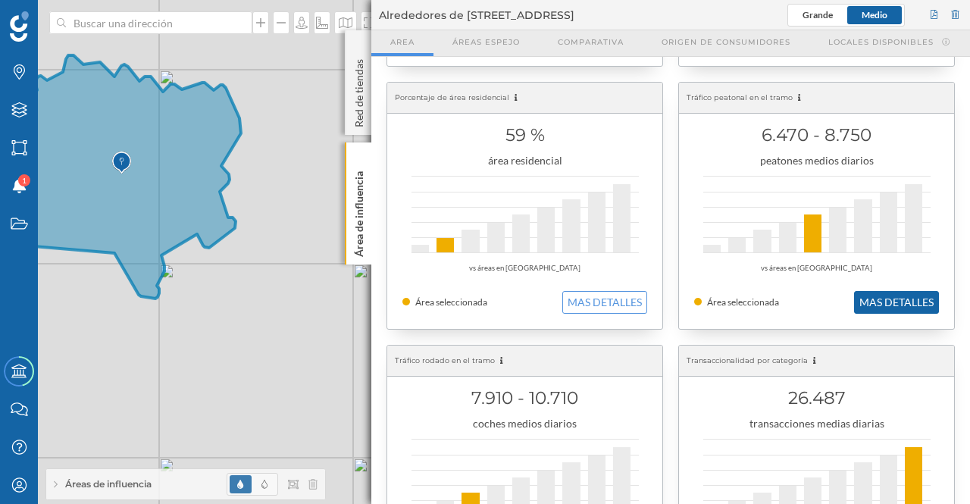
click at [888, 301] on button "MAS DETALLES" at bounding box center [896, 302] width 85 height 23
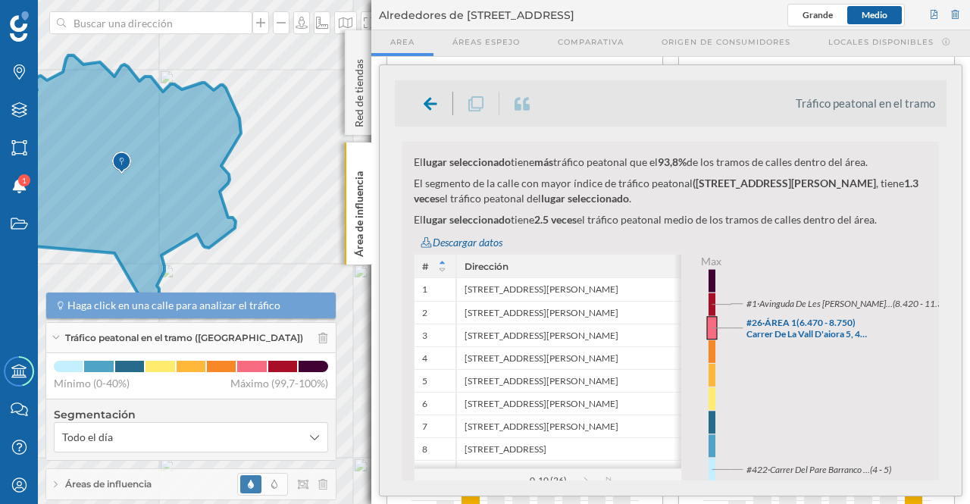
scroll to position [715, 0]
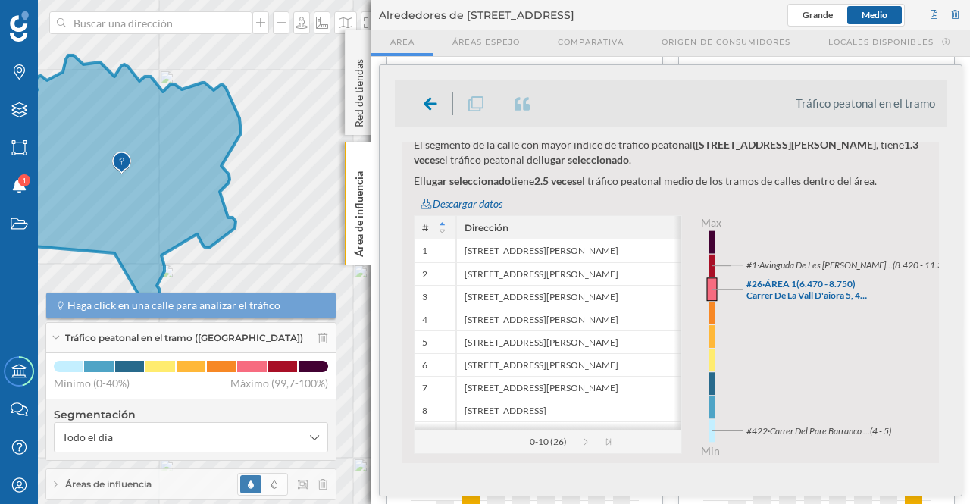
click at [851, 262] on tspan "Avinguda De Les [PERSON_NAME]…" at bounding box center [825, 265] width 134 height 11
click at [586, 441] on icon at bounding box center [593, 442] width 23 height 8
click at [586, 442] on icon at bounding box center [595, 442] width 23 height 8
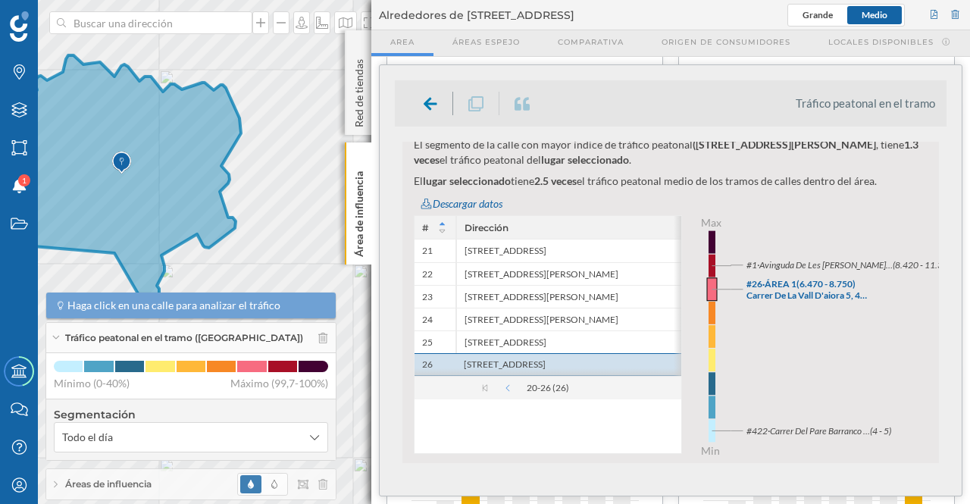
click at [508, 392] on icon at bounding box center [500, 388] width 23 height 8
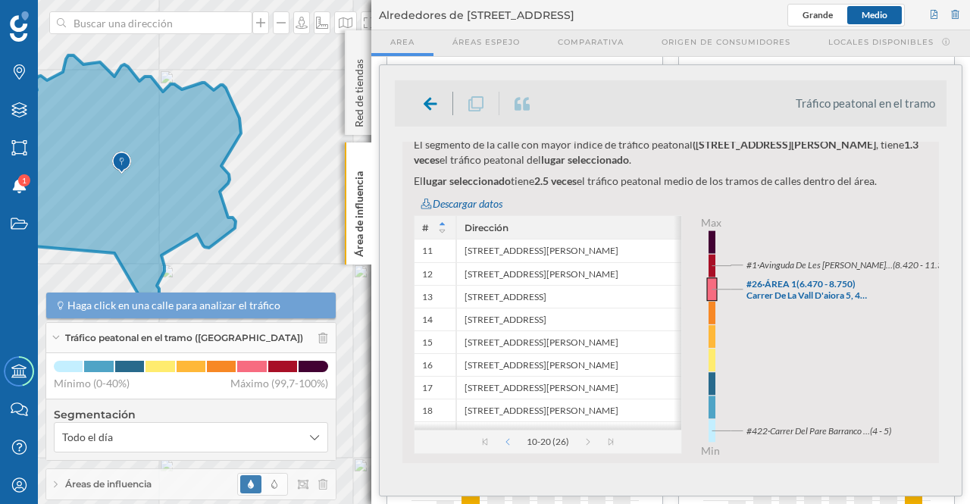
click at [506, 443] on icon at bounding box center [500, 442] width 23 height 8
click at [357, 156] on icon at bounding box center [358, 158] width 7 height 7
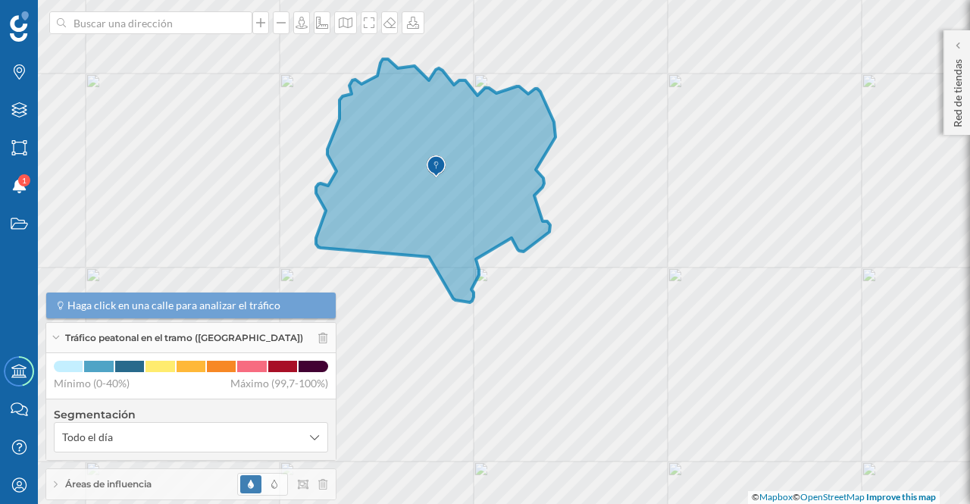
click at [451, 170] on icon at bounding box center [435, 180] width 239 height 243
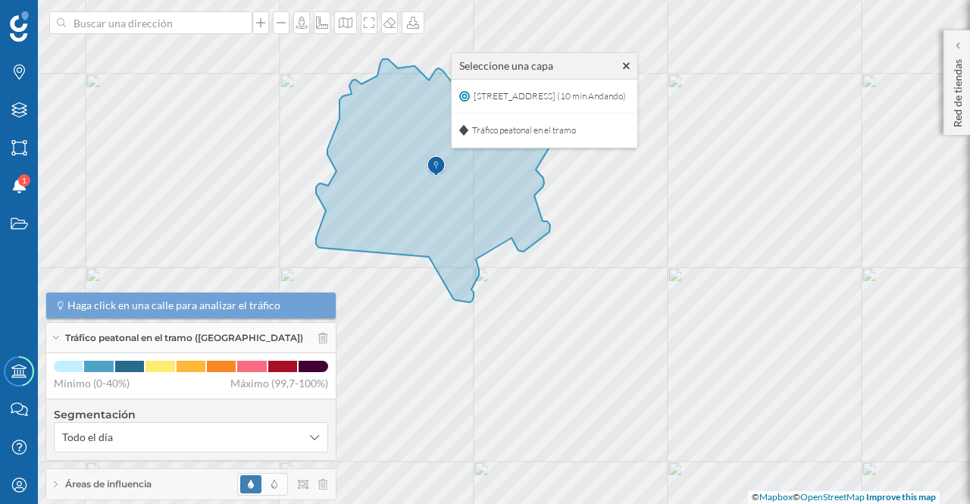
click at [630, 64] on icon at bounding box center [626, 66] width 7 height 11
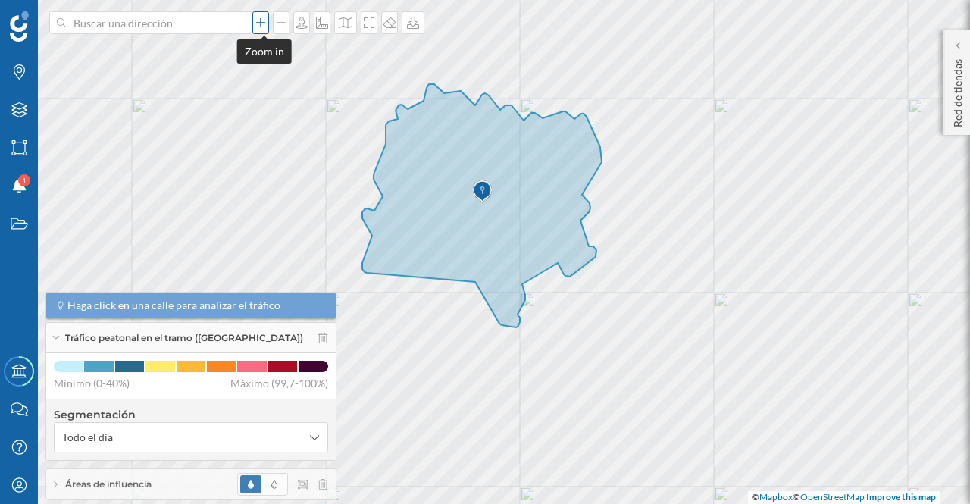
click at [264, 23] on icon at bounding box center [260, 22] width 9 height 9
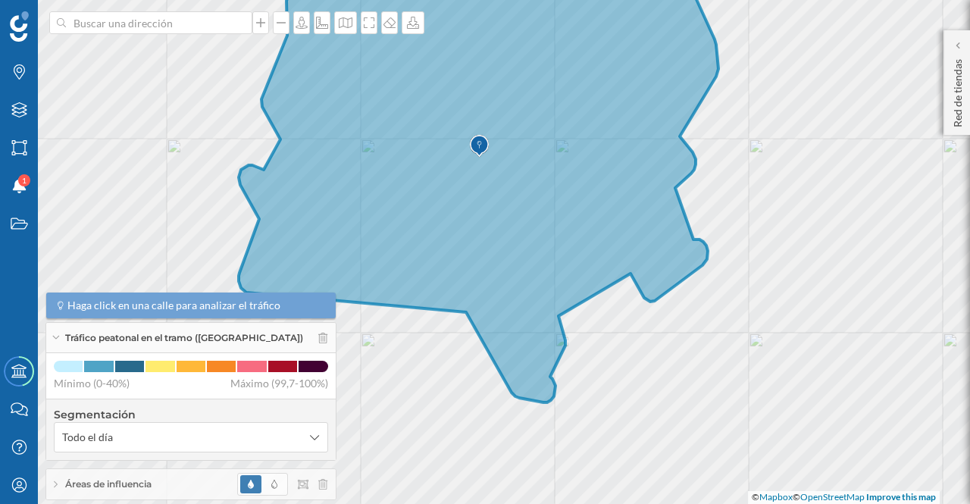
click at [503, 139] on icon at bounding box center [479, 175] width 480 height 454
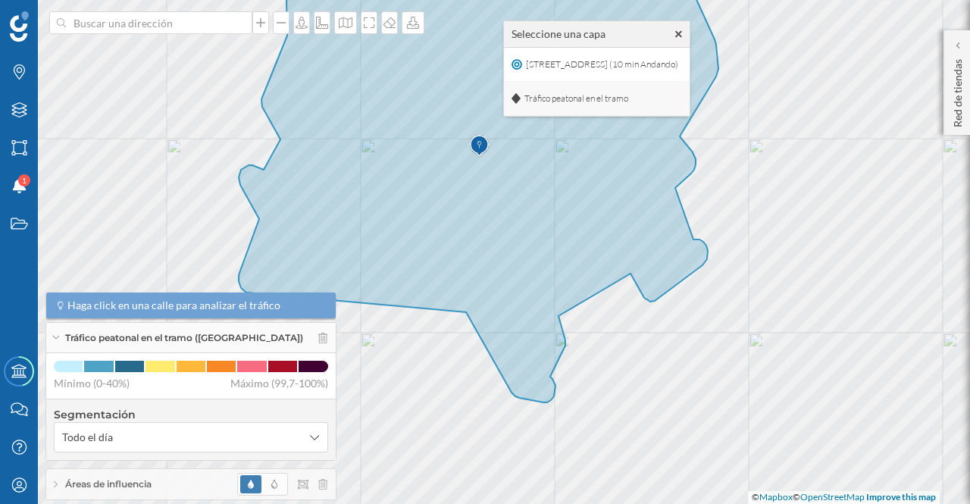
click at [600, 95] on span "Tráfico peatonal en el tramo" at bounding box center [575, 98] width 111 height 23
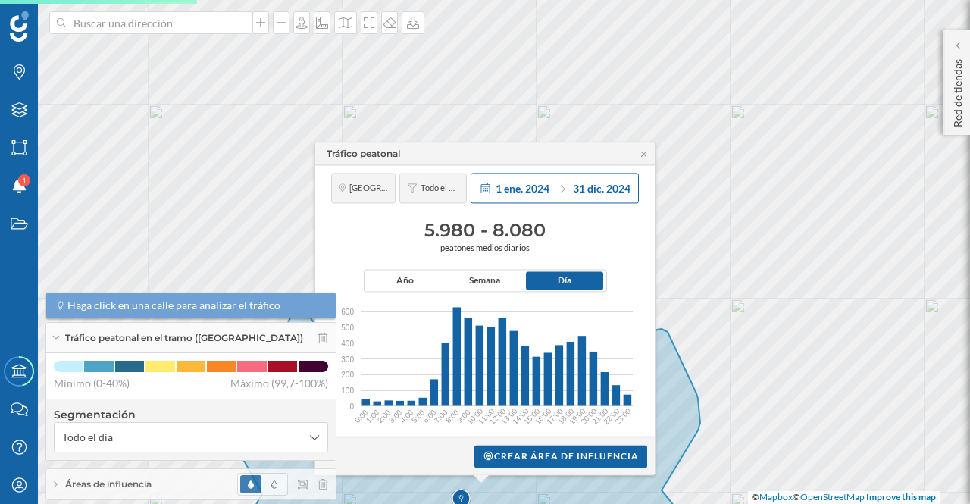
click at [583, 183] on span "31 dic. 2024" at bounding box center [602, 188] width 58 height 13
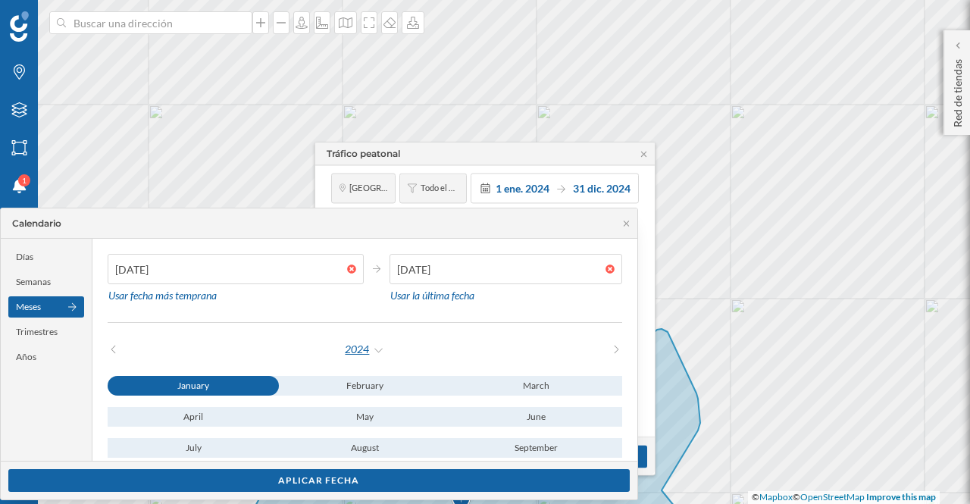
click at [358, 351] on div "2024" at bounding box center [364, 349] width 41 height 23
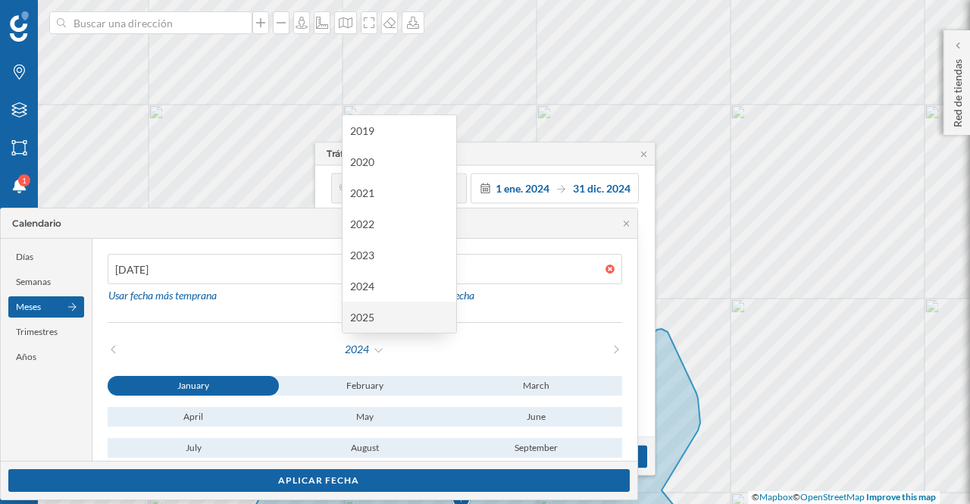
click at [364, 320] on div "2025" at bounding box center [399, 317] width 98 height 16
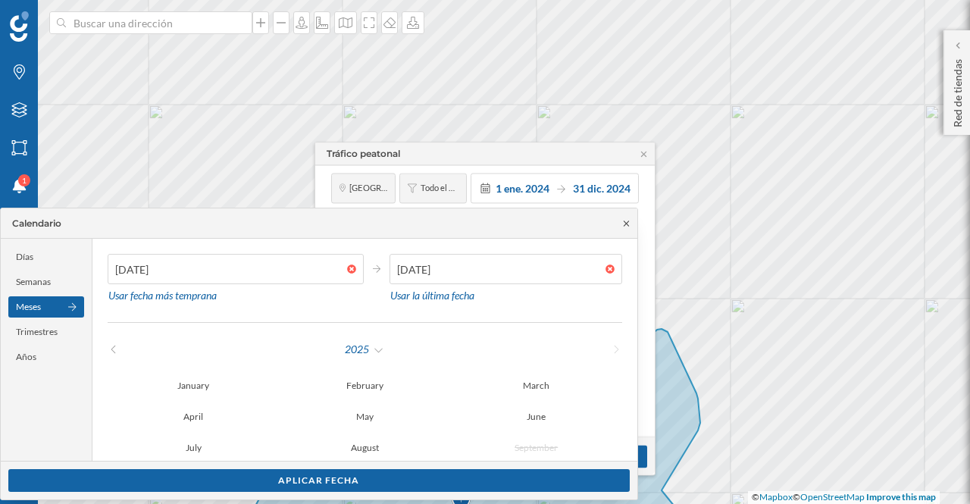
click at [626, 220] on icon at bounding box center [625, 223] width 11 height 9
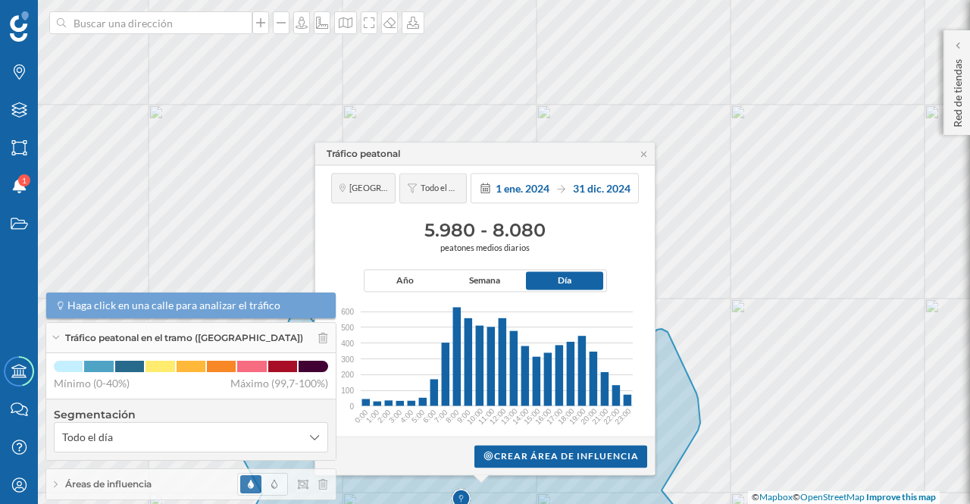
click at [642, 147] on div "Tráfico peatonal" at bounding box center [484, 153] width 339 height 23
click at [642, 155] on icon at bounding box center [643, 153] width 5 height 5
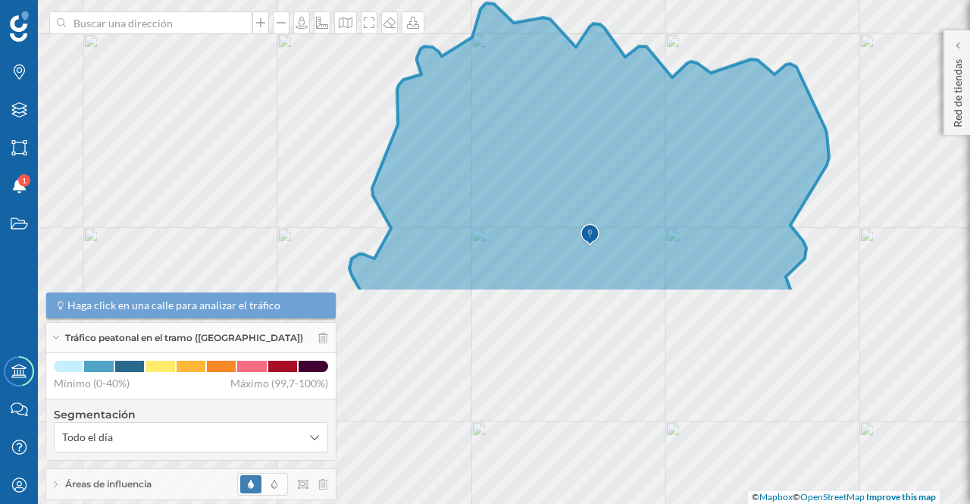
drag, startPoint x: 635, startPoint y: 387, endPoint x: 765, endPoint y: 116, distance: 300.9
click at [765, 116] on icon at bounding box center [589, 147] width 480 height 288
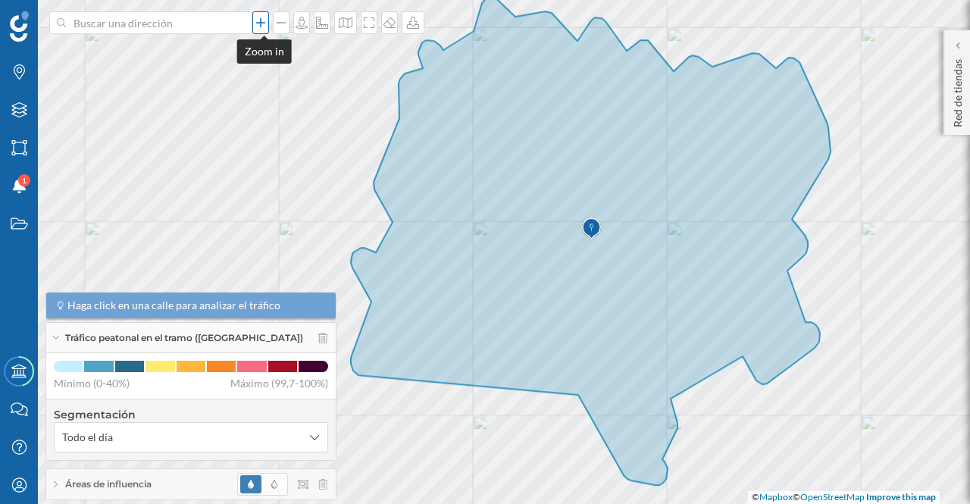
click at [261, 26] on icon at bounding box center [260, 23] width 15 height 12
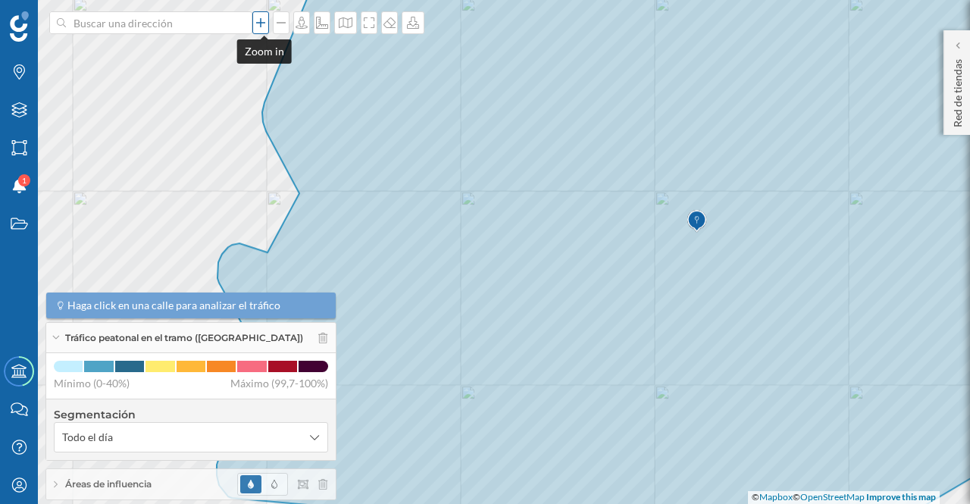
click at [261, 26] on icon at bounding box center [260, 23] width 15 height 12
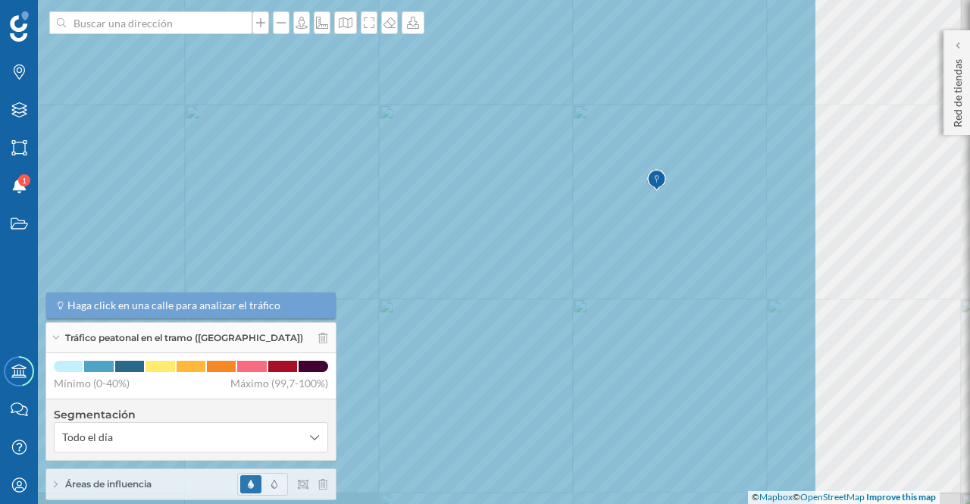
drag, startPoint x: 864, startPoint y: 326, endPoint x: 612, endPoint y: 301, distance: 252.8
click at [612, 301] on icon at bounding box center [258, 225] width 1120 height 611
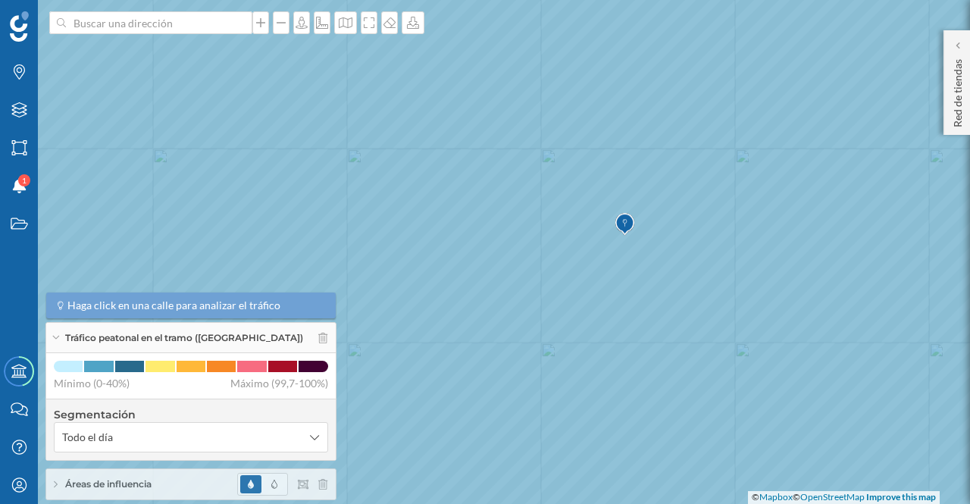
drag, startPoint x: 582, startPoint y: 258, endPoint x: 550, endPoint y: 301, distance: 54.2
click at [550, 301] on icon at bounding box center [453, 295] width 1170 height 611
click at [467, 308] on icon at bounding box center [485, 251] width 1170 height 611
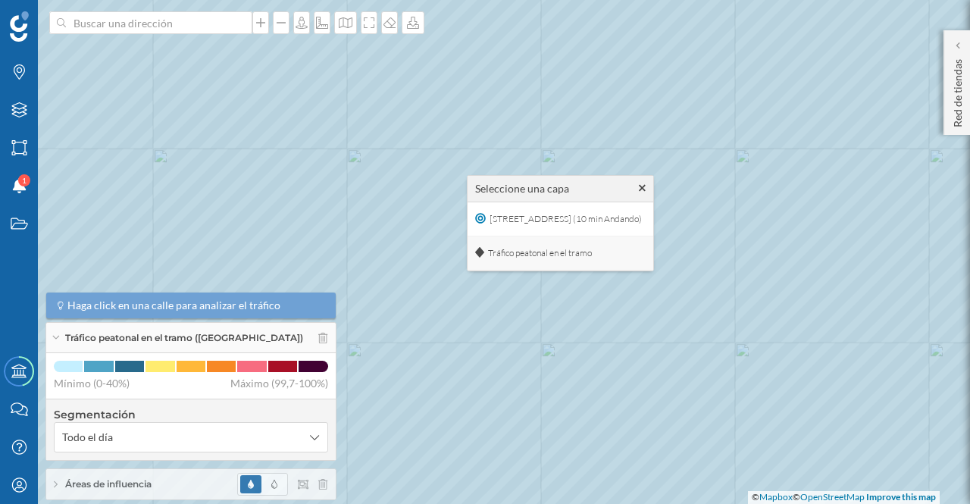
click at [565, 248] on span "Tráfico peatonal en el tramo" at bounding box center [539, 253] width 111 height 23
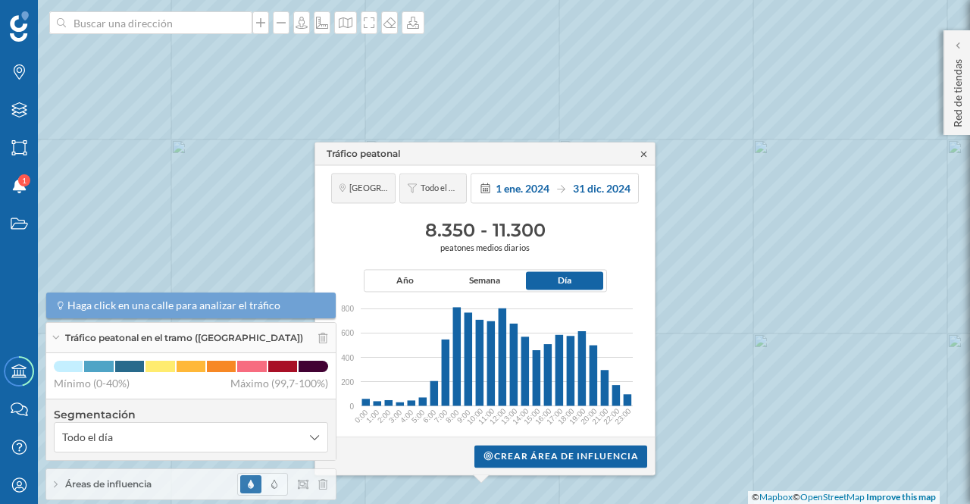
click at [645, 154] on icon at bounding box center [643, 153] width 11 height 9
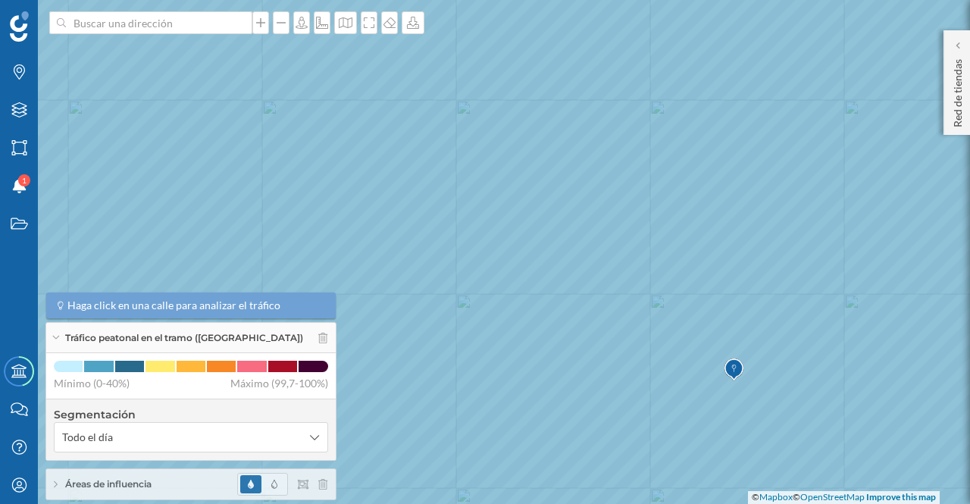
drag, startPoint x: 638, startPoint y: 444, endPoint x: 729, endPoint y: 405, distance: 99.1
click at [729, 405] on icon at bounding box center [575, 213] width 1167 height 608
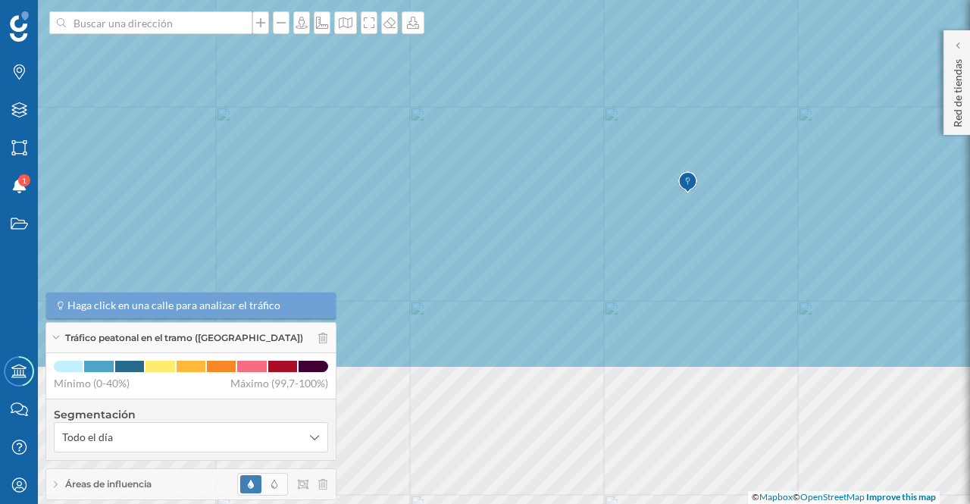
drag, startPoint x: 676, startPoint y: 426, endPoint x: 592, endPoint y: 265, distance: 180.9
click at [636, 261] on icon at bounding box center [439, 64] width 1170 height 611
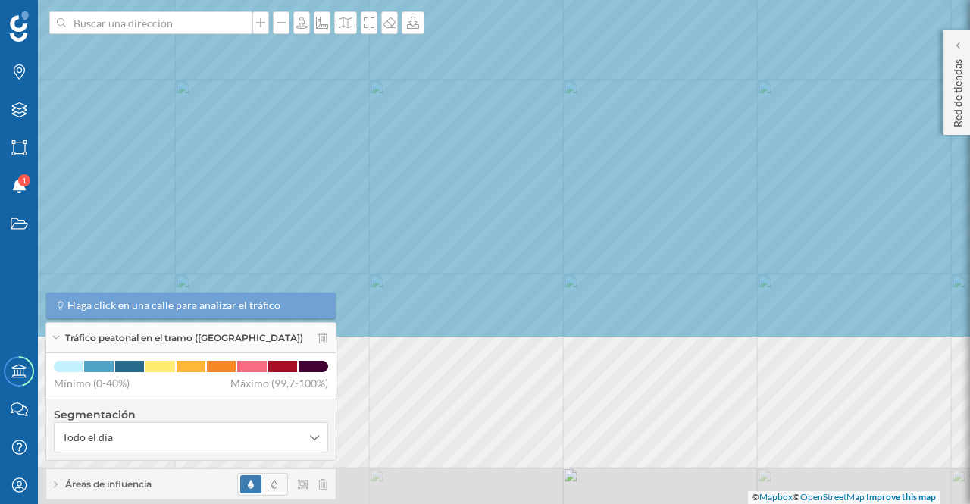
drag, startPoint x: 774, startPoint y: 308, endPoint x: 748, endPoint y: 125, distance: 185.1
click at [745, 122] on icon at bounding box center [453, 34] width 1170 height 611
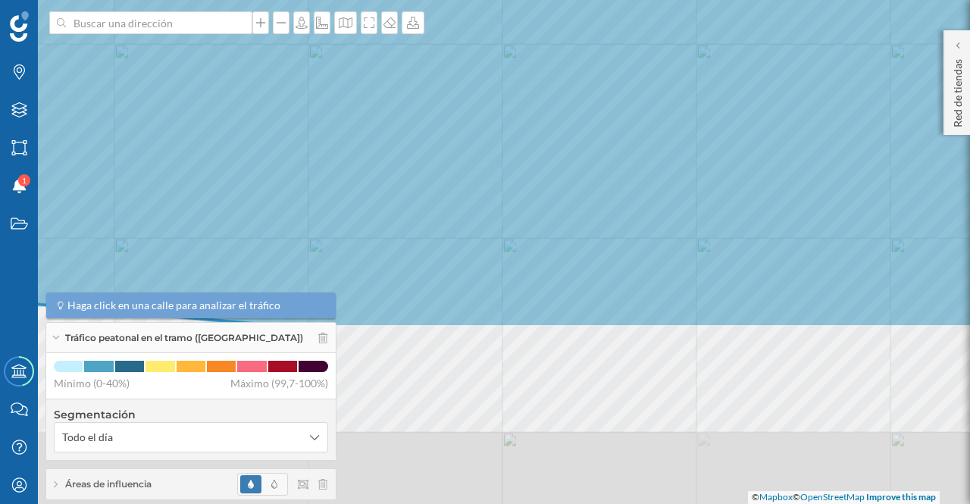
drag, startPoint x: 767, startPoint y: 387, endPoint x: 705, endPoint y: 153, distance: 242.0
click at [705, 153] on icon at bounding box center [424, 22] width 1170 height 611
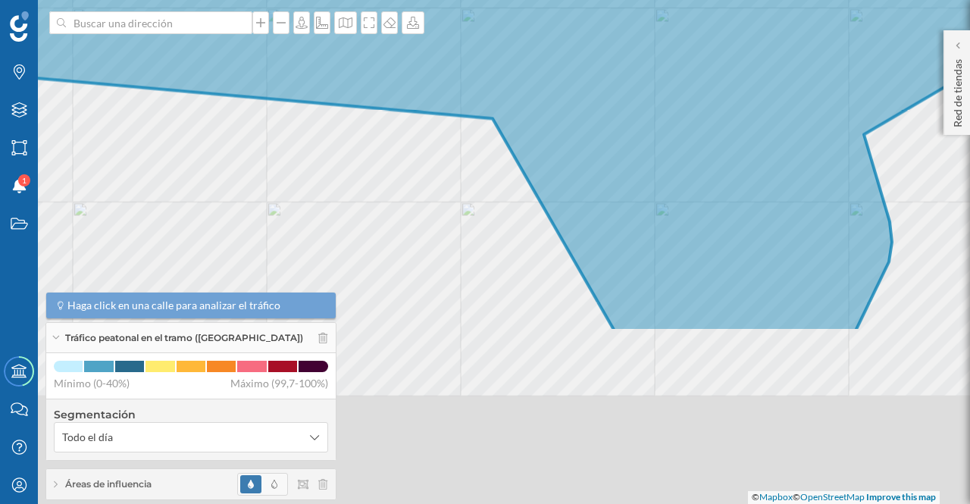
drag, startPoint x: 739, startPoint y: 382, endPoint x: 698, endPoint y: 157, distance: 228.7
click at [698, 157] on icon at bounding box center [444, 26] width 1170 height 611
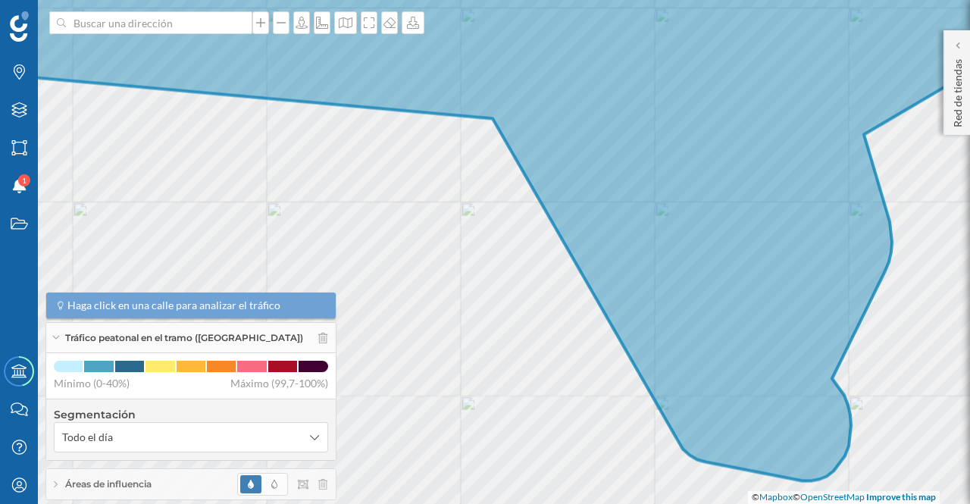
click at [608, 242] on icon at bounding box center [485, 213] width 1170 height 534
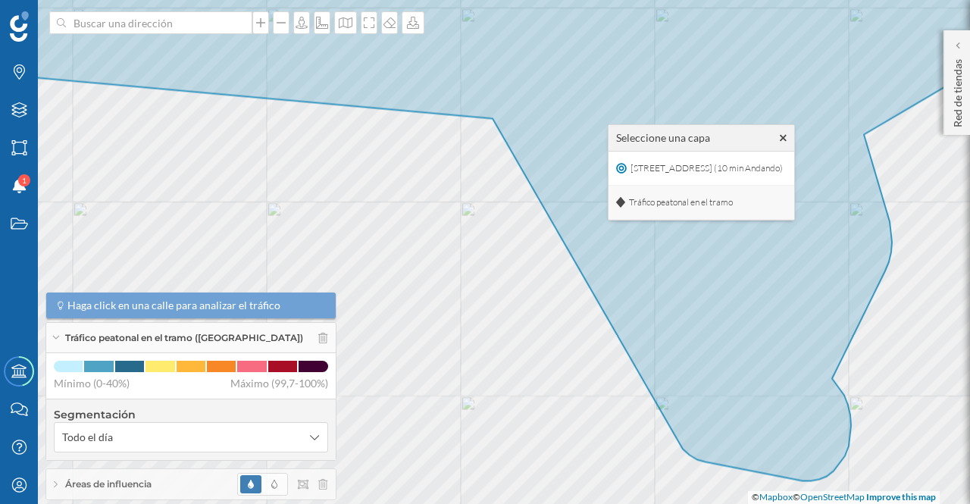
click at [663, 204] on span "Tráfico peatonal en el tramo" at bounding box center [680, 202] width 111 height 23
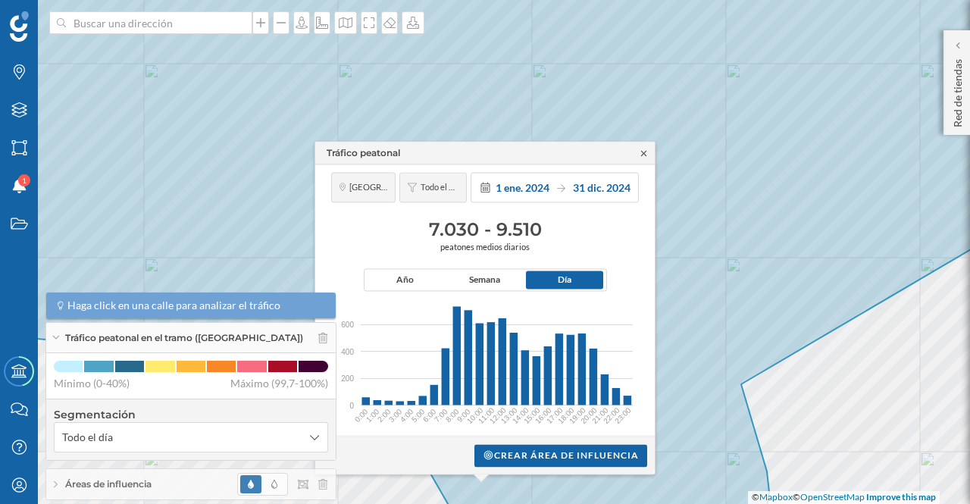
click at [641, 154] on icon at bounding box center [643, 152] width 11 height 9
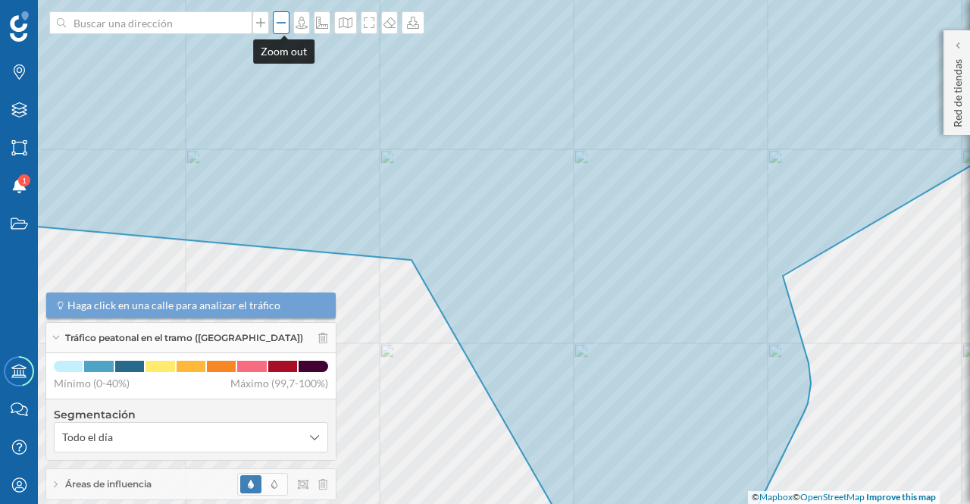
click at [283, 25] on icon at bounding box center [280, 23] width 15 height 12
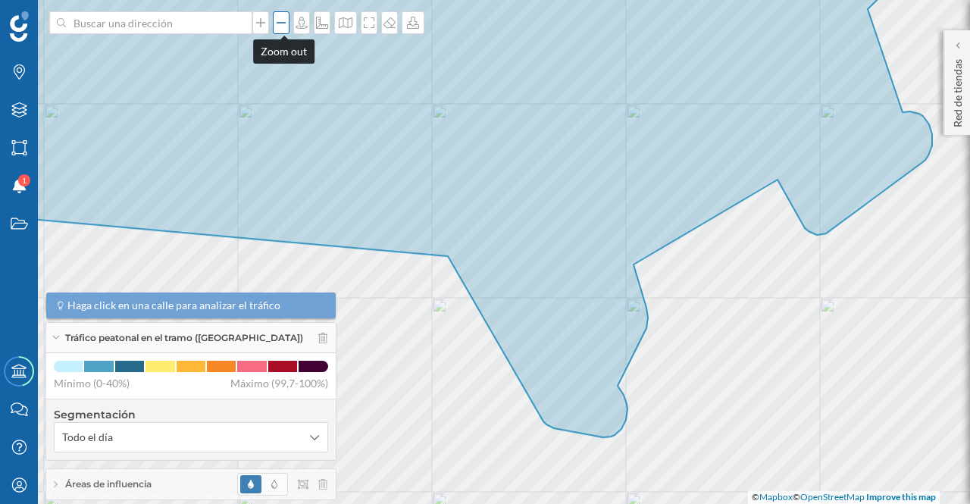
click at [283, 25] on icon at bounding box center [280, 23] width 15 height 12
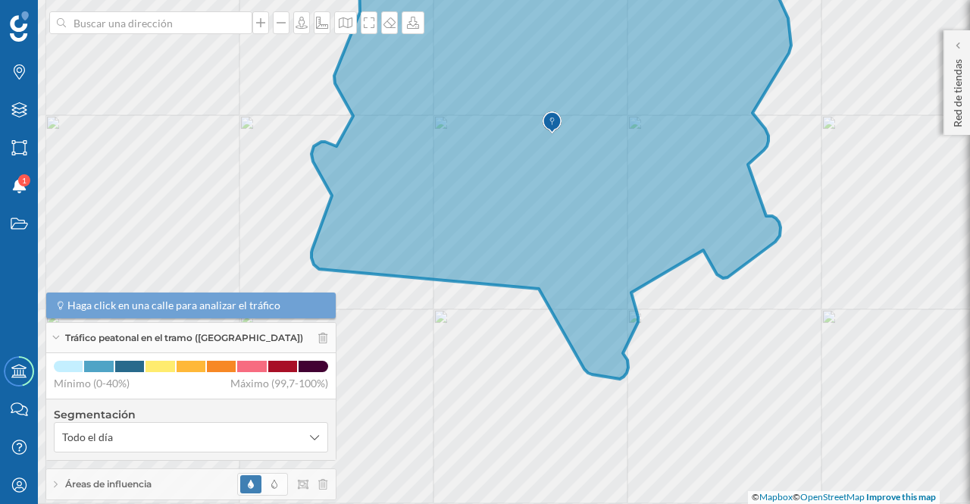
drag, startPoint x: 601, startPoint y: 198, endPoint x: 682, endPoint y: 239, distance: 90.1
click at [682, 239] on icon at bounding box center [551, 180] width 480 height 397
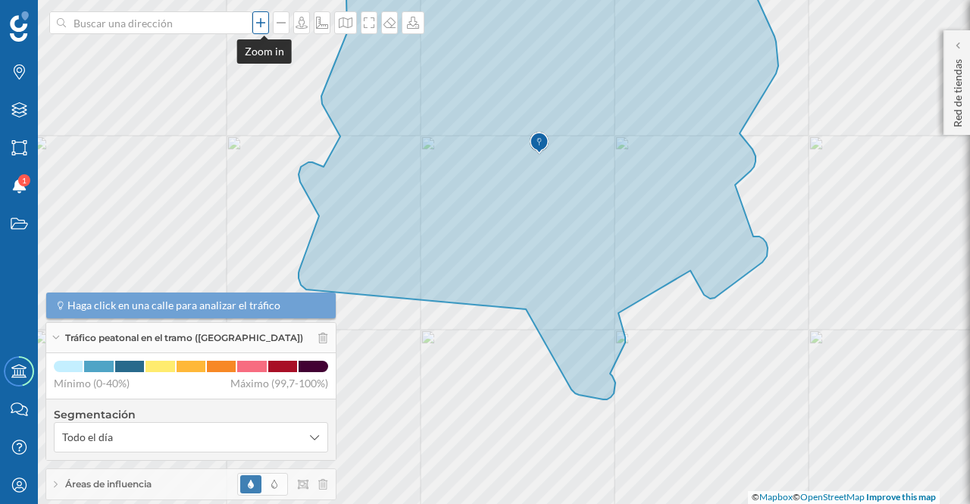
click at [262, 25] on icon at bounding box center [260, 23] width 15 height 12
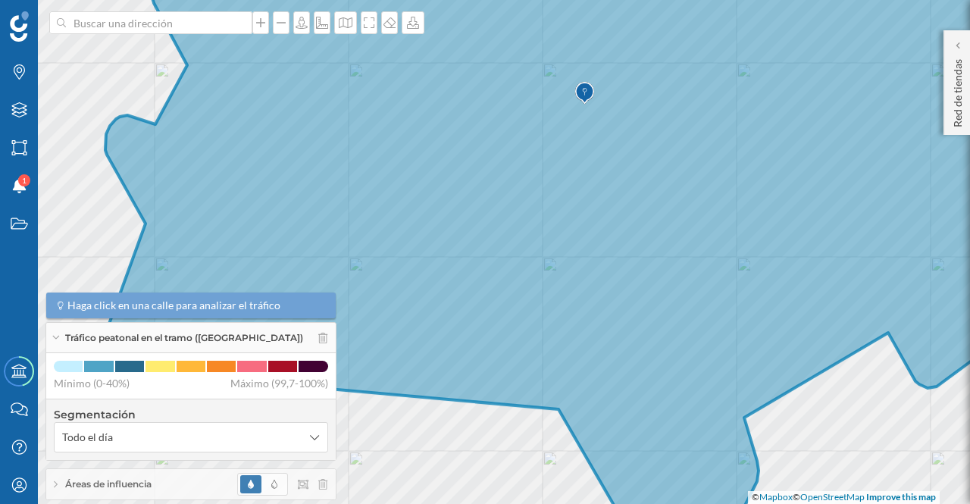
drag, startPoint x: 713, startPoint y: 167, endPoint x: 698, endPoint y: 240, distance: 74.3
click at [698, 240] on icon at bounding box center [574, 290] width 938 height 599
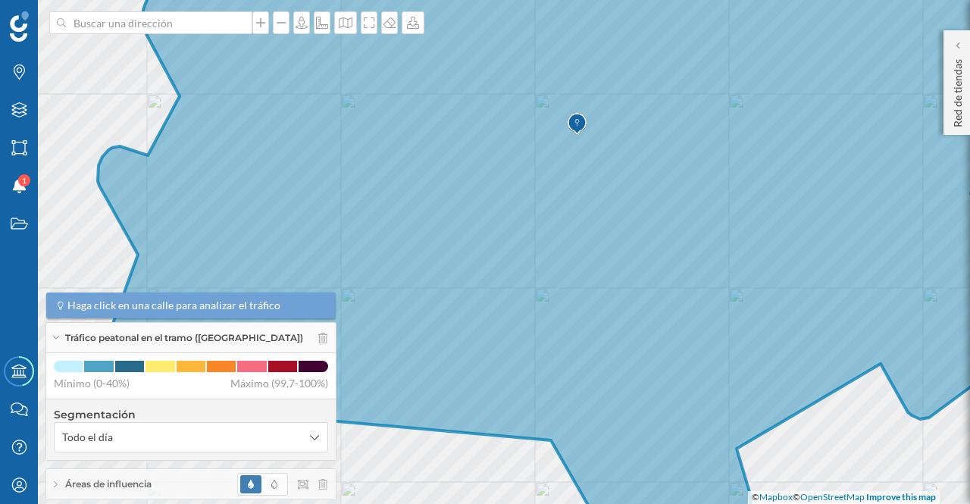
click at [512, 230] on icon at bounding box center [576, 252] width 958 height 611
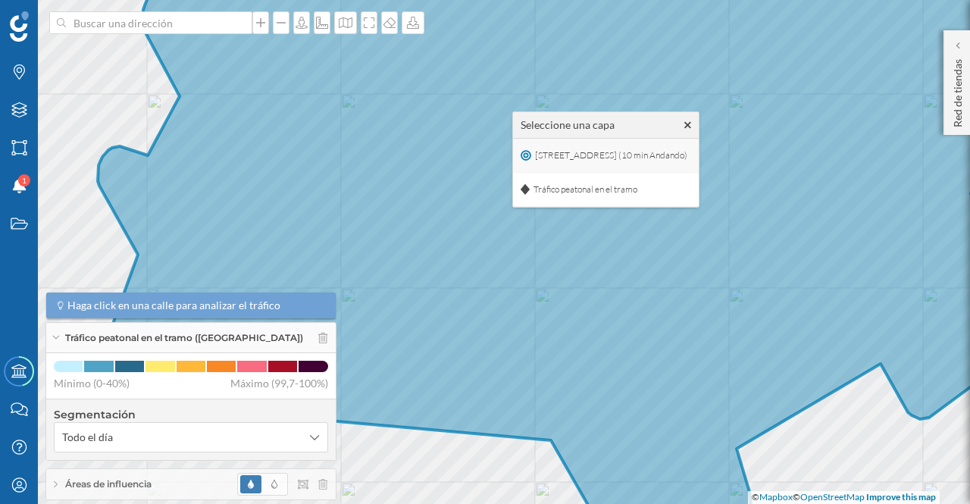
click at [633, 154] on span "[STREET_ADDRESS] (10 min Andando)" at bounding box center [611, 155] width 160 height 23
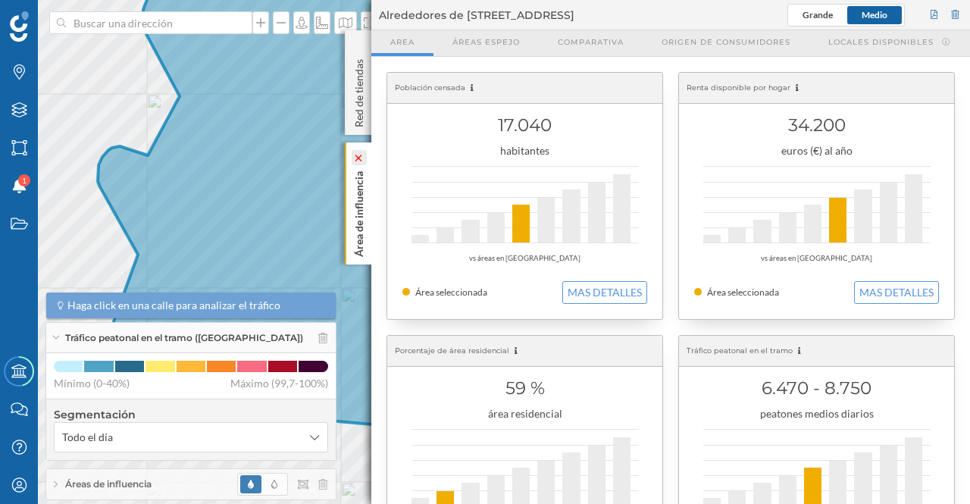
click at [353, 158] on icon at bounding box center [358, 158] width 11 height 7
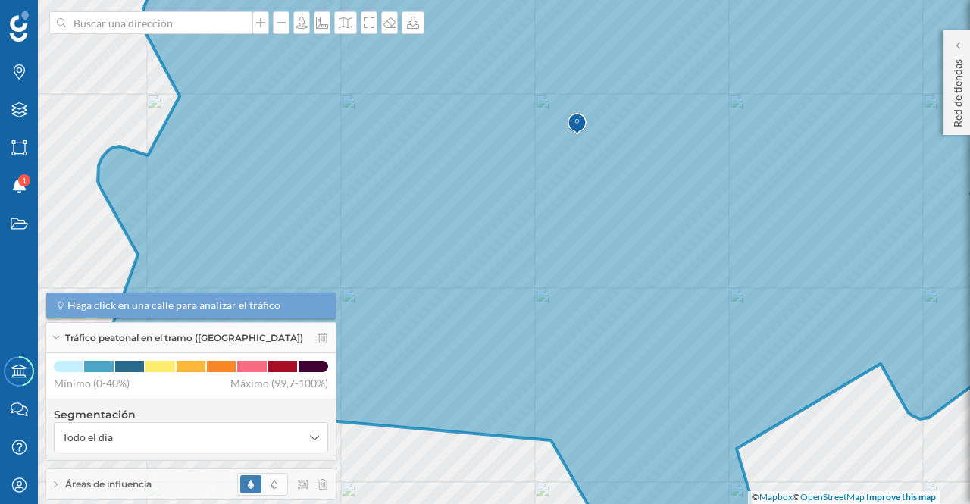
click at [507, 220] on icon at bounding box center [576, 252] width 958 height 611
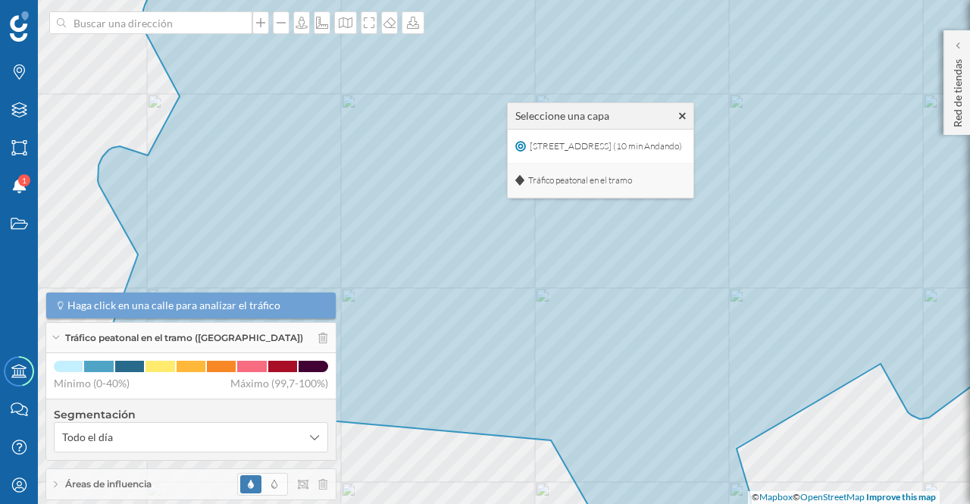
click at [541, 179] on span "Tráfico peatonal en el tramo" at bounding box center [579, 180] width 111 height 23
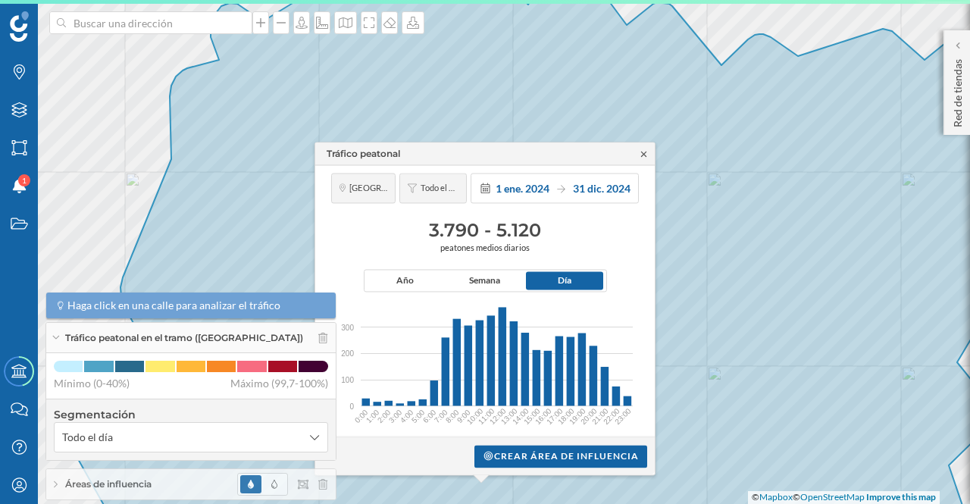
click at [644, 152] on icon at bounding box center [643, 153] width 11 height 9
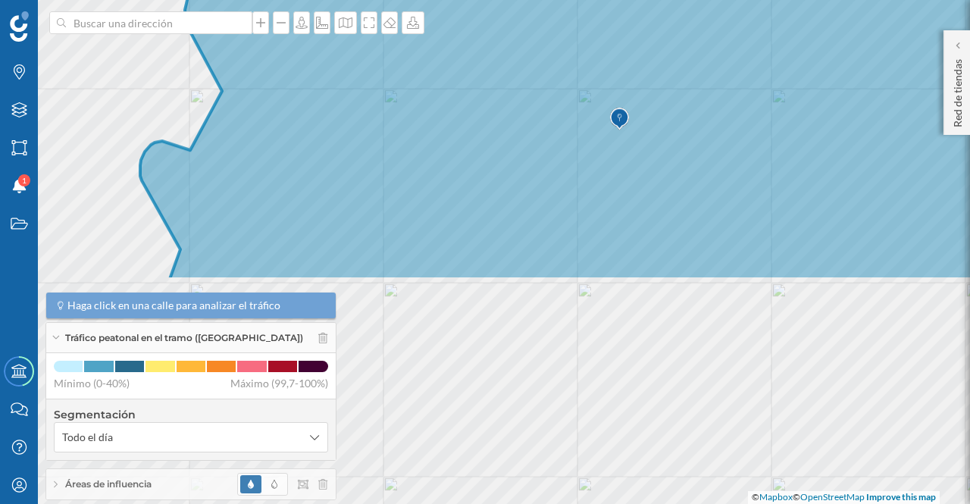
drag, startPoint x: 718, startPoint y: 390, endPoint x: 783, endPoint y: 113, distance: 284.6
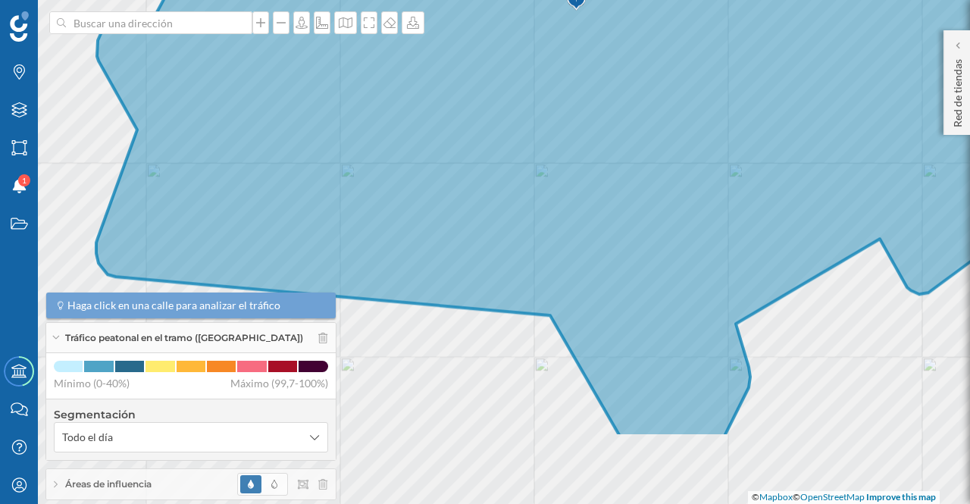
drag, startPoint x: 677, startPoint y: 283, endPoint x: 642, endPoint y: 166, distance: 122.0
click at [642, 166] on icon at bounding box center [561, 132] width 930 height 611
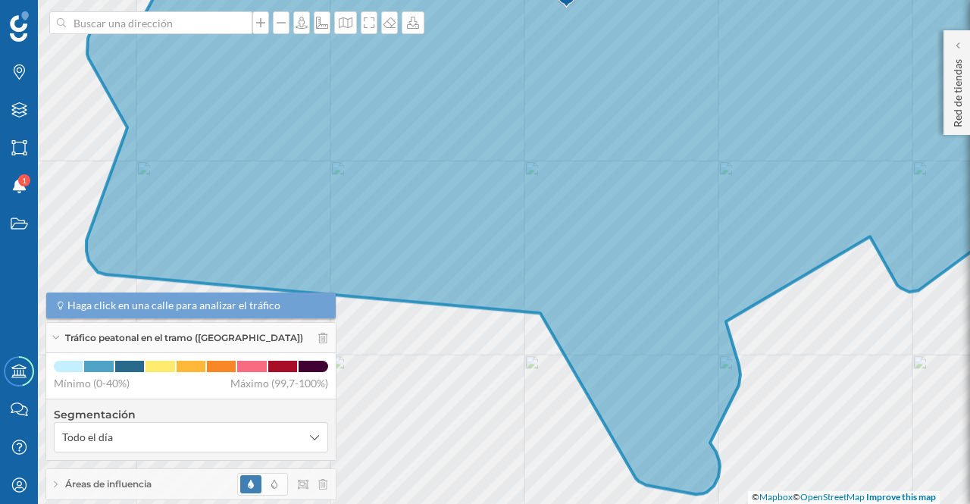
click at [442, 108] on icon at bounding box center [555, 221] width 938 height 546
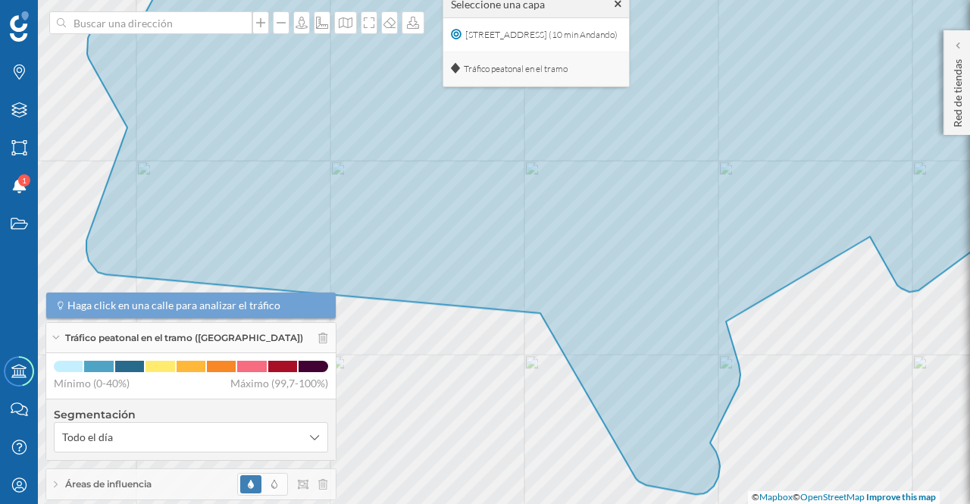
click at [486, 67] on span "Tráfico peatonal en el tramo" at bounding box center [515, 69] width 111 height 23
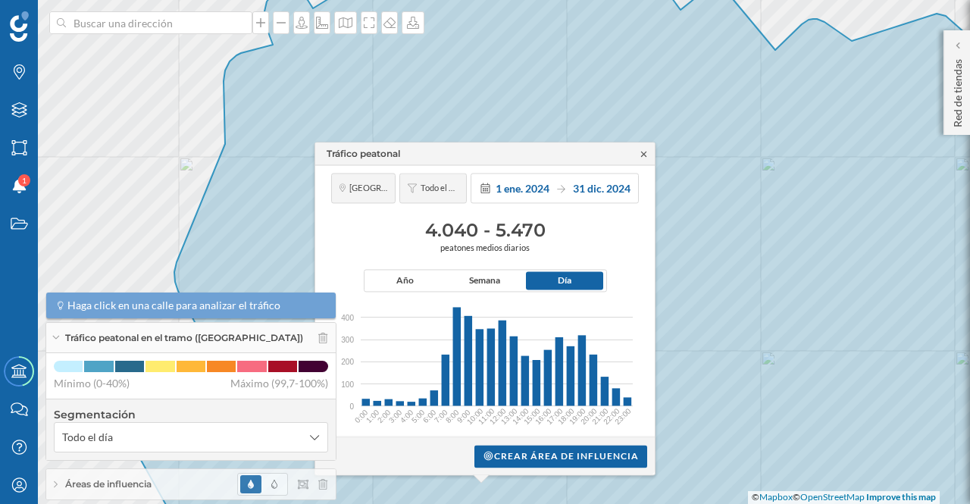
click at [645, 152] on icon at bounding box center [643, 153] width 5 height 5
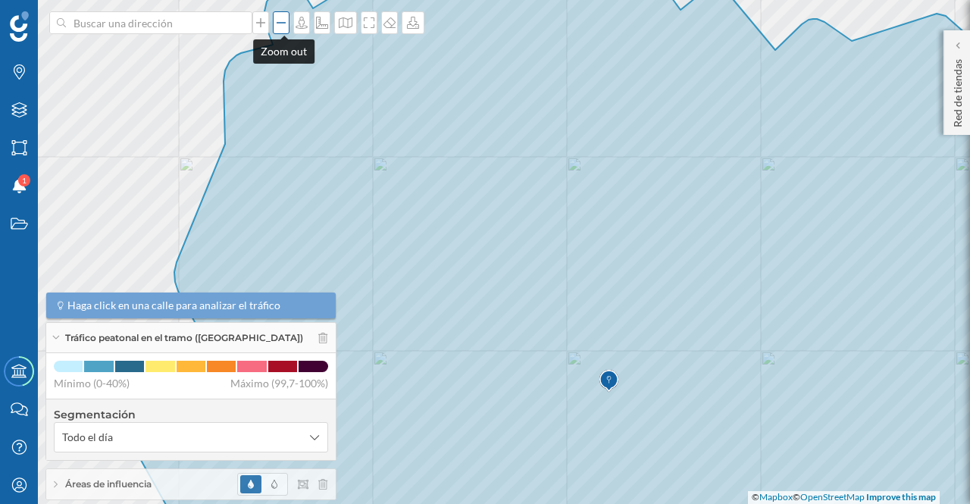
click at [282, 23] on icon at bounding box center [280, 23] width 15 height 12
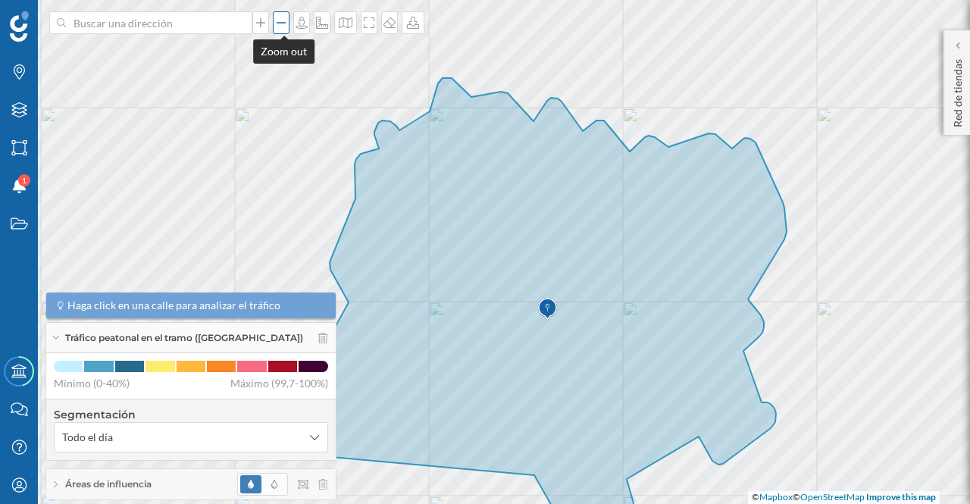
click at [282, 23] on icon at bounding box center [280, 23] width 15 height 12
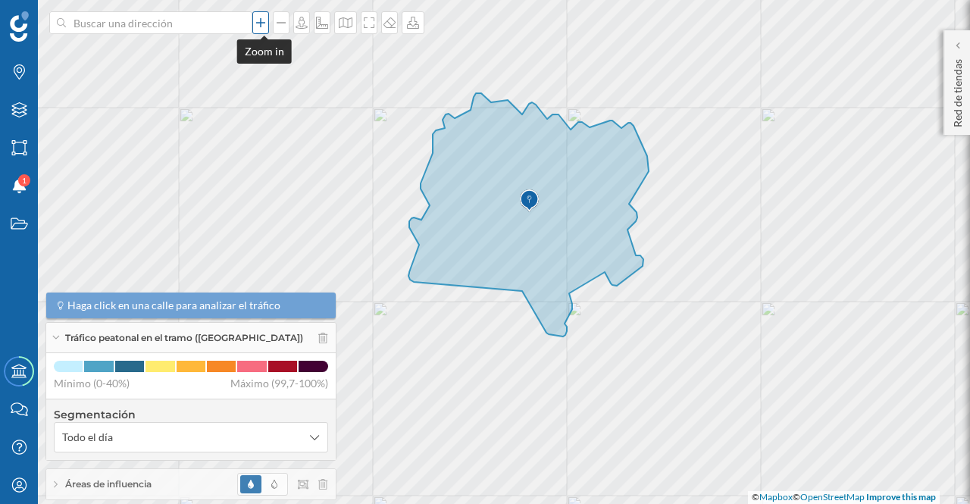
click at [261, 23] on icon at bounding box center [260, 23] width 15 height 12
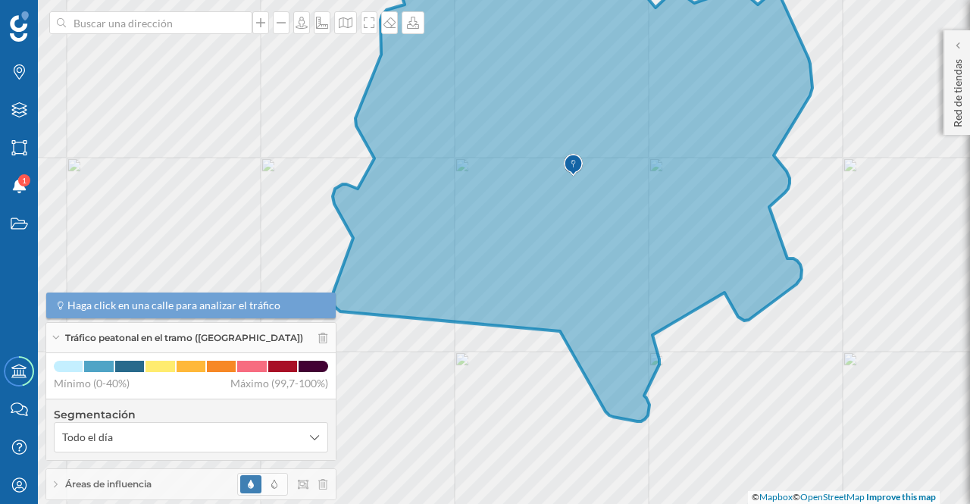
click at [458, 263] on icon at bounding box center [573, 184] width 480 height 473
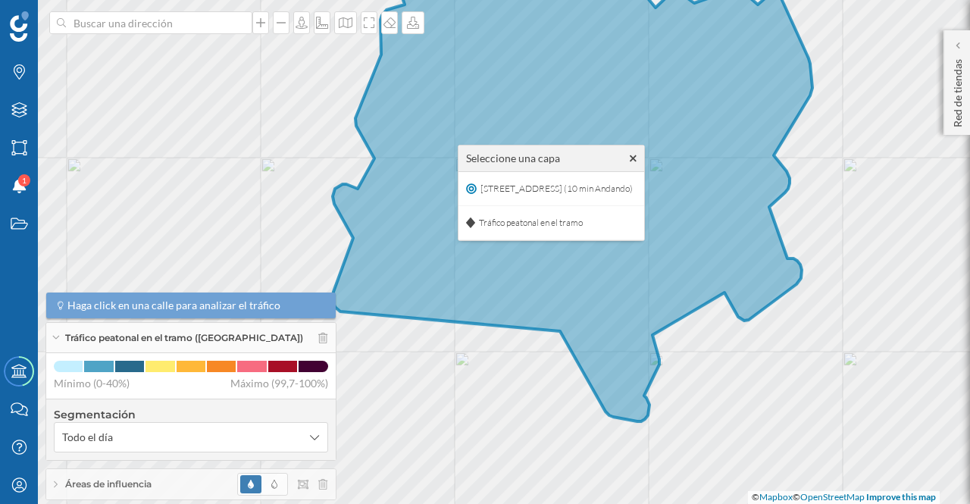
click at [651, 258] on icon at bounding box center [573, 184] width 480 height 473
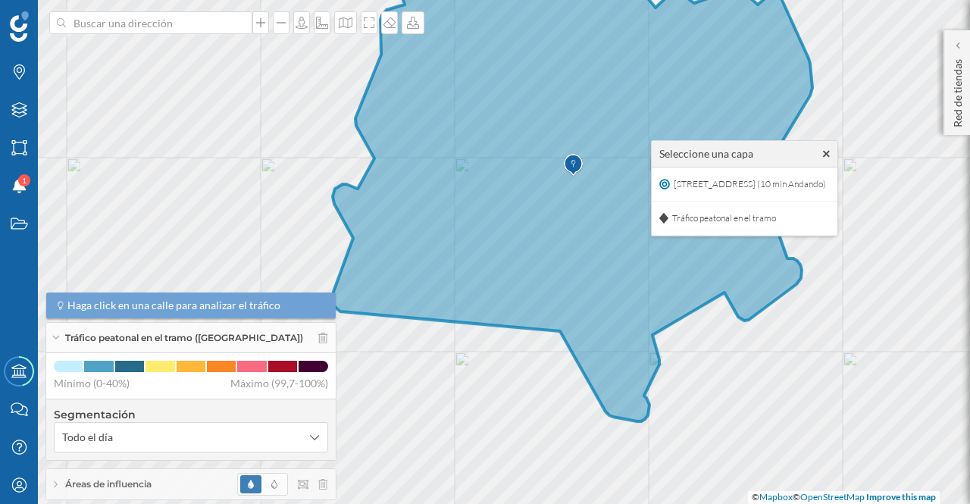
drag, startPoint x: 621, startPoint y: 232, endPoint x: 640, endPoint y: 230, distance: 19.1
click at [623, 232] on icon at bounding box center [573, 184] width 480 height 473
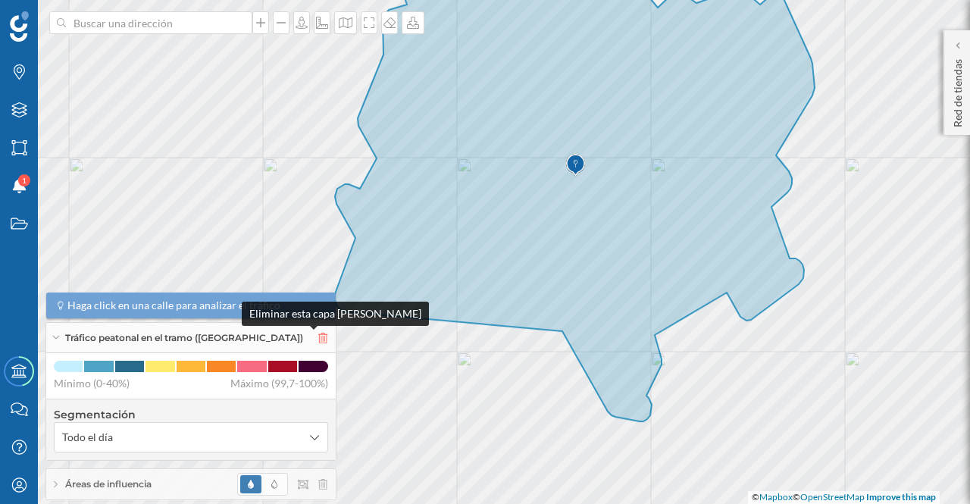
click at [318, 337] on icon at bounding box center [322, 338] width 9 height 11
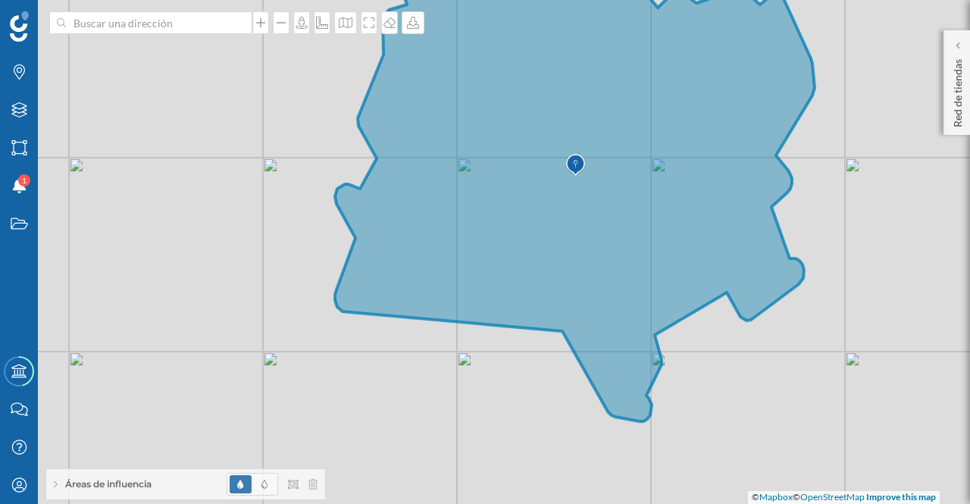
click at [637, 231] on icon at bounding box center [575, 183] width 480 height 475
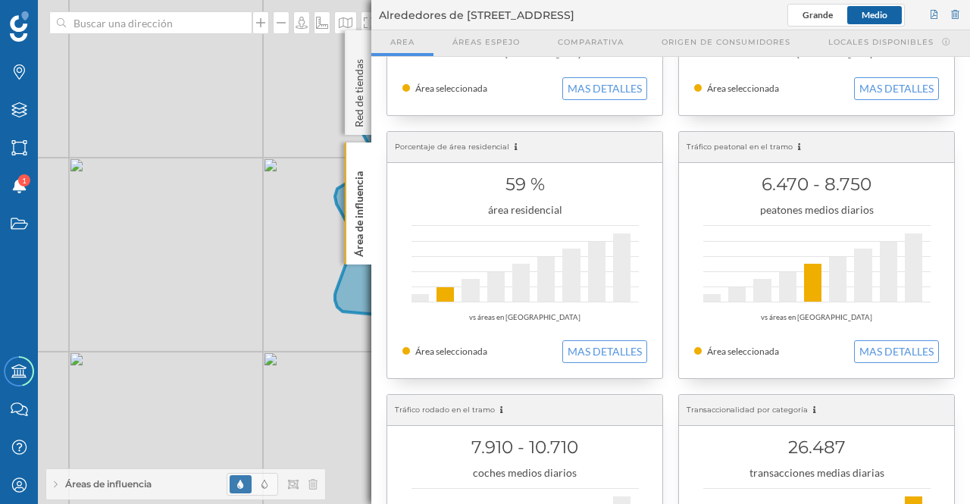
scroll to position [239, 0]
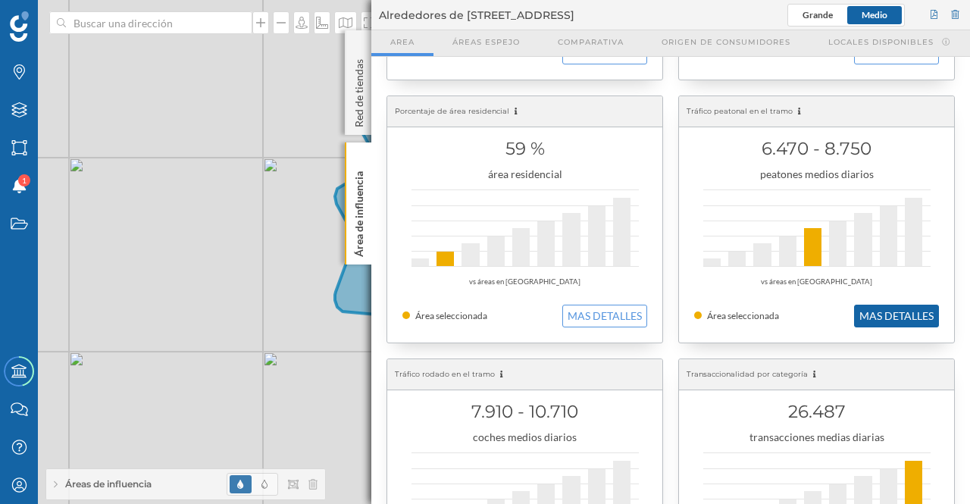
click at [886, 316] on button "MAS DETALLES" at bounding box center [896, 316] width 85 height 23
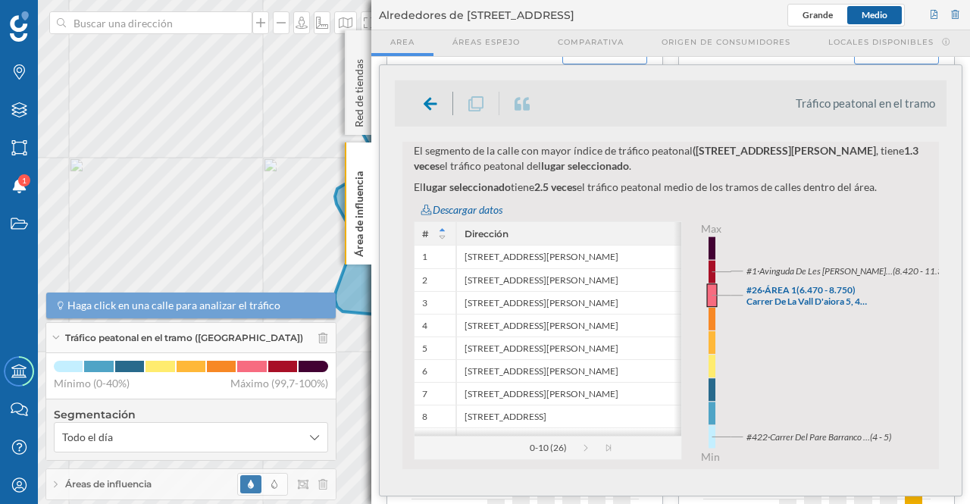
scroll to position [715, 0]
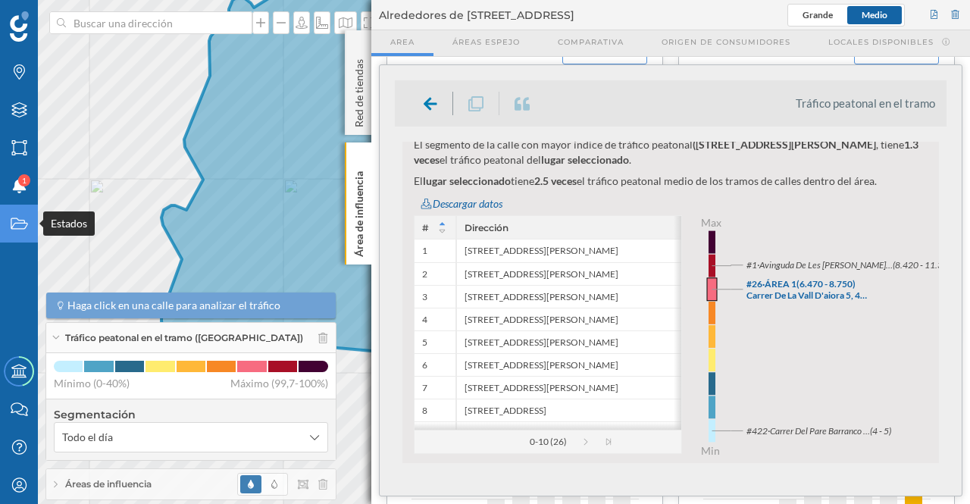
click at [17, 227] on div "Marcas Capas Áreas Notificaciones 1 Estados Academy Contacta con nosotros Centr…" at bounding box center [485, 252] width 970 height 504
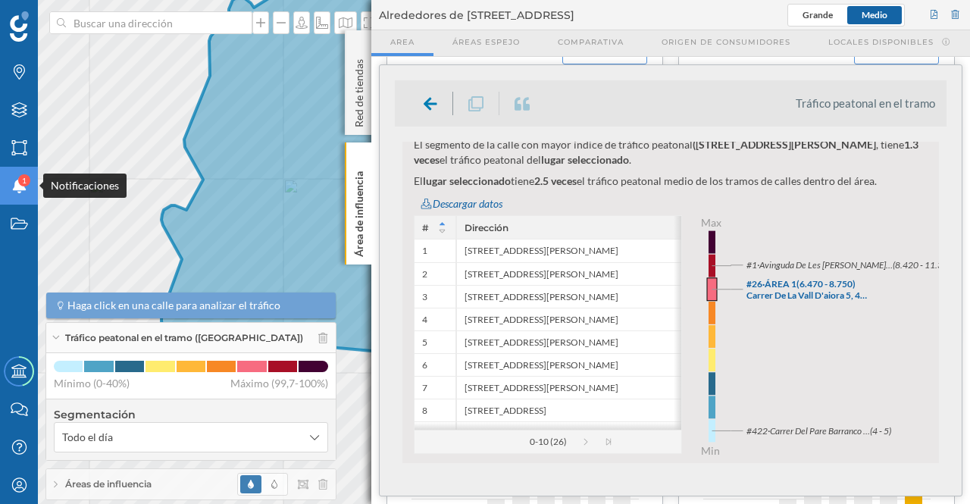
drag, startPoint x: 31, startPoint y: 175, endPoint x: 0, endPoint y: 200, distance: 39.9
click at [0, 200] on div "Notificaciones 1" at bounding box center [19, 186] width 38 height 38
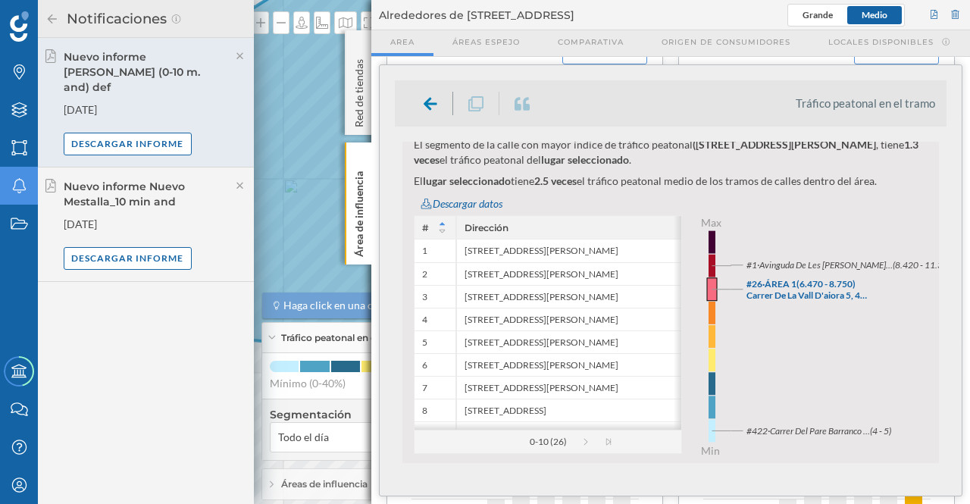
click at [53, 21] on icon at bounding box center [52, 19] width 14 height 11
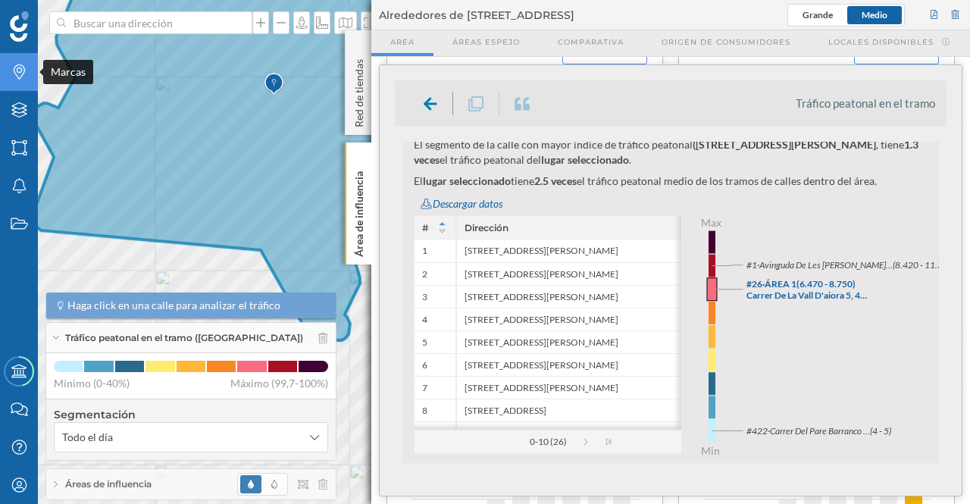
click at [0, 57] on div "Marcas Capas Áreas Notificaciones Estados Academy Contacta con nosotros Centro …" at bounding box center [485, 252] width 970 height 504
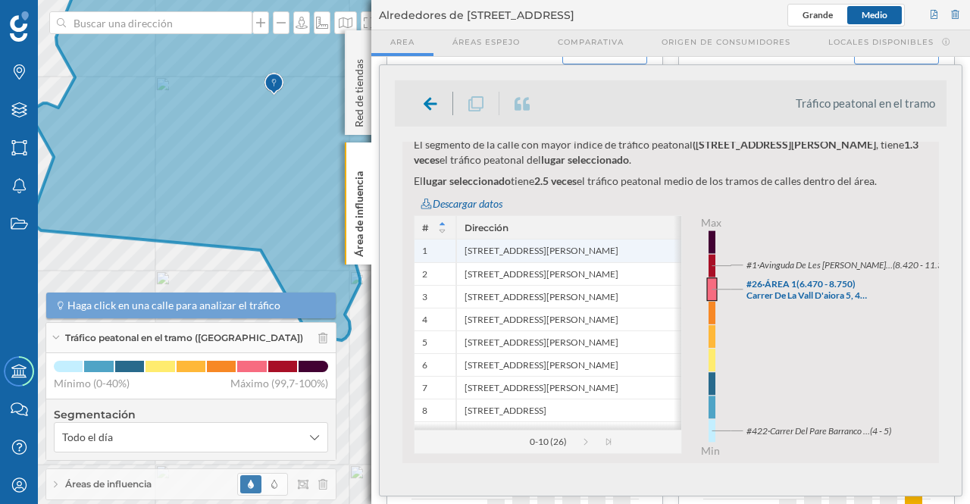
click at [627, 249] on div "[STREET_ADDRESS][PERSON_NAME]" at bounding box center [603, 250] width 295 height 23
click at [473, 246] on div "[STREET_ADDRESS][PERSON_NAME]" at bounding box center [603, 250] width 295 height 23
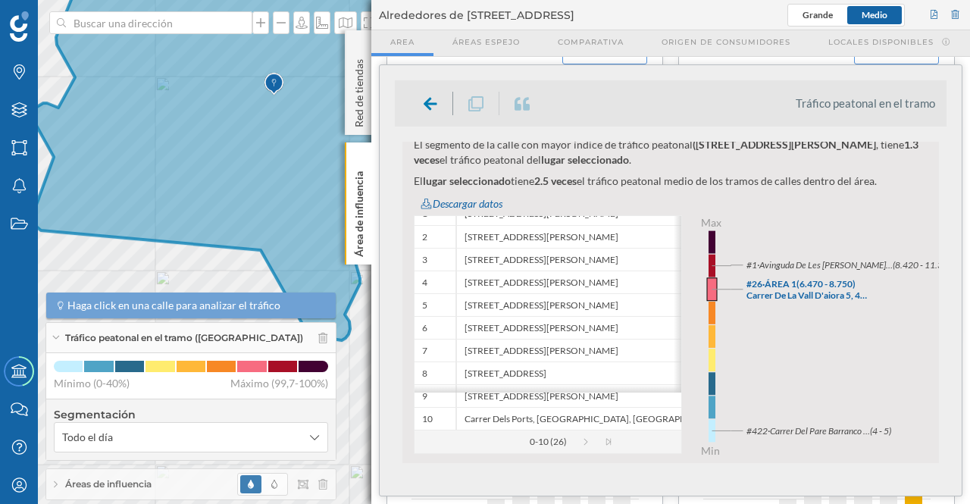
scroll to position [0, 0]
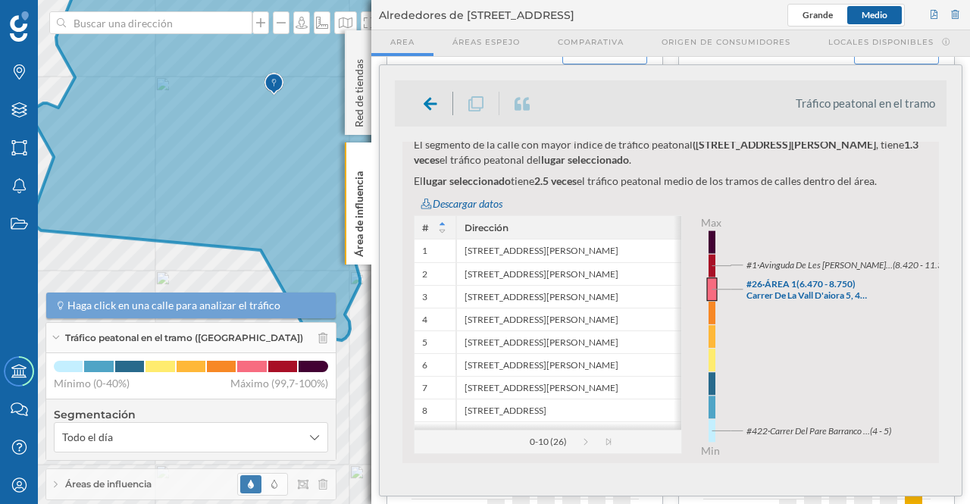
click at [823, 265] on tspan "Avinguda De Les [PERSON_NAME]…" at bounding box center [825, 265] width 134 height 11
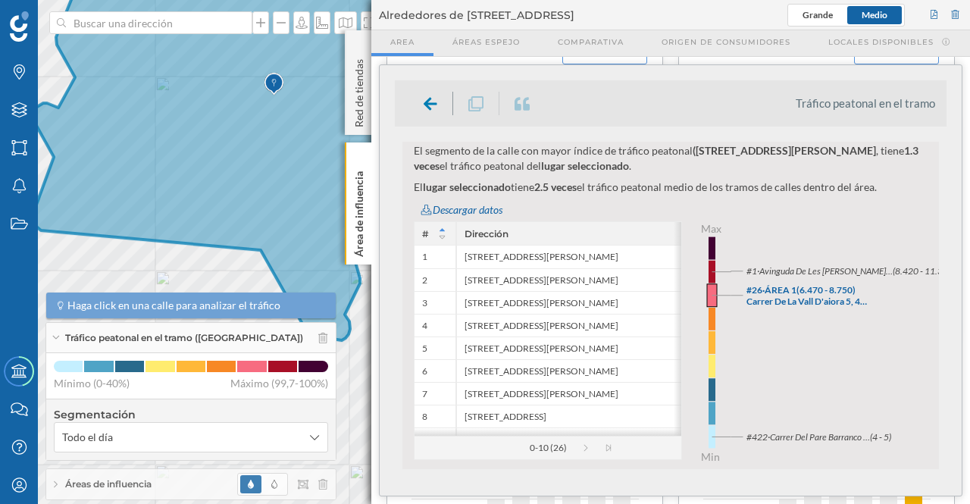
scroll to position [689, 0]
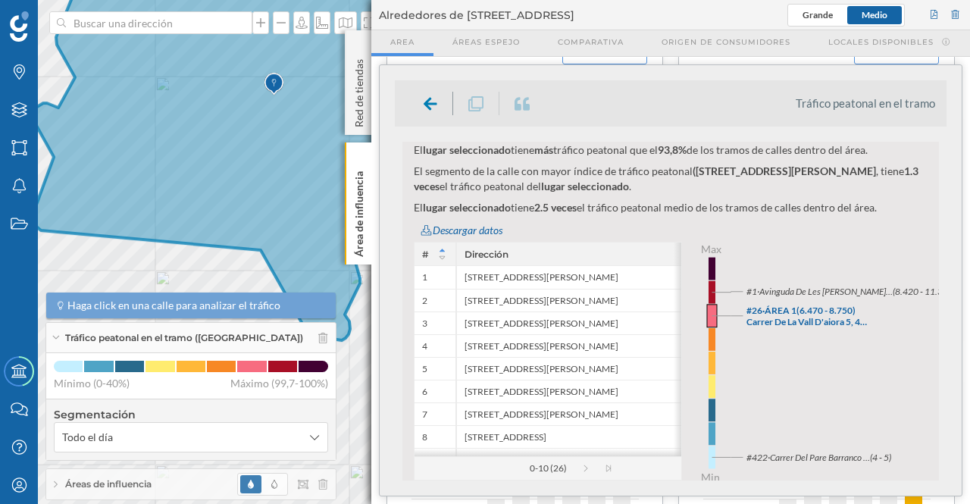
click at [941, 400] on div "Peatonal Todo el día Tráfico peatonal en el tramo 6.470 - 8.750 peatones medios…" at bounding box center [670, 311] width 551 height 339
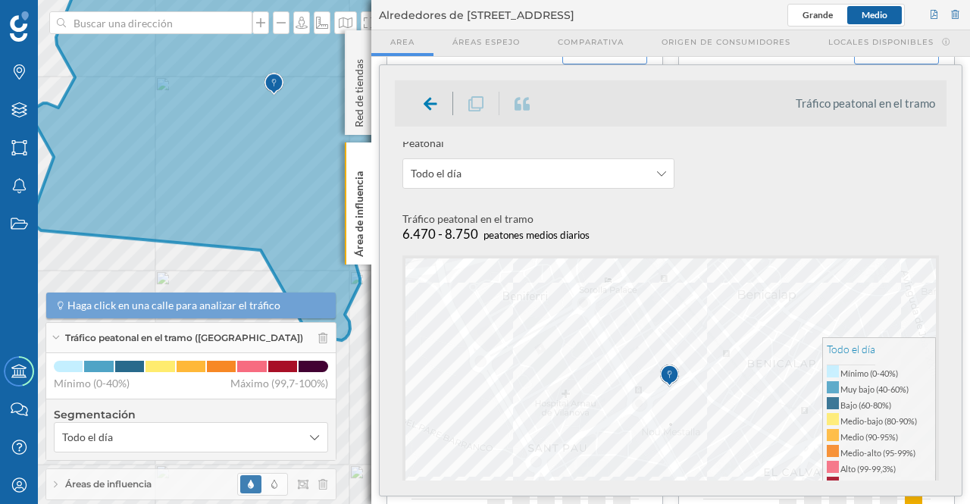
scroll to position [0, 0]
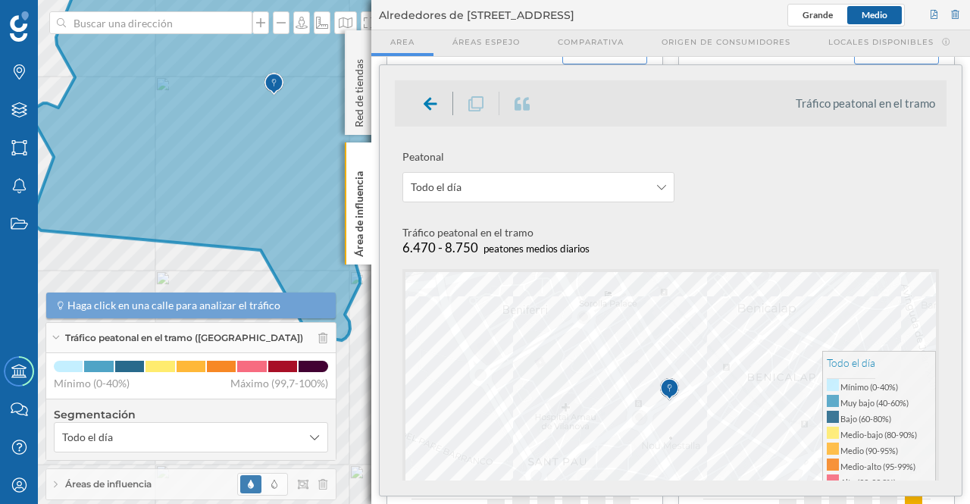
drag, startPoint x: 889, startPoint y: 99, endPoint x: 883, endPoint y: 106, distance: 8.6
click at [887, 99] on li "Tráfico peatonal en el tramo" at bounding box center [864, 102] width 139 height 15
click at [664, 189] on div "Todo el día" at bounding box center [538, 187] width 272 height 30
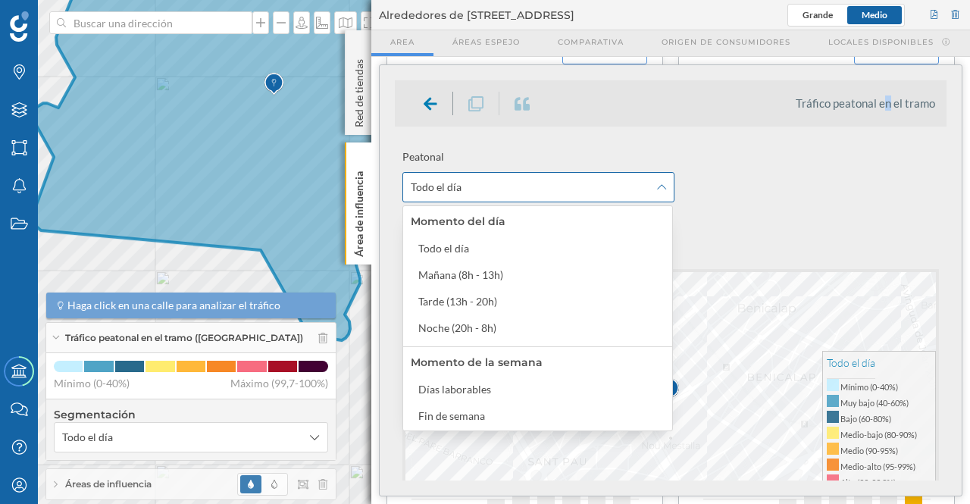
click at [664, 189] on div "Todo el día" at bounding box center [538, 187] width 272 height 30
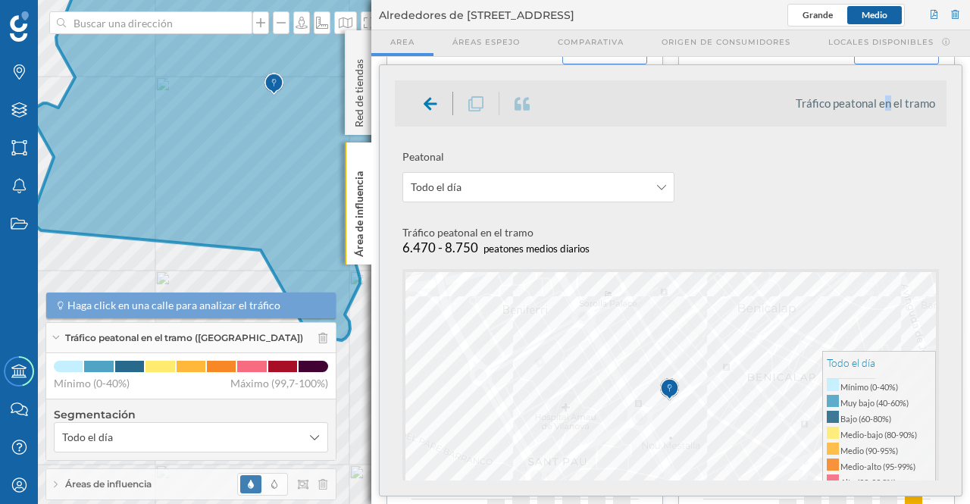
scroll to position [56, 0]
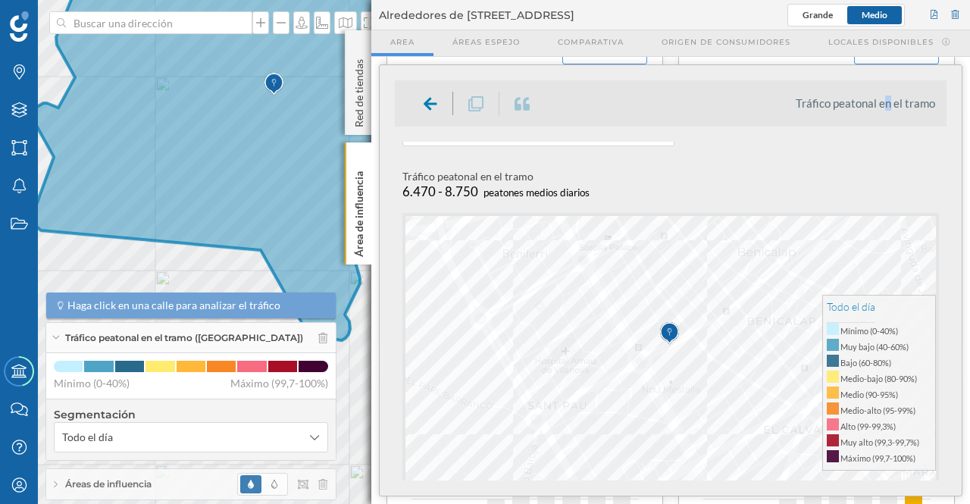
click at [665, 346] on img at bounding box center [669, 333] width 19 height 30
drag, startPoint x: 424, startPoint y: 186, endPoint x: 589, endPoint y: 186, distance: 165.1
click at [589, 186] on div "Tráfico peatonal en el tramo 6.470 - 8.750 peatones medios diarios" at bounding box center [674, 185] width 544 height 33
drag, startPoint x: 403, startPoint y: 189, endPoint x: 595, endPoint y: 192, distance: 192.4
click at [595, 192] on div "Tráfico peatonal en el tramo 6.470 - 8.750 peatones medios diarios" at bounding box center [674, 185] width 544 height 33
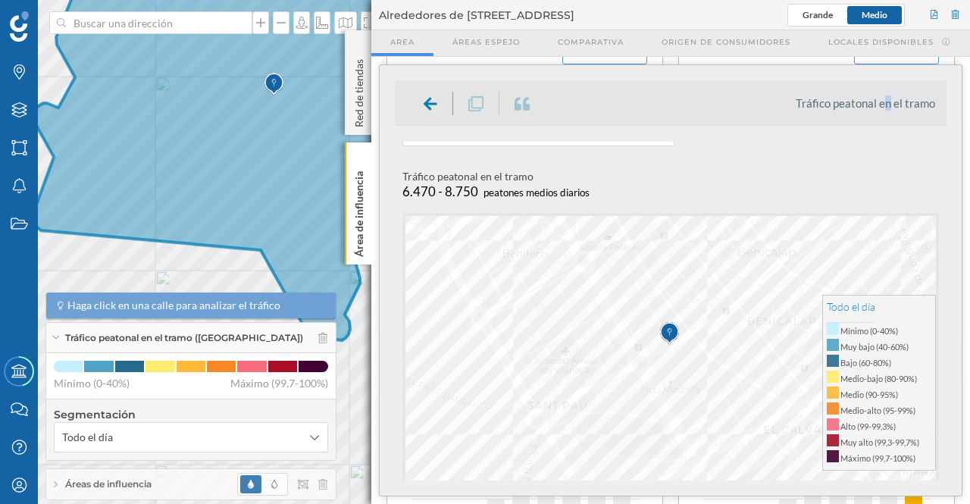
click at [252, 103] on icon at bounding box center [273, 143] width 480 height 394
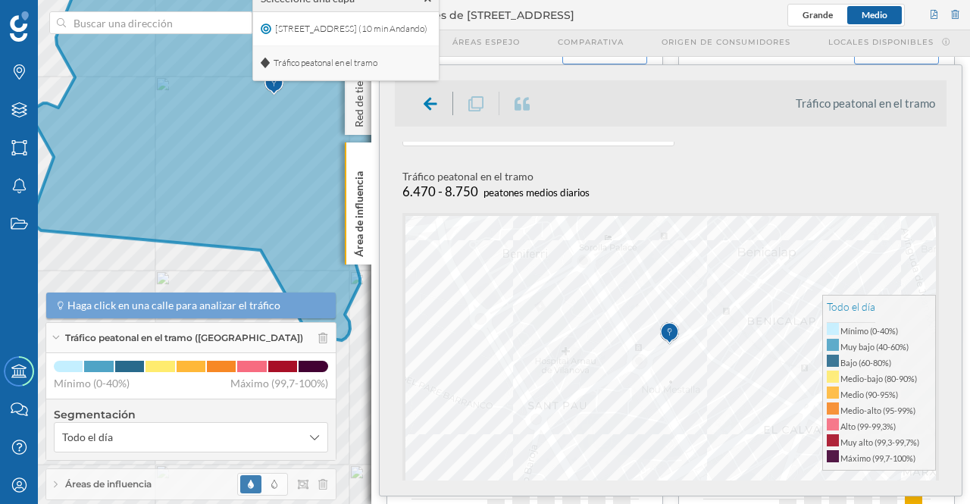
click at [329, 67] on span "Tráfico peatonal en el tramo" at bounding box center [325, 63] width 111 height 23
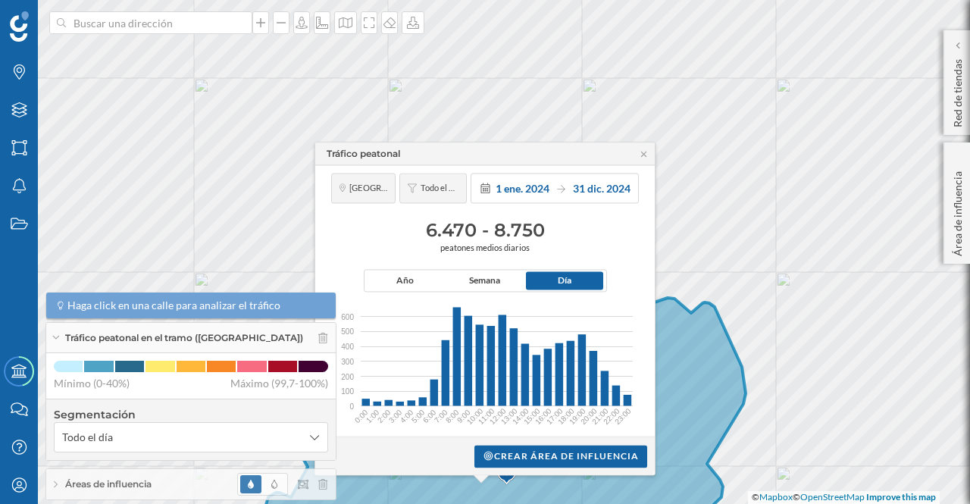
drag, startPoint x: 461, startPoint y: 160, endPoint x: 473, endPoint y: 154, distance: 13.6
click at [473, 154] on div "Tráfico peatonal" at bounding box center [484, 153] width 339 height 23
click at [642, 151] on icon at bounding box center [643, 153] width 11 height 9
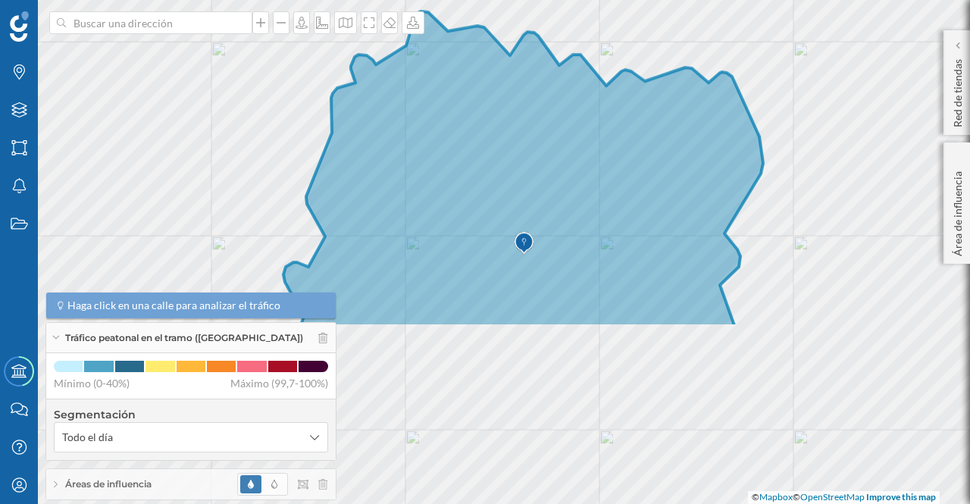
drag, startPoint x: 689, startPoint y: 424, endPoint x: 707, endPoint y: 194, distance: 230.9
click at [707, 194] on icon at bounding box center [523, 169] width 480 height 316
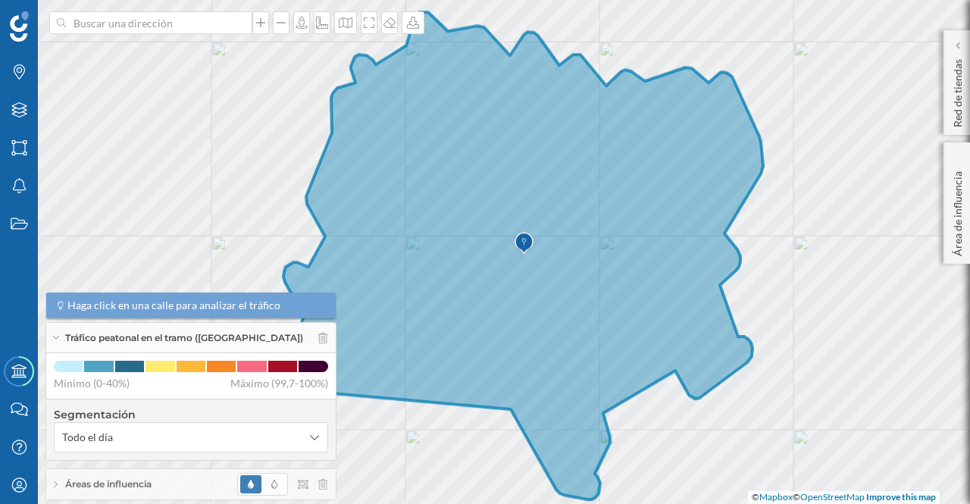
click at [480, 317] on icon at bounding box center [523, 255] width 480 height 487
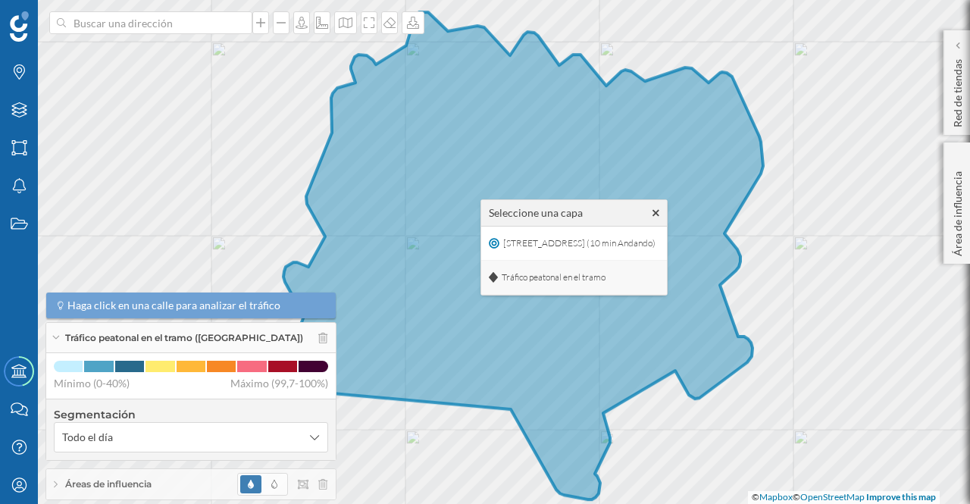
click at [521, 264] on div "Tráfico peatonal en el tramo" at bounding box center [574, 278] width 186 height 34
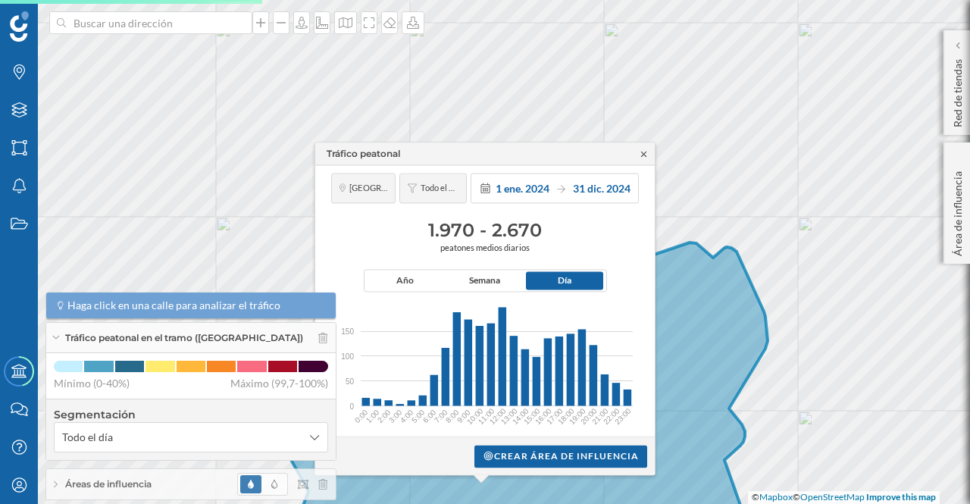
click at [642, 157] on icon at bounding box center [643, 153] width 11 height 9
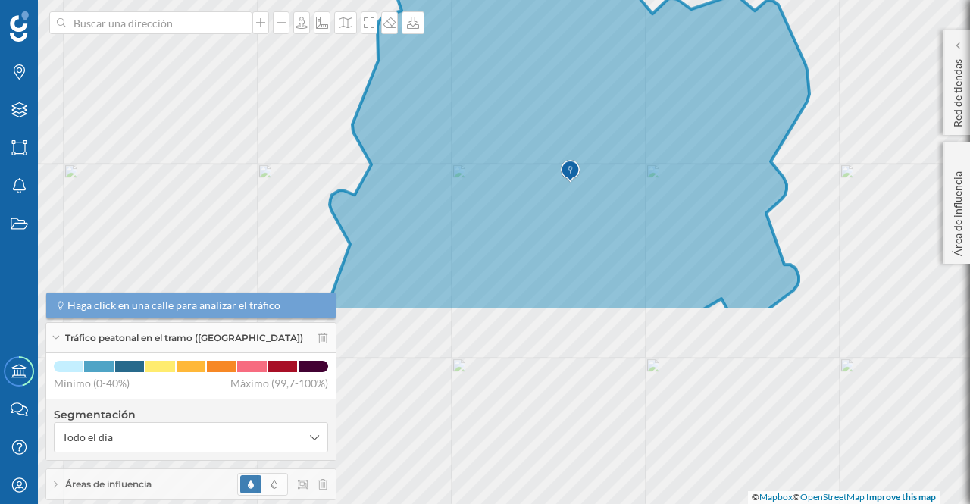
drag, startPoint x: 651, startPoint y: 399, endPoint x: 692, endPoint y: 154, distance: 248.9
click at [692, 154] on icon at bounding box center [570, 125] width 480 height 370
